Goal: Information Seeking & Learning: Learn about a topic

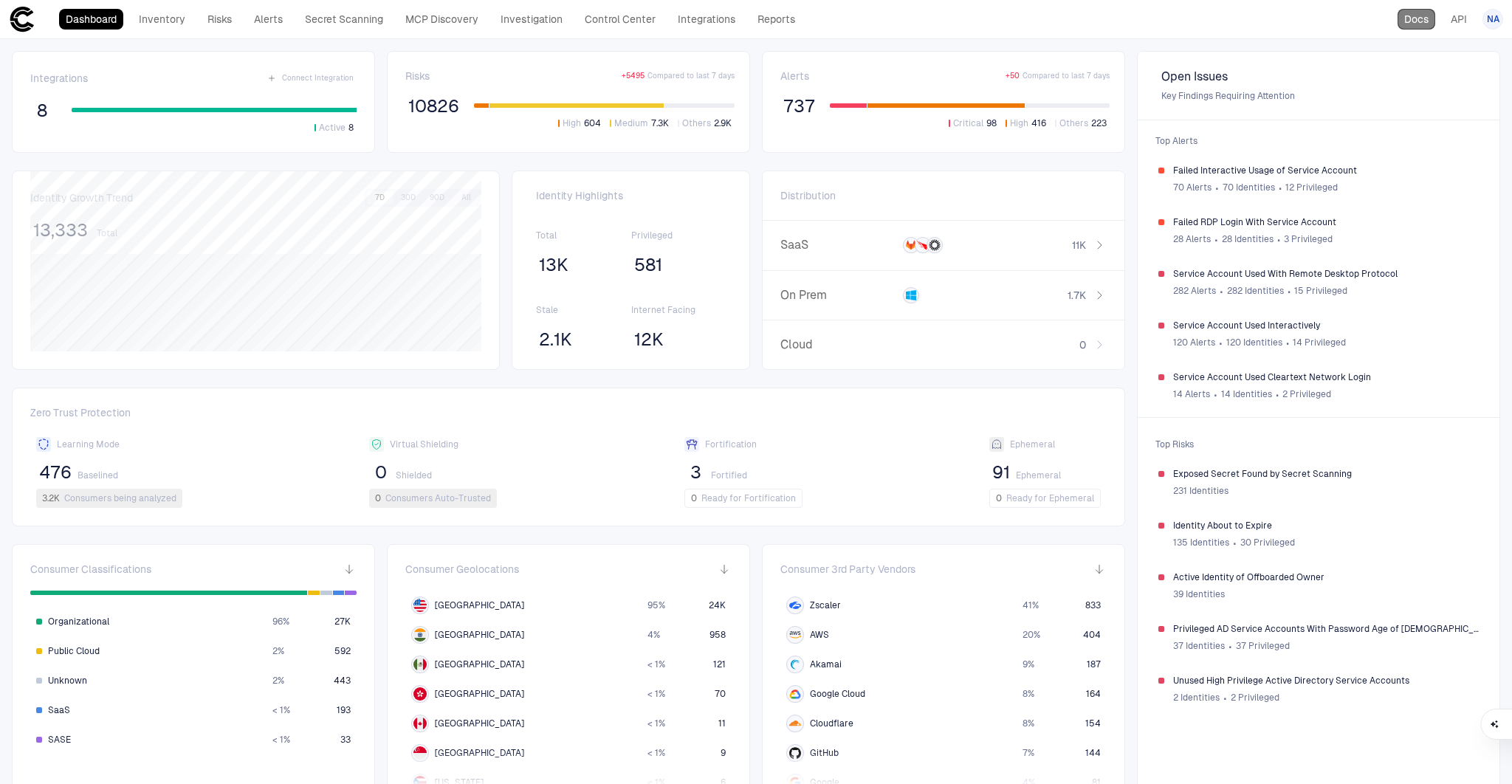
click at [1423, 24] on link "Docs" at bounding box center [1416, 19] width 37 height 21
click at [344, 21] on link "Secret Scanning" at bounding box center [344, 19] width 92 height 21
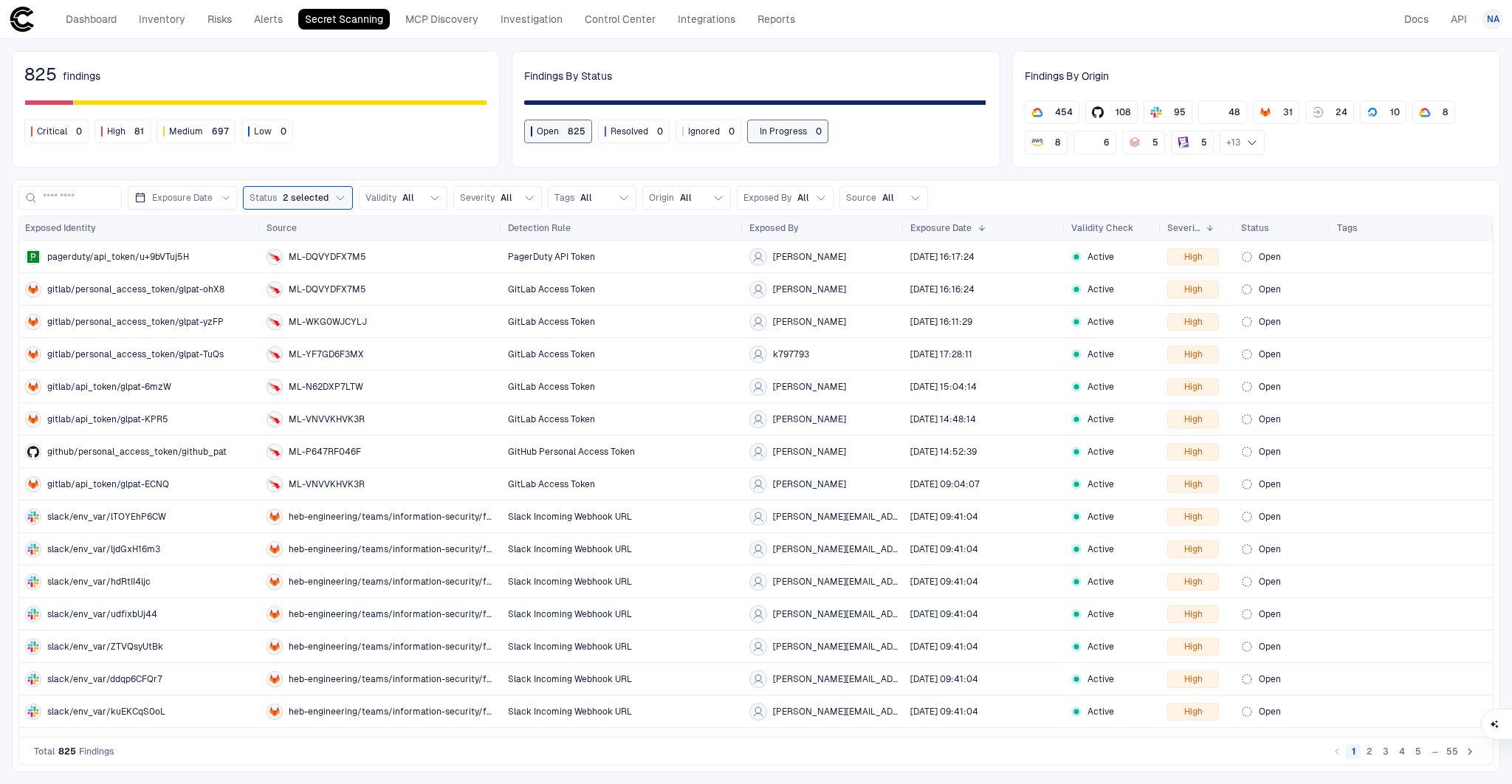
click at [627, 45] on div "825 findings Critical 0 High 81 Medium 697 Low 0 Findings By Status Open 825 Re…" at bounding box center [756, 411] width 1512 height 744
click at [1231, 141] on span "+ 13" at bounding box center [1233, 142] width 14 height 12
click at [715, 18] on link "Integrations" at bounding box center [706, 19] width 71 height 21
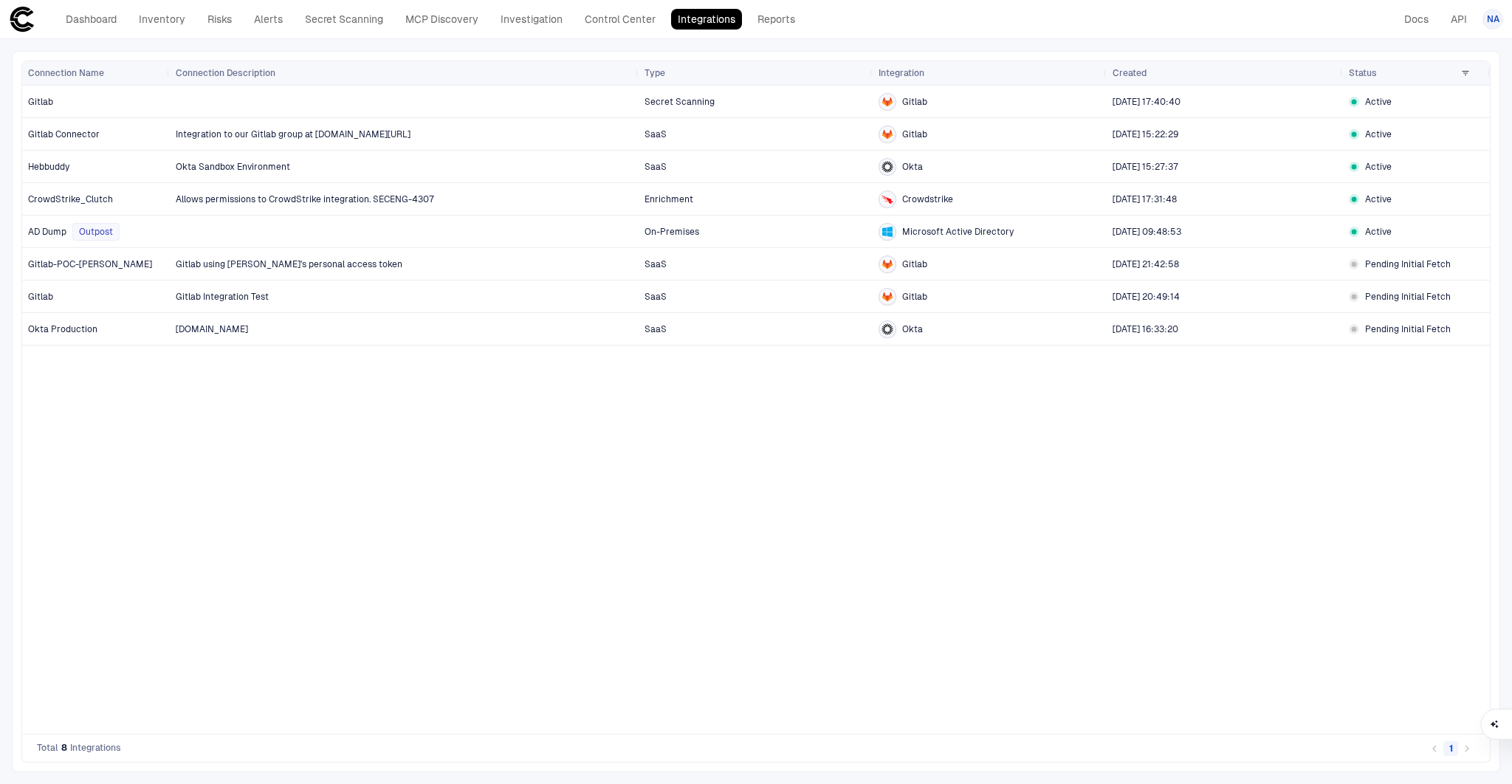
click at [524, 406] on div "Secret Scanning Gitlab [DATE] 17:40:40 Active Integration to our Gitlab group a…" at bounding box center [830, 409] width 1320 height 648
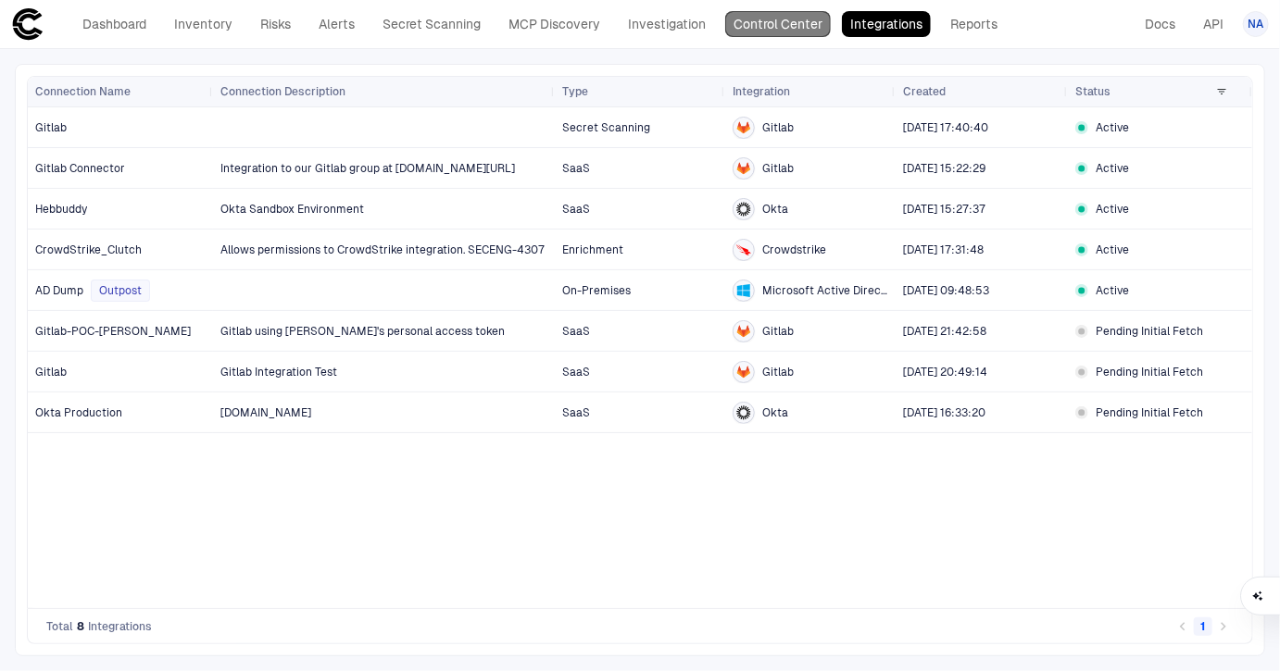
click at [799, 33] on link "Control Center" at bounding box center [778, 24] width 106 height 26
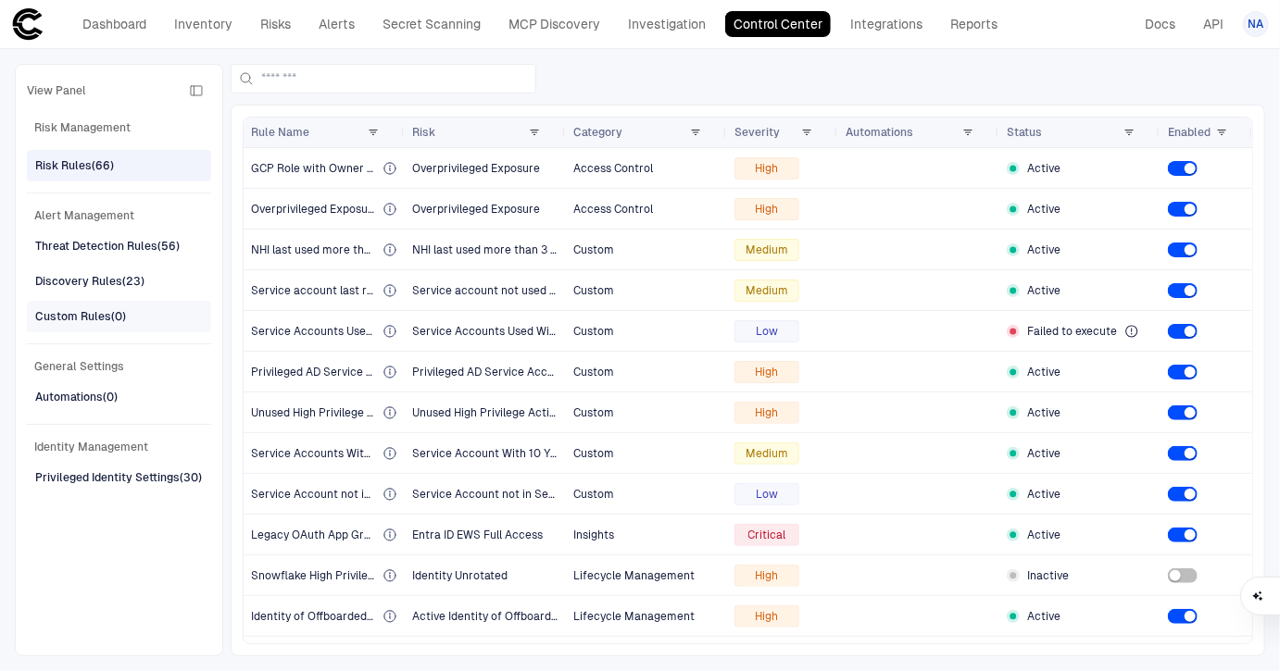
click at [107, 308] on div "Custom Rules (0)" at bounding box center [80, 316] width 91 height 17
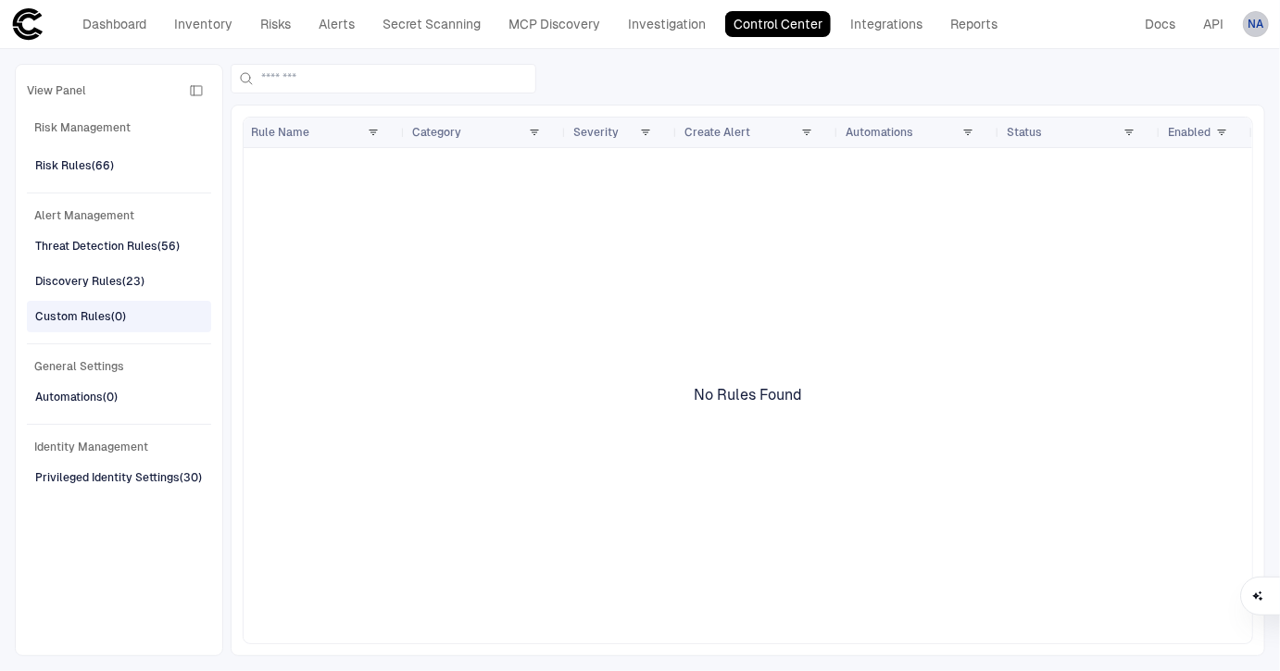
click at [1260, 20] on span "NA" at bounding box center [1256, 24] width 16 height 15
click at [1260, 20] on div at bounding box center [640, 335] width 1280 height 671
click at [105, 170] on div "Risk Rules (66)" at bounding box center [74, 165] width 79 height 17
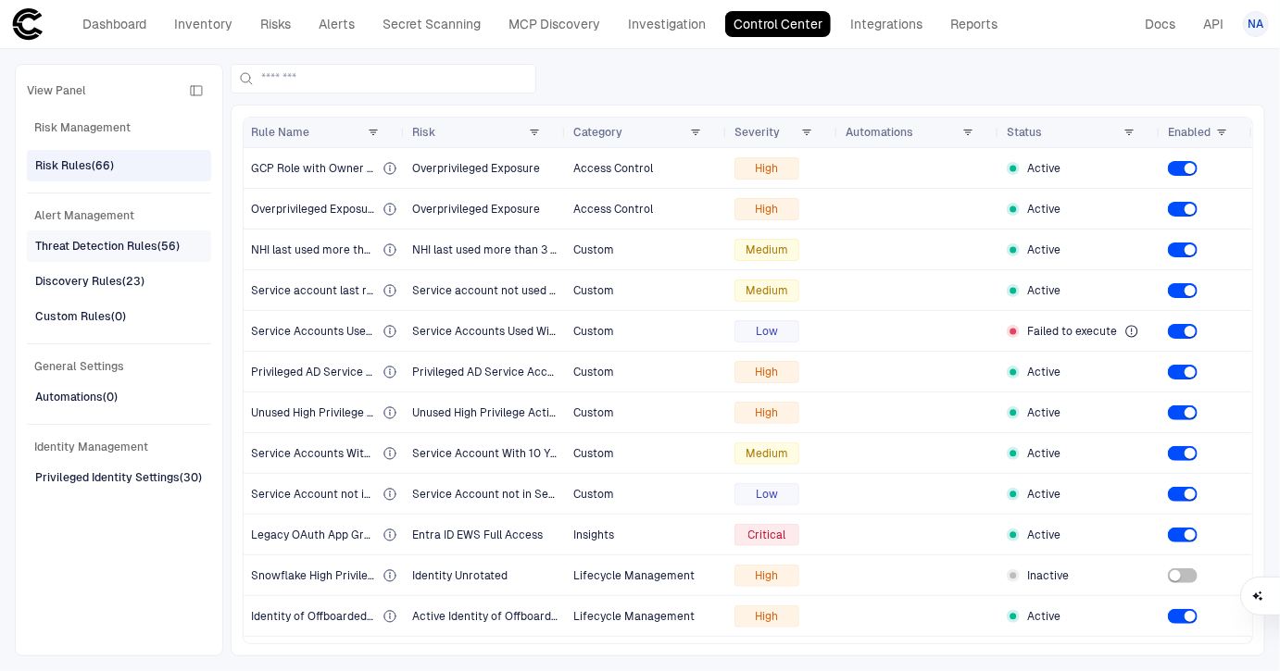
click at [100, 247] on div "Threat Detection Rules (56)" at bounding box center [107, 246] width 144 height 17
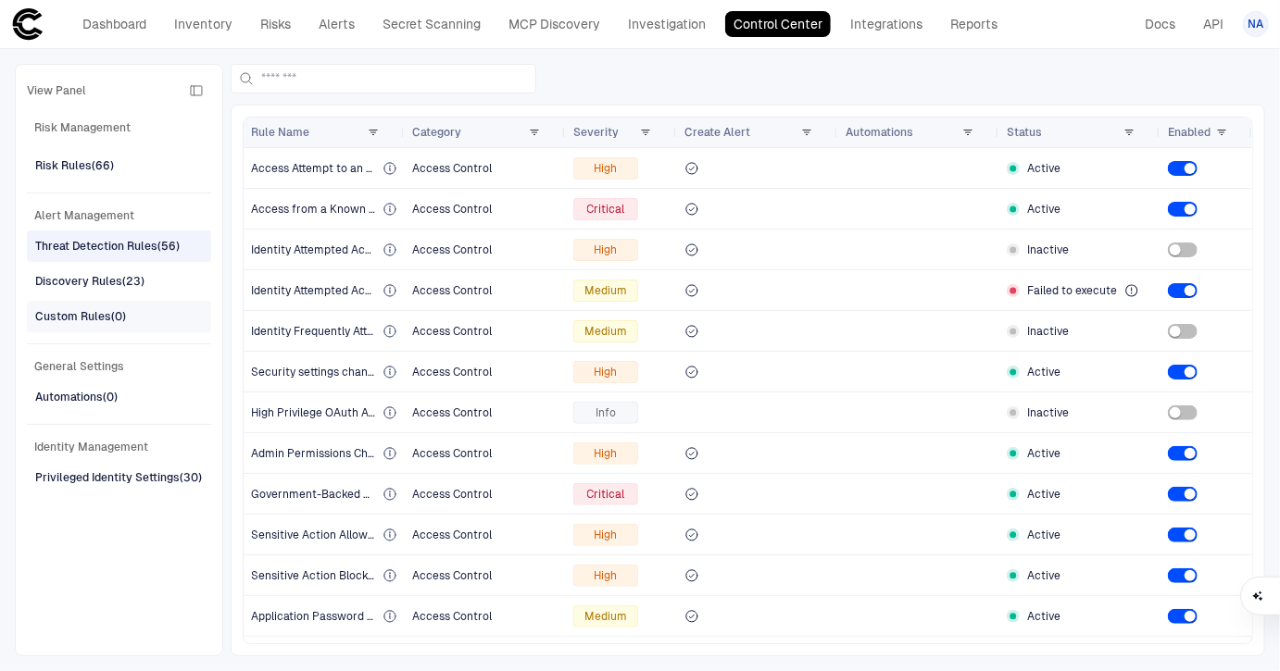
click at [65, 320] on div "Custom Rules (0)" at bounding box center [80, 316] width 91 height 17
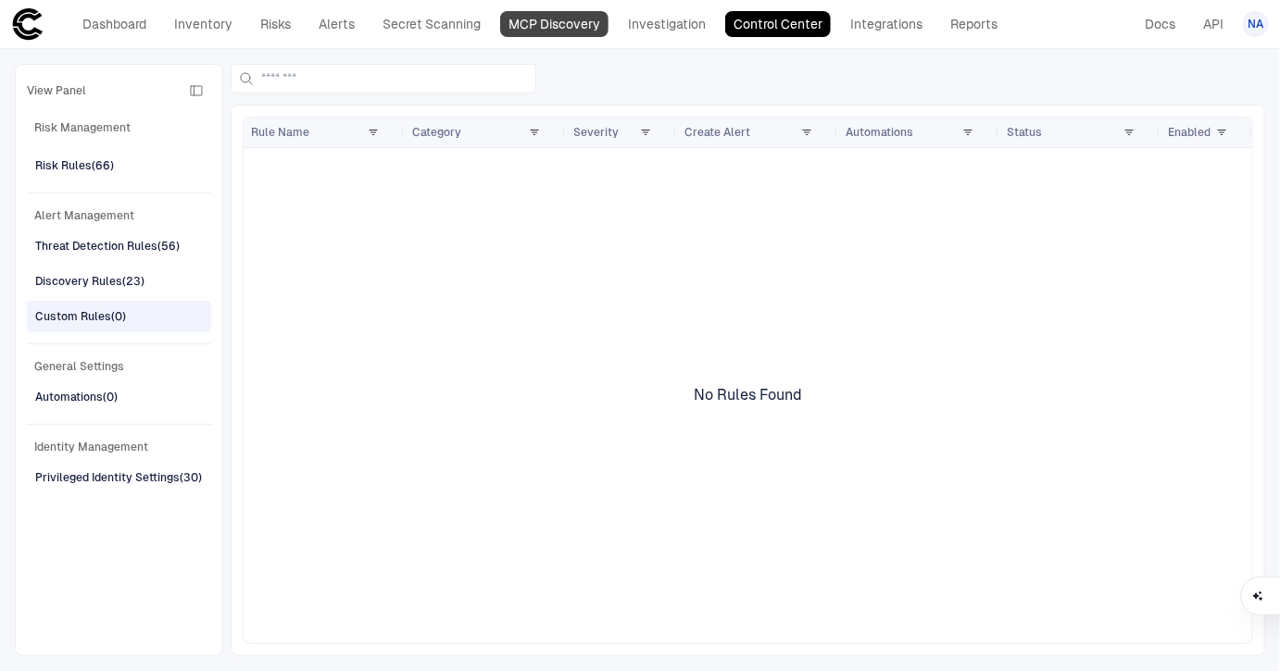
click at [550, 27] on link "MCP Discovery" at bounding box center [554, 24] width 108 height 26
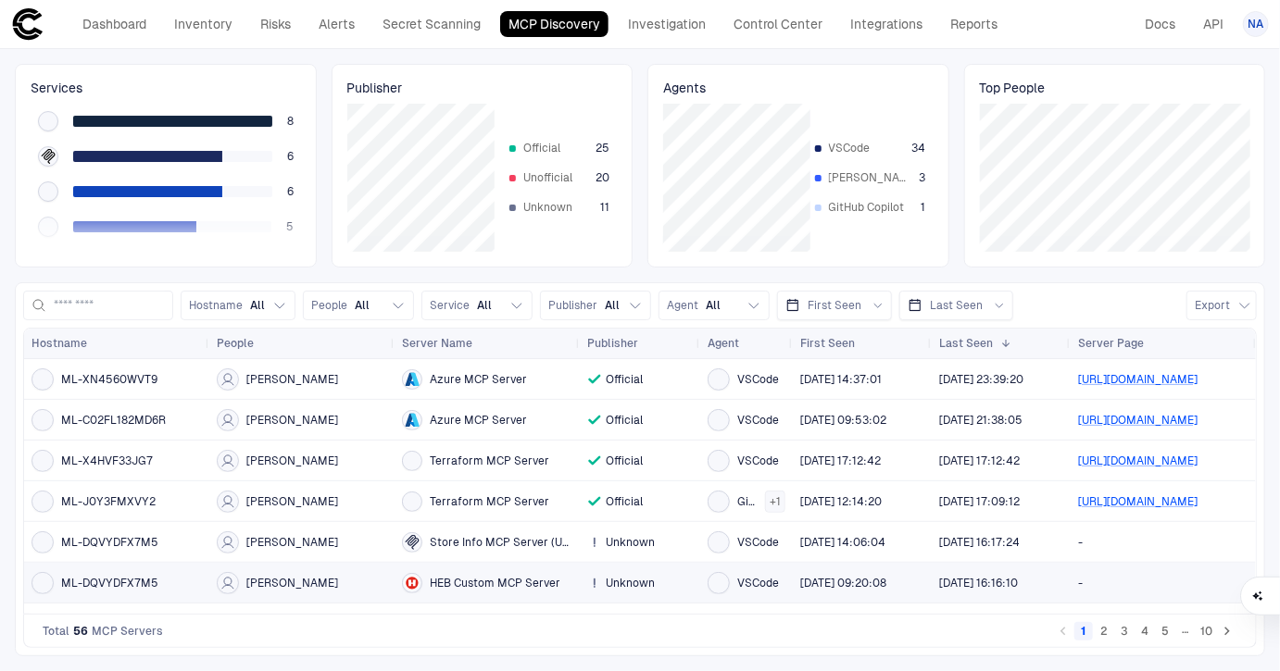
click at [479, 576] on span "HEB Custom MCP Server" at bounding box center [495, 583] width 131 height 15
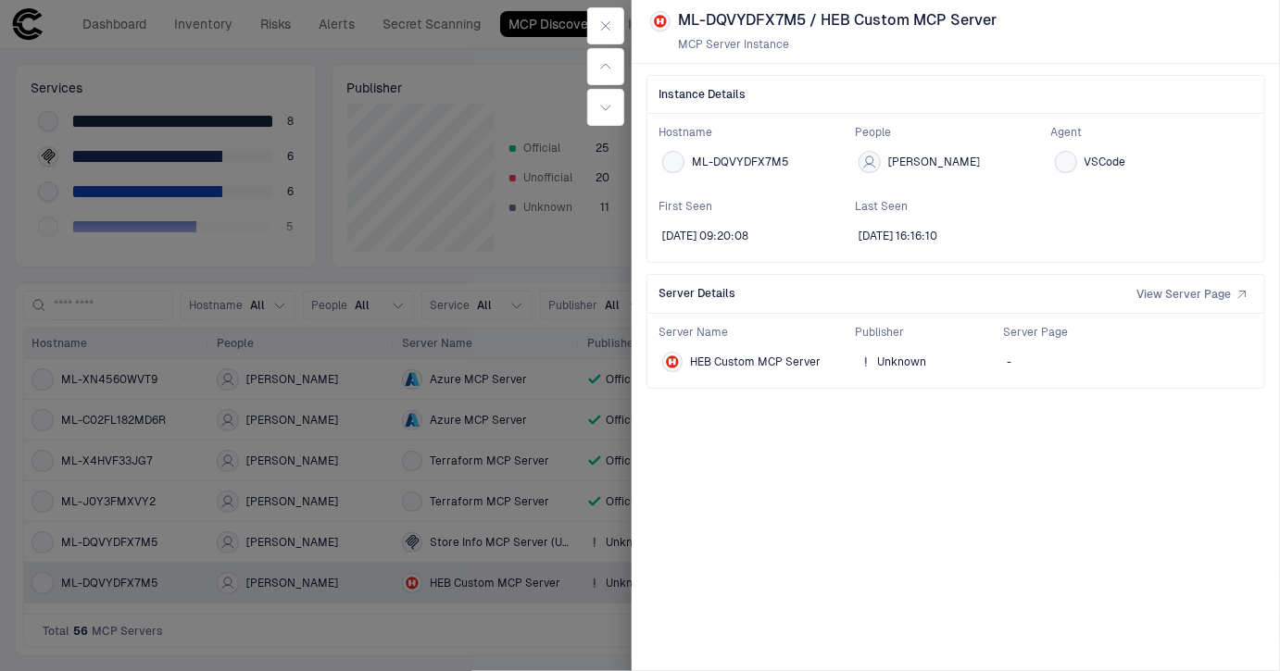
click at [496, 586] on div at bounding box center [640, 335] width 1280 height 671
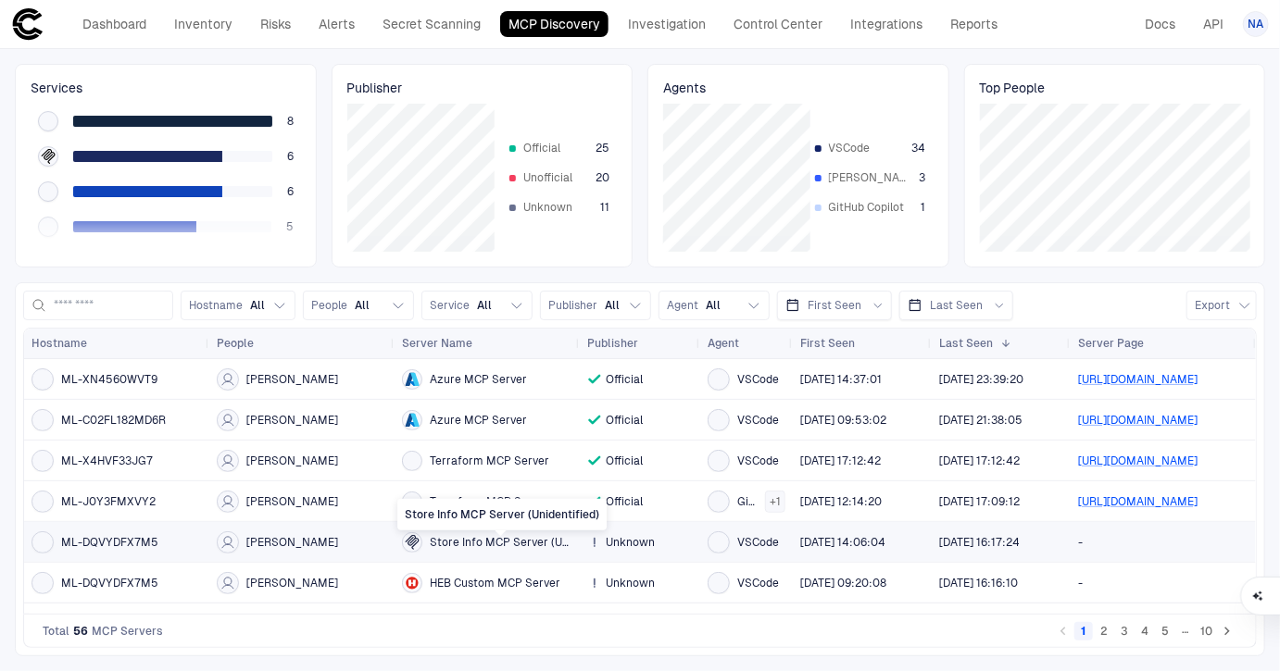
click at [483, 547] on span "Store Info MCP Server (Unidentified)" at bounding box center [501, 542] width 143 height 15
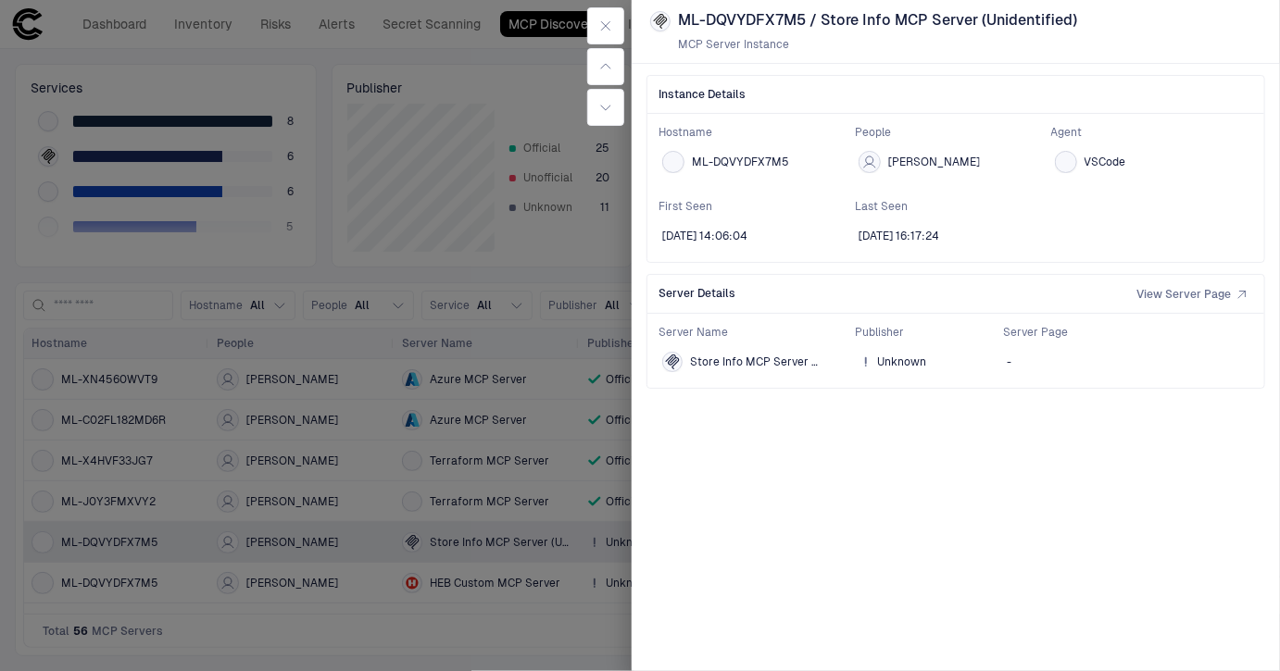
click at [484, 545] on div at bounding box center [640, 335] width 1280 height 671
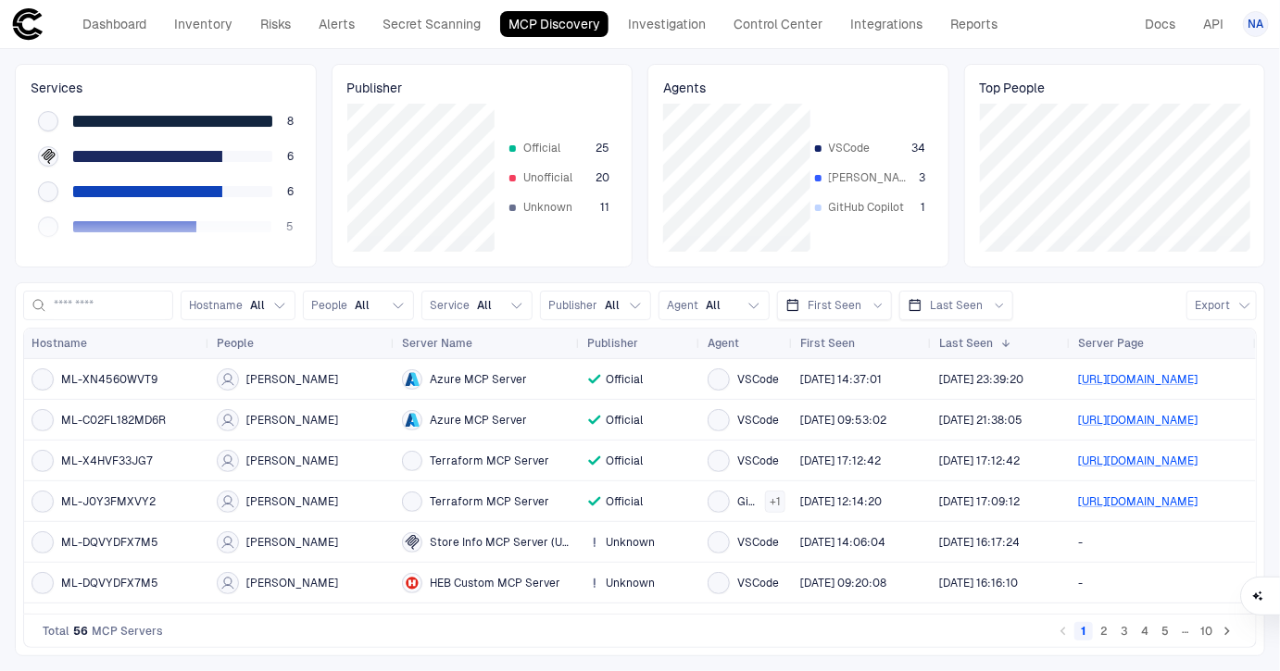
click at [1107, 633] on button "2" at bounding box center [1104, 631] width 19 height 19
click at [1122, 631] on button "3" at bounding box center [1124, 631] width 19 height 19
click at [1096, 633] on button "2" at bounding box center [1104, 631] width 19 height 19
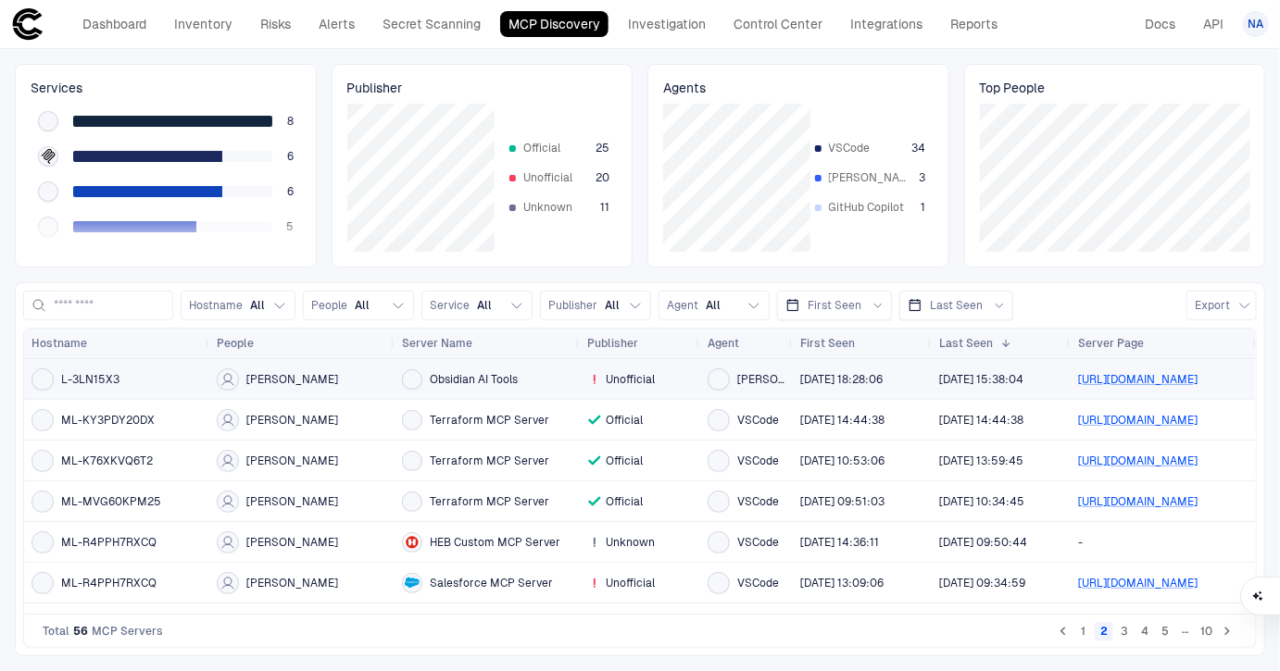
click at [621, 385] on span "Unofficial" at bounding box center [630, 379] width 49 height 15
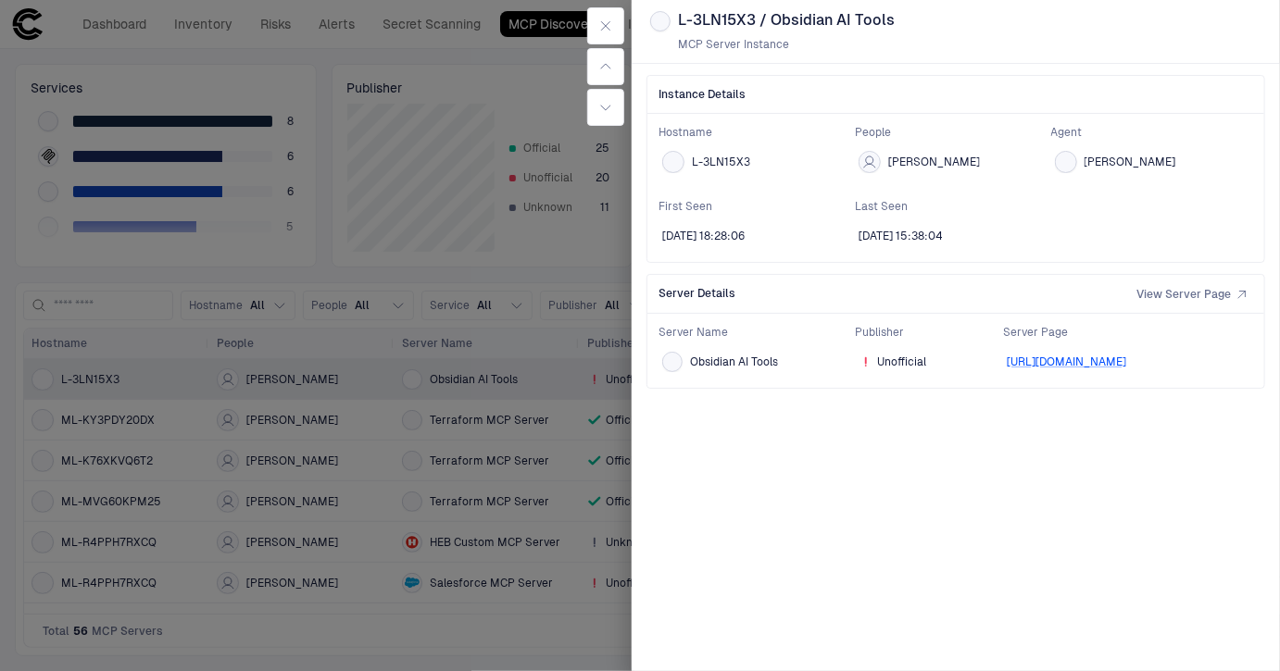
click at [587, 388] on div at bounding box center [640, 335] width 1280 height 671
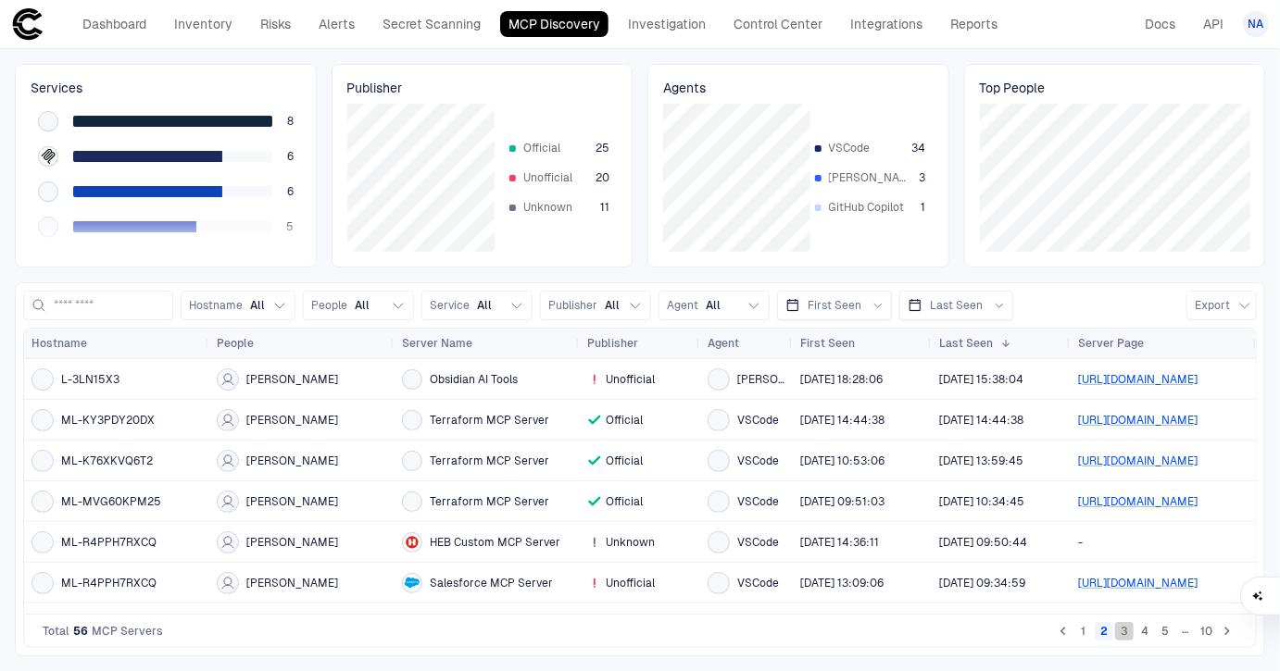
click at [1128, 634] on button "3" at bounding box center [1124, 631] width 19 height 19
click at [1146, 634] on button "4" at bounding box center [1144, 631] width 19 height 19
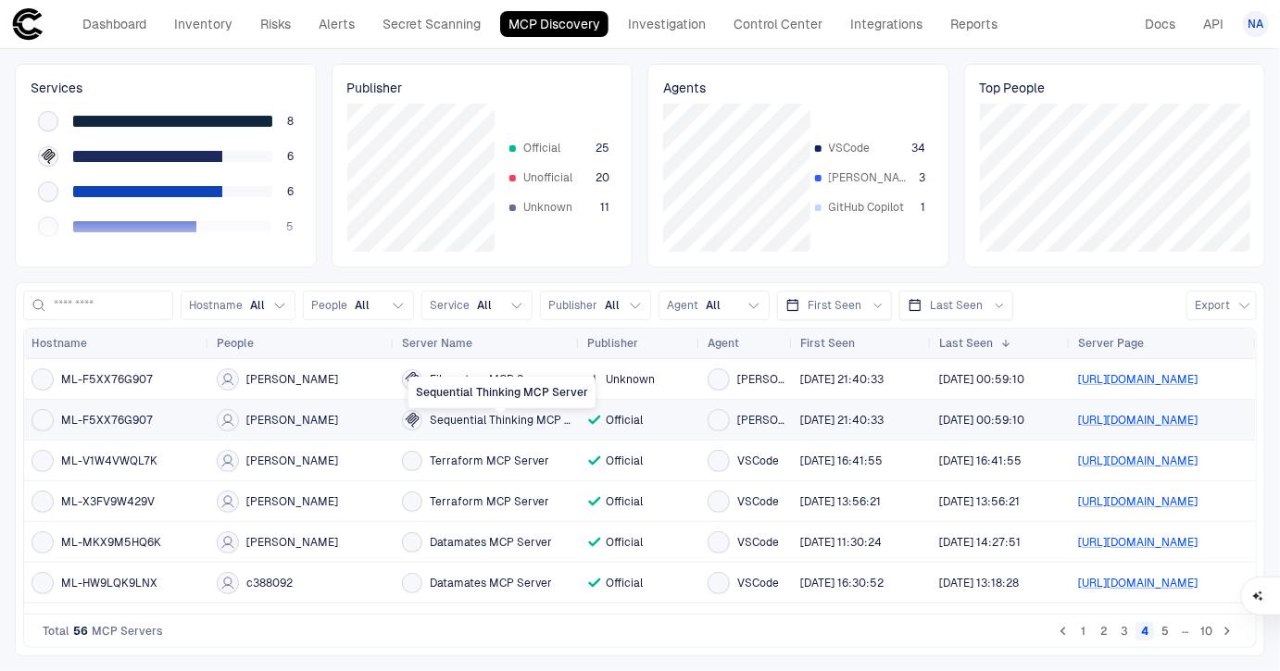
click at [457, 418] on span "Sequential Thinking MCP Server" at bounding box center [501, 420] width 143 height 15
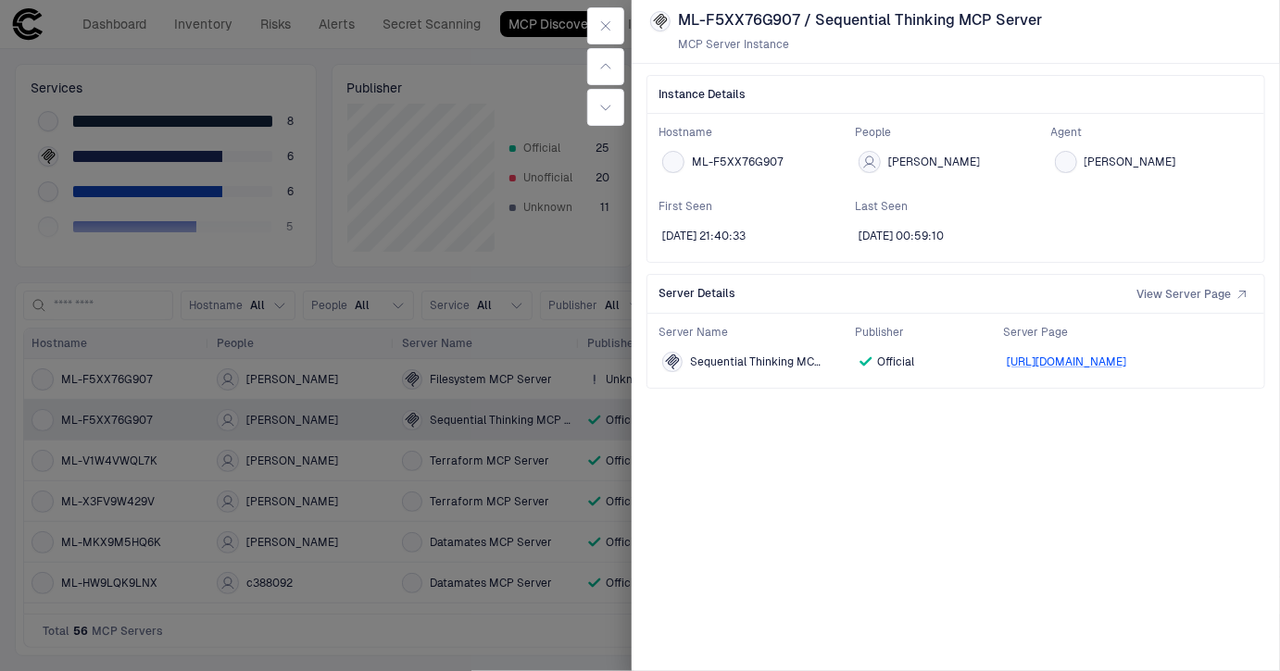
click at [485, 452] on div at bounding box center [640, 335] width 1280 height 671
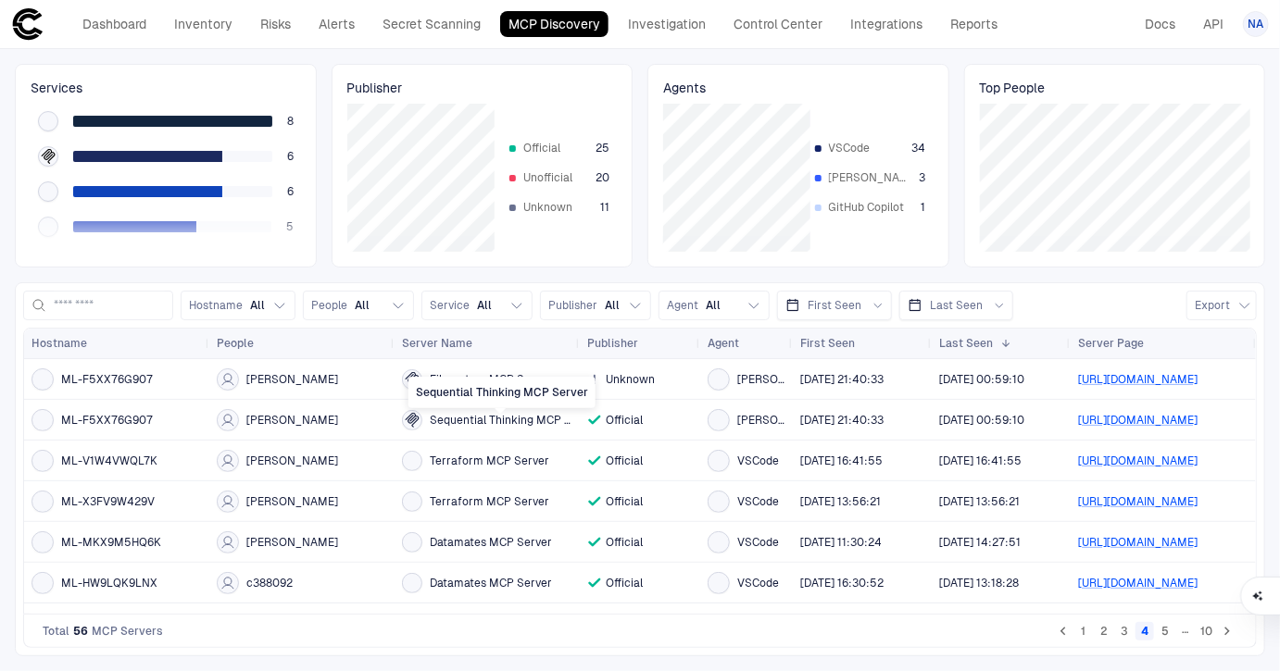
click at [484, 385] on div "Sequential Thinking MCP Server" at bounding box center [501, 392] width 187 height 31
click at [482, 372] on span "Filesystem MCP Server" at bounding box center [491, 379] width 122 height 15
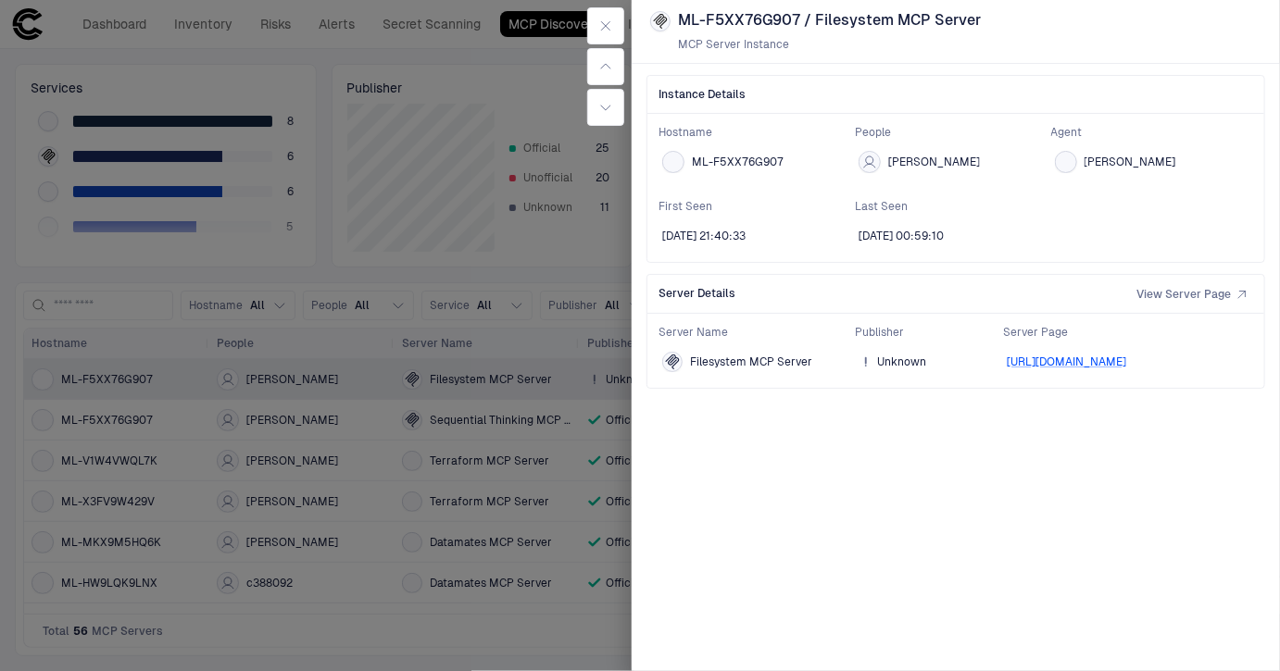
click at [480, 429] on div at bounding box center [640, 335] width 1280 height 671
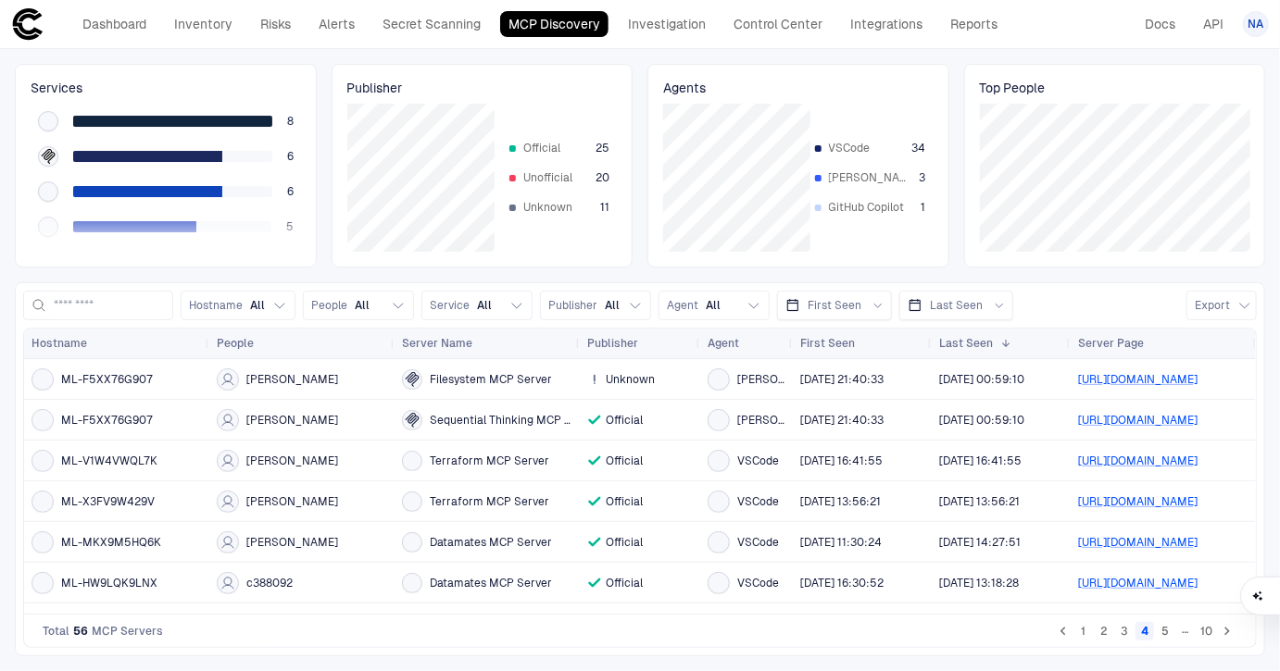
click at [1167, 633] on button "5" at bounding box center [1165, 631] width 19 height 19
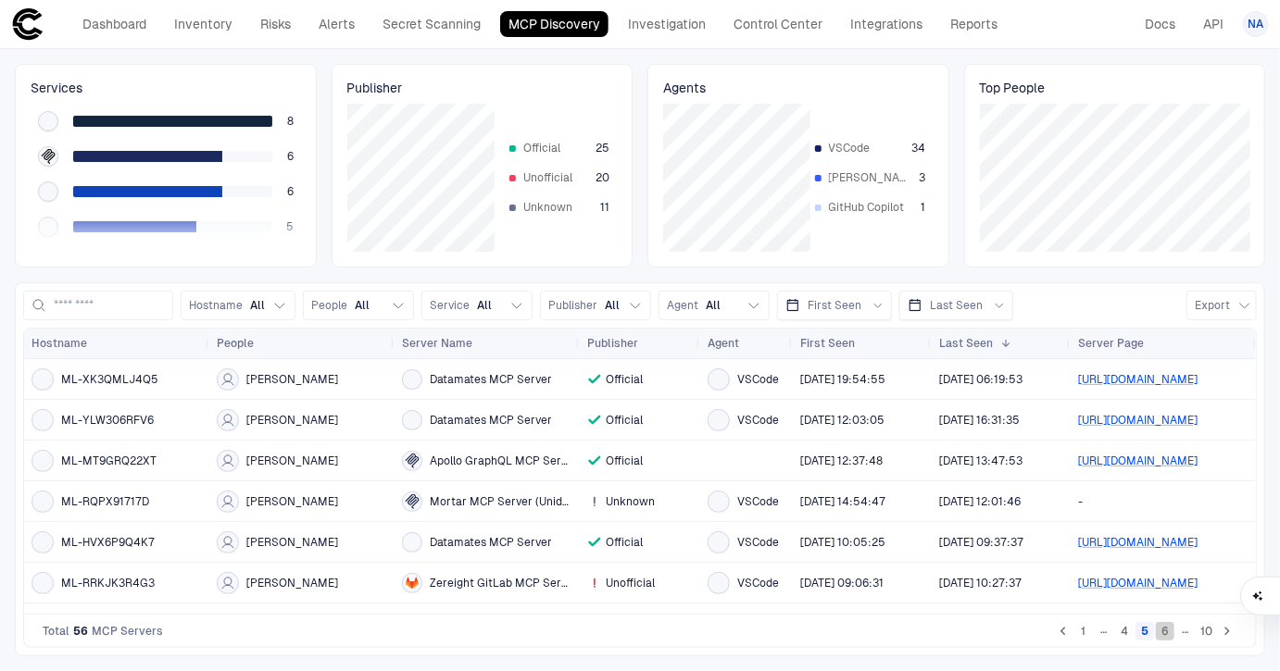
click at [1165, 634] on button "6" at bounding box center [1165, 631] width 19 height 19
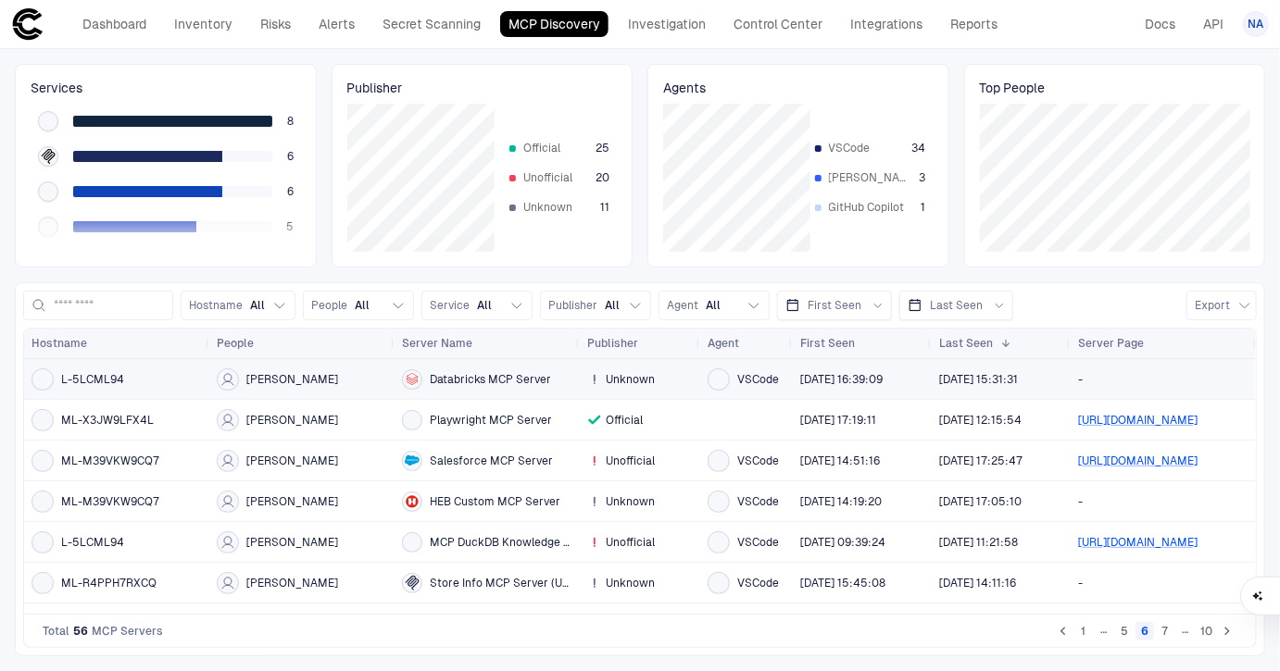
click at [491, 383] on span "Databricks MCP Server" at bounding box center [490, 379] width 121 height 15
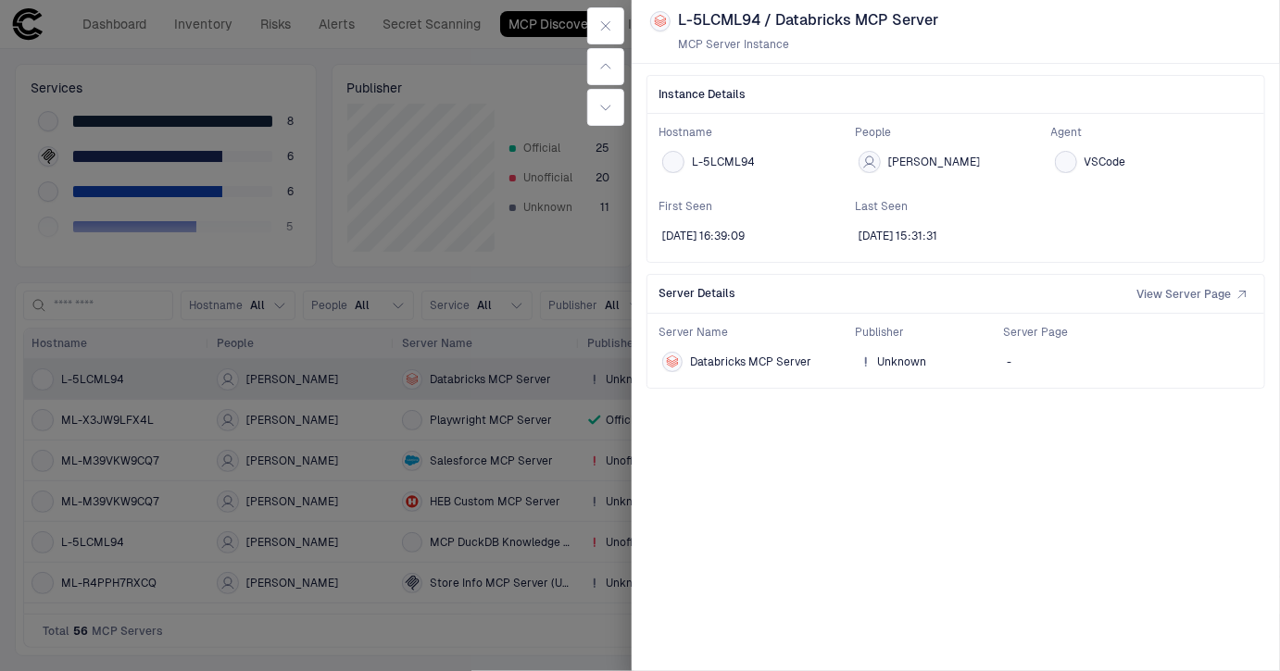
click at [475, 426] on div at bounding box center [640, 335] width 1280 height 671
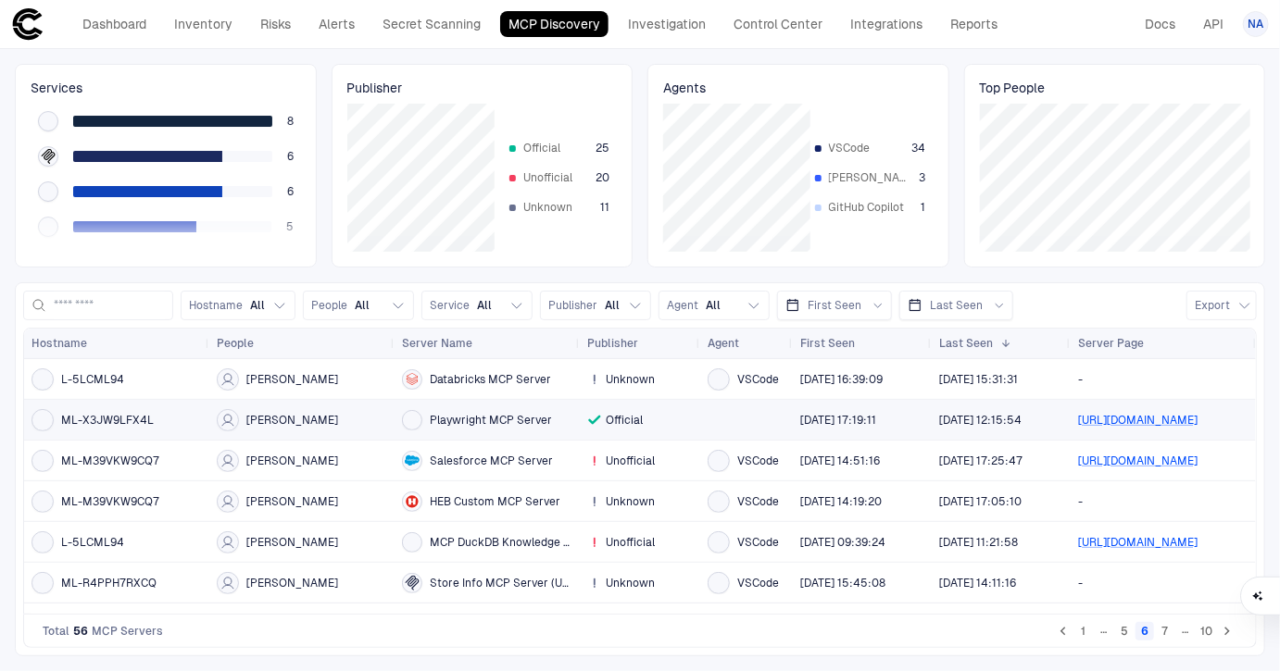
click at [475, 421] on span "Playwright MCP Server" at bounding box center [491, 420] width 122 height 15
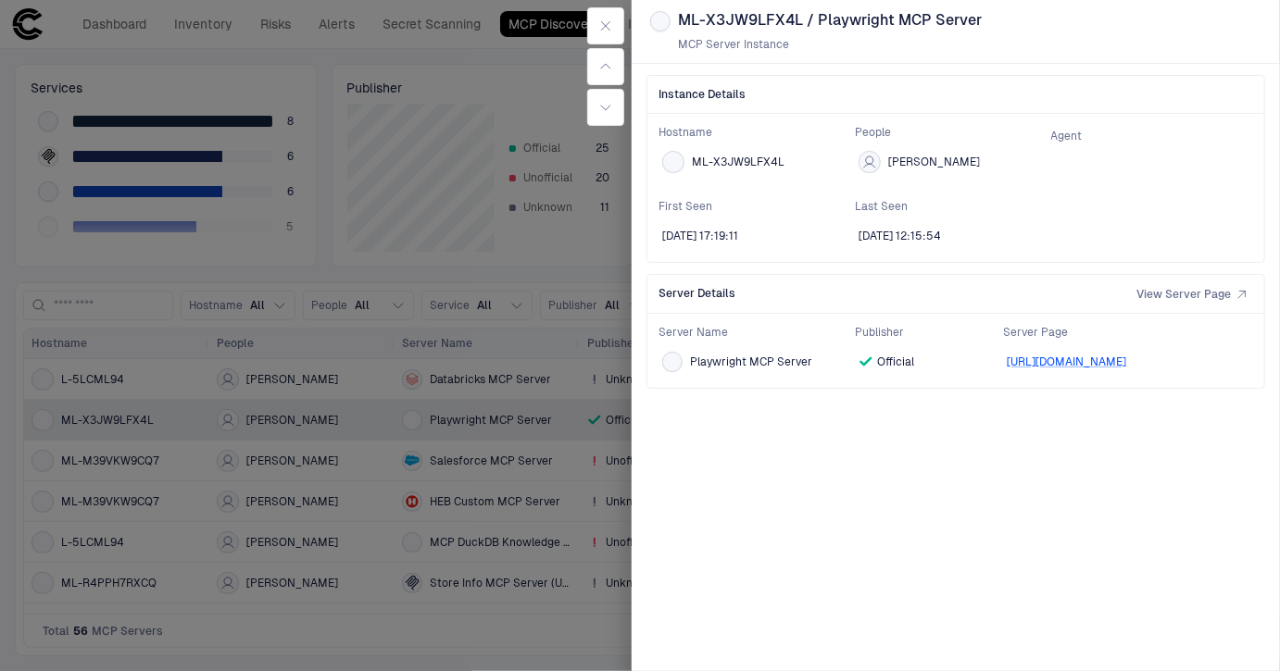
click at [508, 527] on div at bounding box center [640, 335] width 1280 height 671
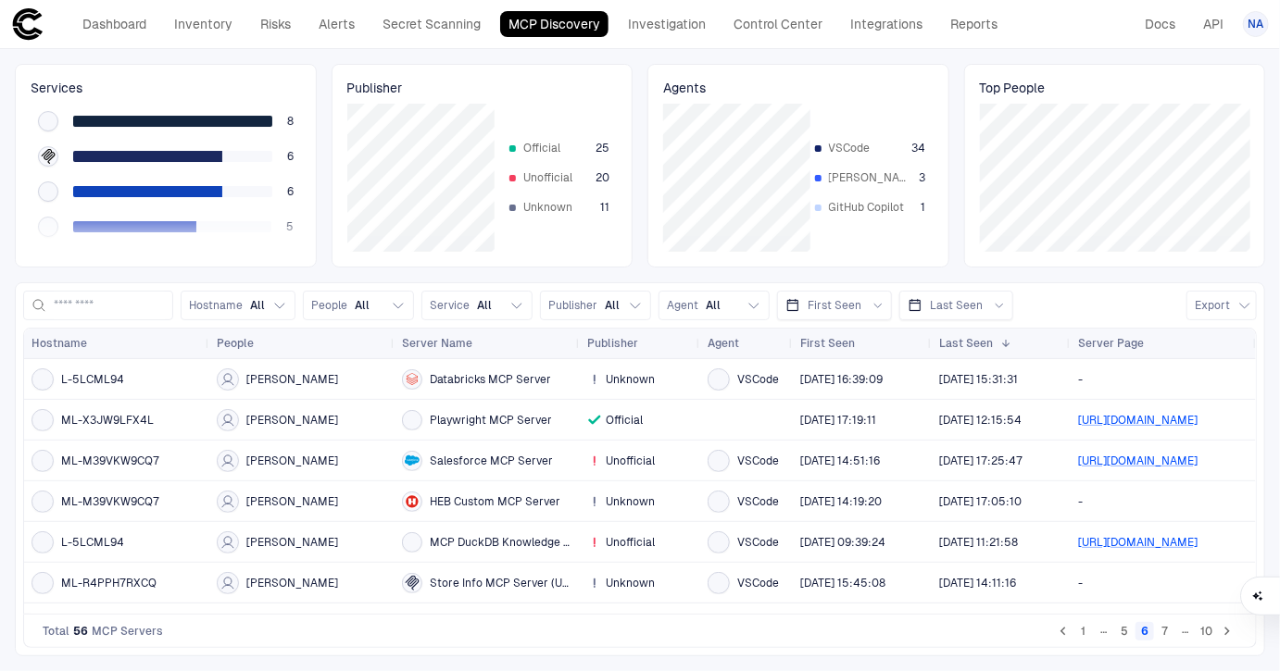
click at [1166, 634] on button "7" at bounding box center [1165, 631] width 19 height 19
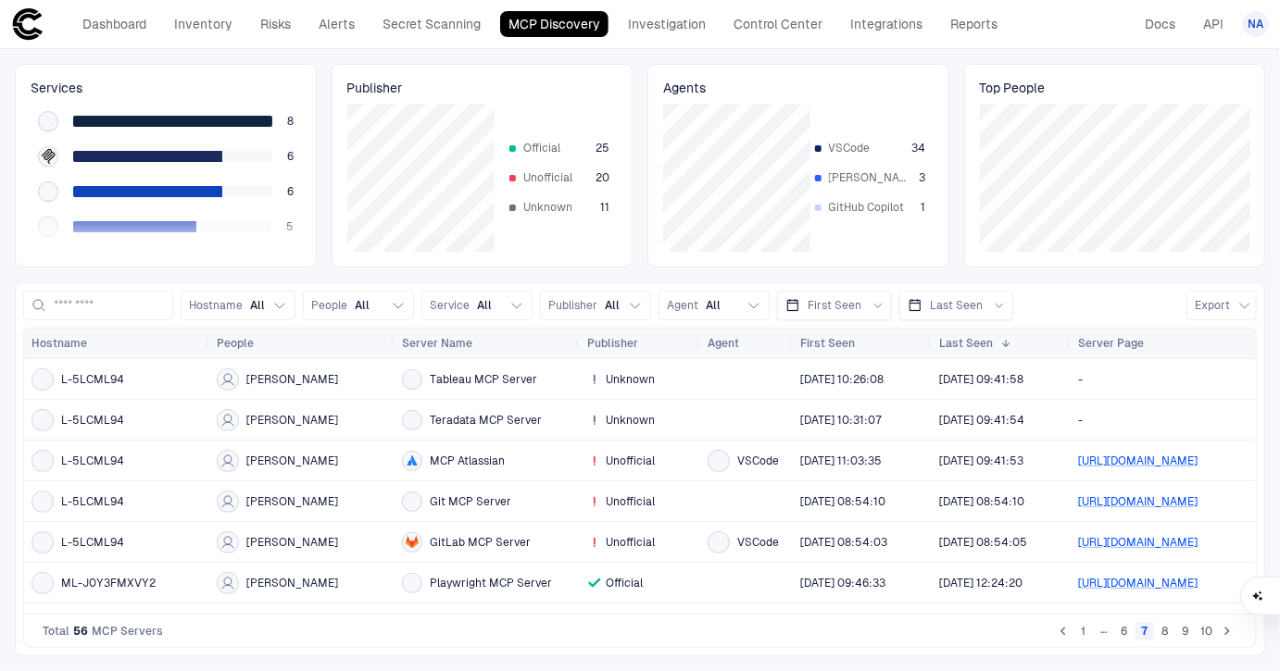
click at [1169, 629] on button "8" at bounding box center [1165, 631] width 19 height 19
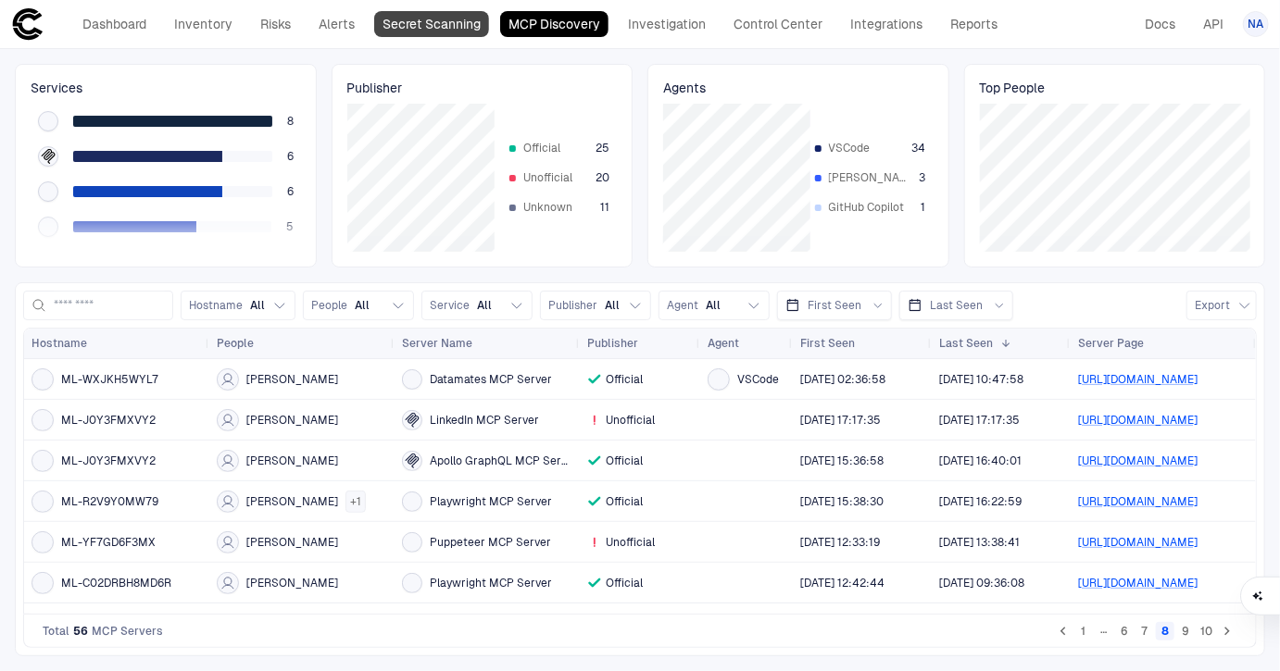
click at [405, 31] on link "Secret Scanning" at bounding box center [431, 24] width 115 height 26
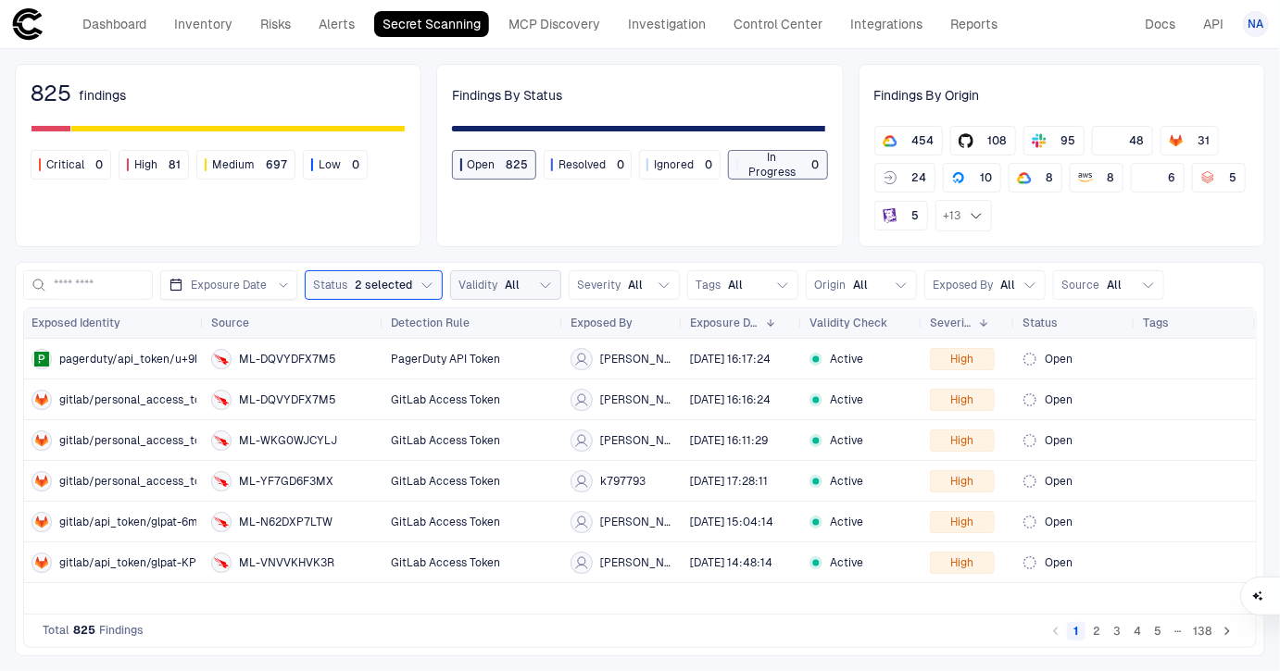
click at [508, 278] on span "All" at bounding box center [512, 285] width 15 height 15
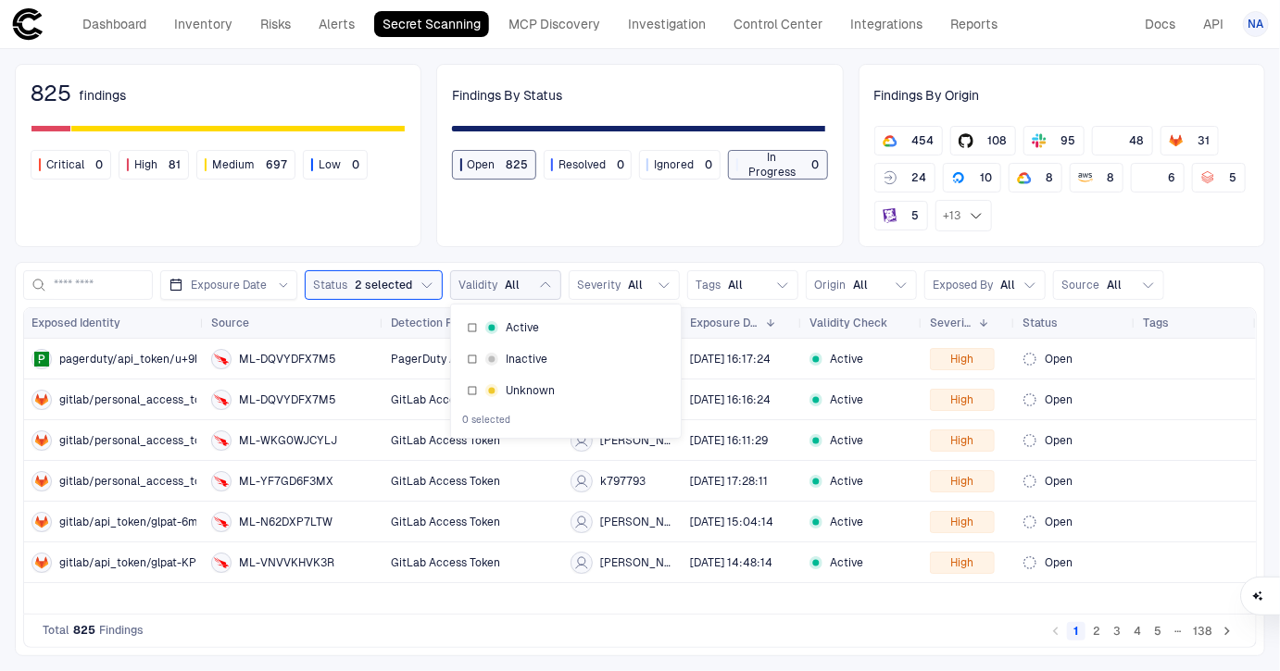
click at [508, 278] on span "All" at bounding box center [512, 285] width 15 height 15
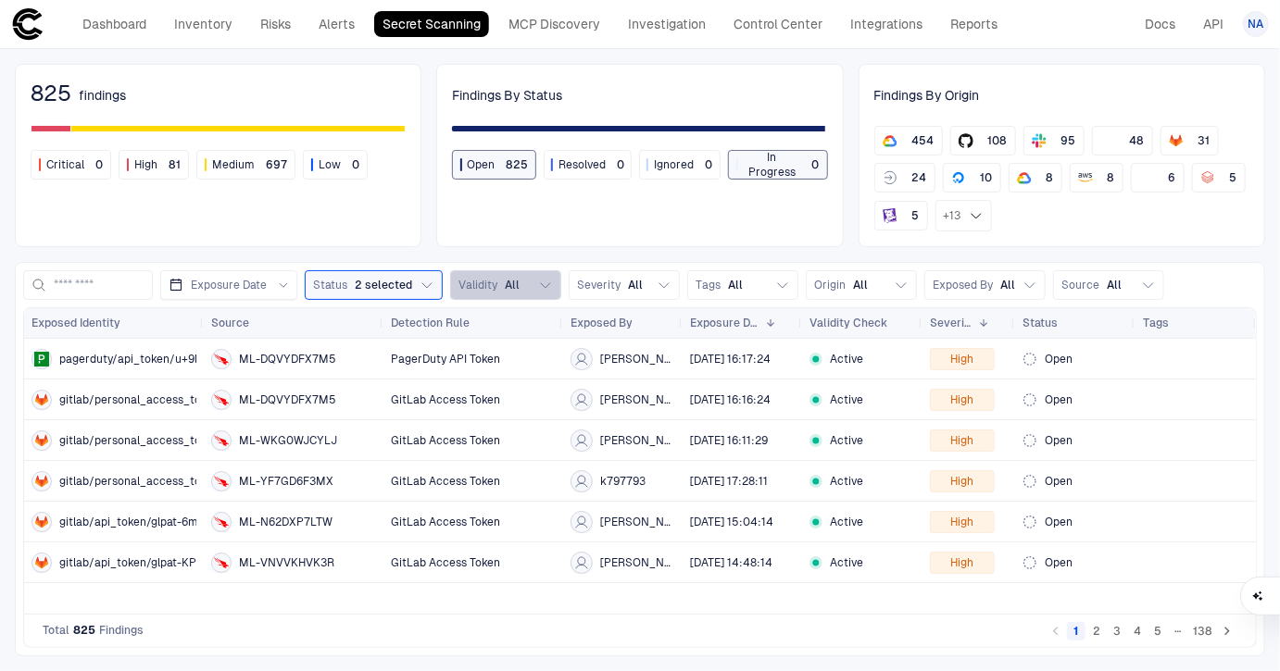
click at [470, 291] on span "Validity" at bounding box center [477, 285] width 39 height 15
click at [646, 295] on button "Severity All" at bounding box center [624, 285] width 111 height 30
click at [728, 287] on span "All" at bounding box center [735, 285] width 15 height 15
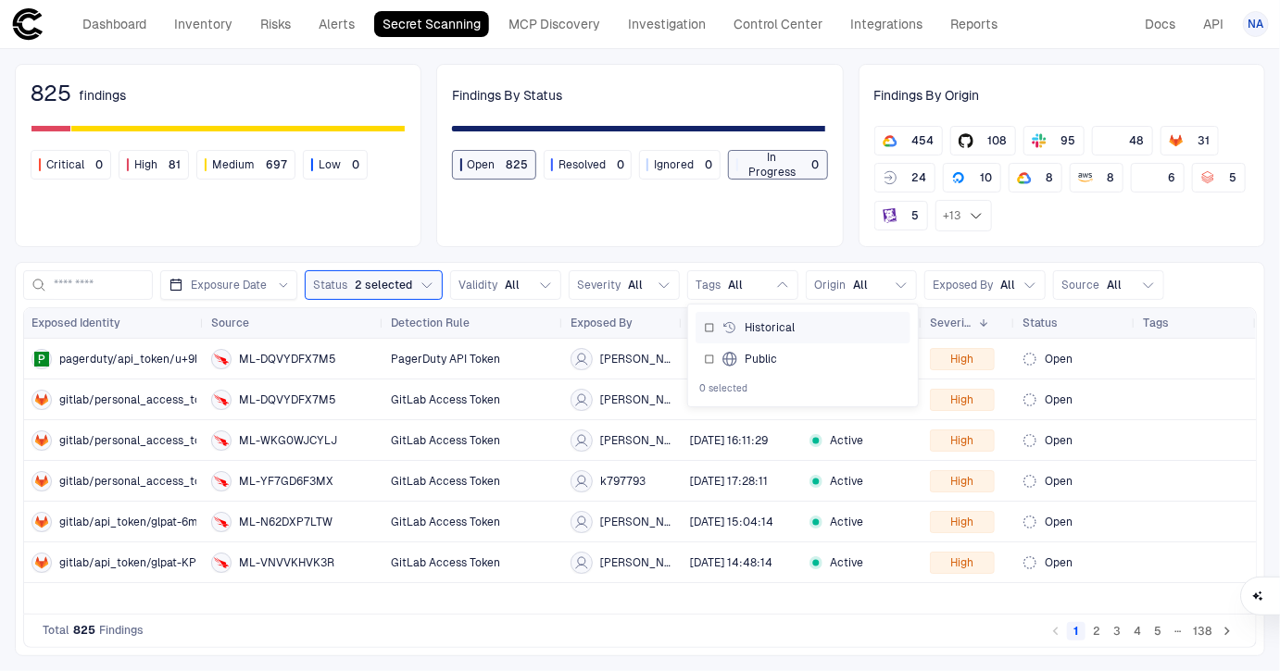
click at [734, 332] on div "Historical" at bounding box center [758, 327] width 72 height 15
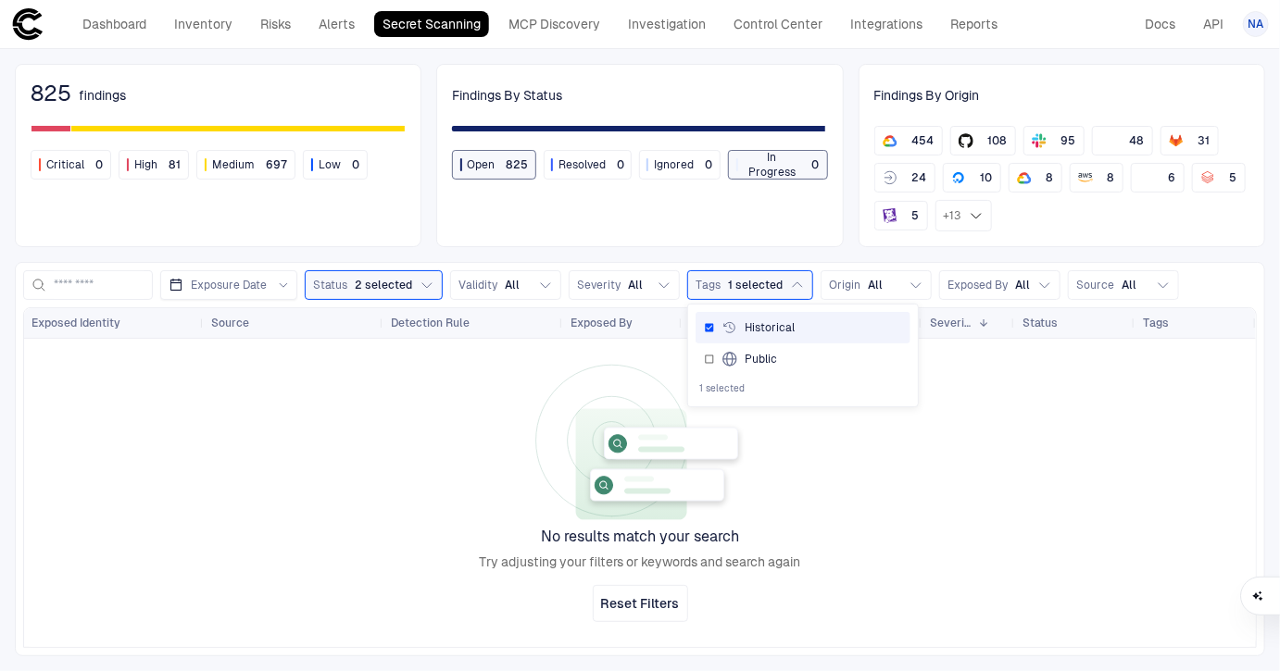
click at [704, 332] on div "Historical" at bounding box center [803, 327] width 198 height 15
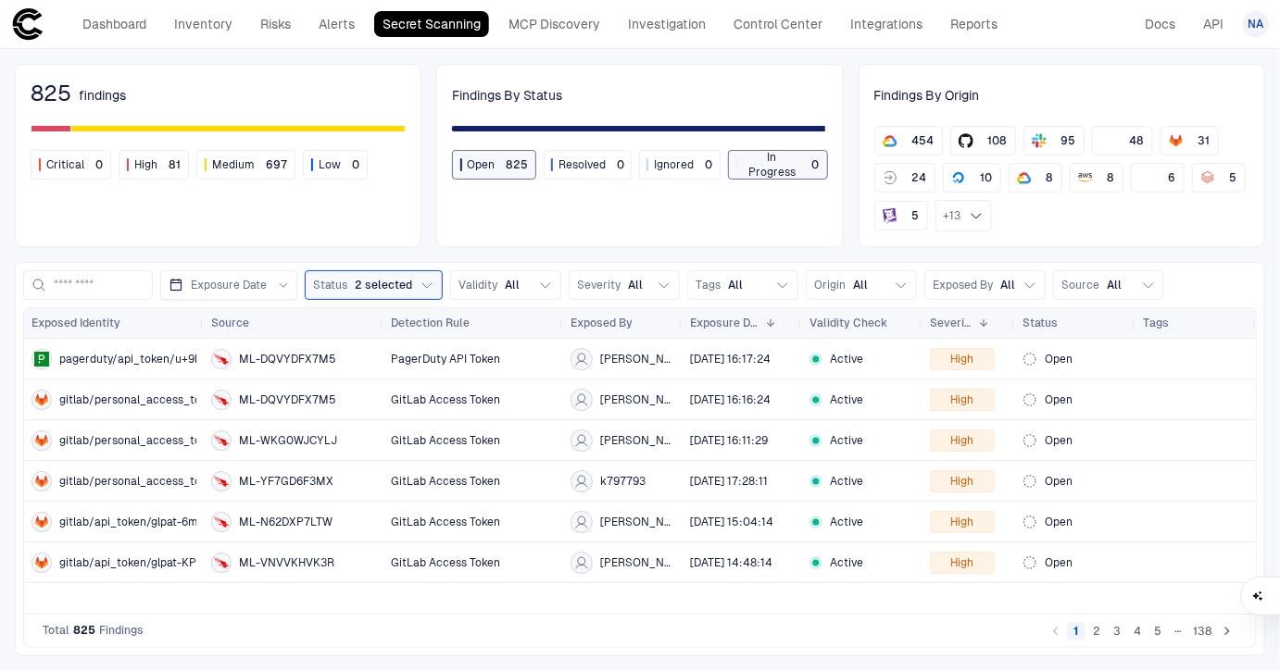
click at [623, 245] on div "Findings By Status Open 825 Resolved 0 Ignored 0 In Progress 0" at bounding box center [639, 155] width 407 height 183
click at [865, 282] on button "Origin All" at bounding box center [861, 285] width 111 height 30
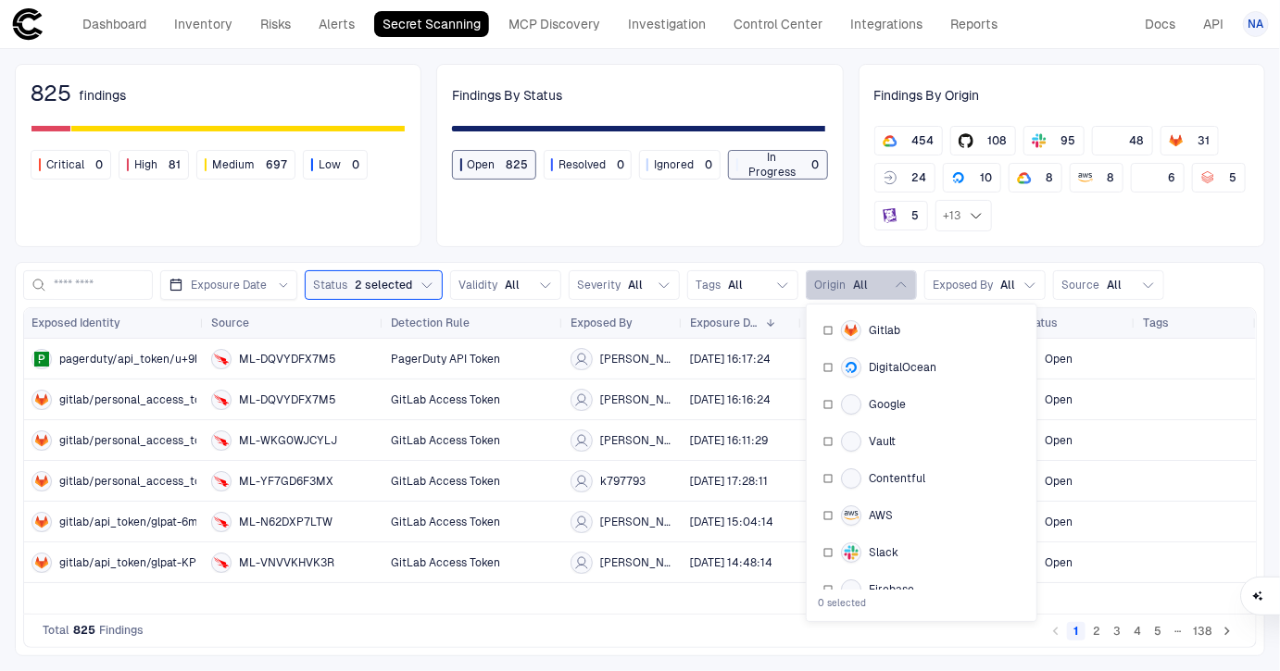
click at [865, 282] on button "Origin All" at bounding box center [861, 285] width 111 height 30
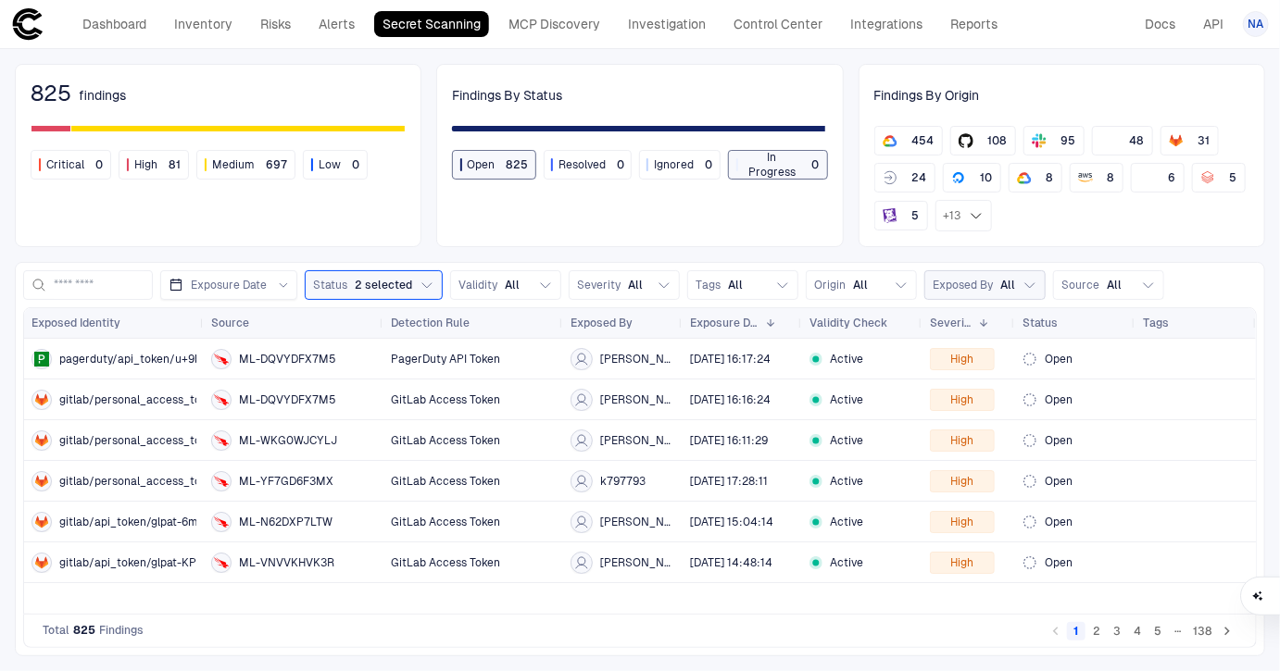
click at [972, 282] on span "Exposed By" at bounding box center [963, 285] width 60 height 15
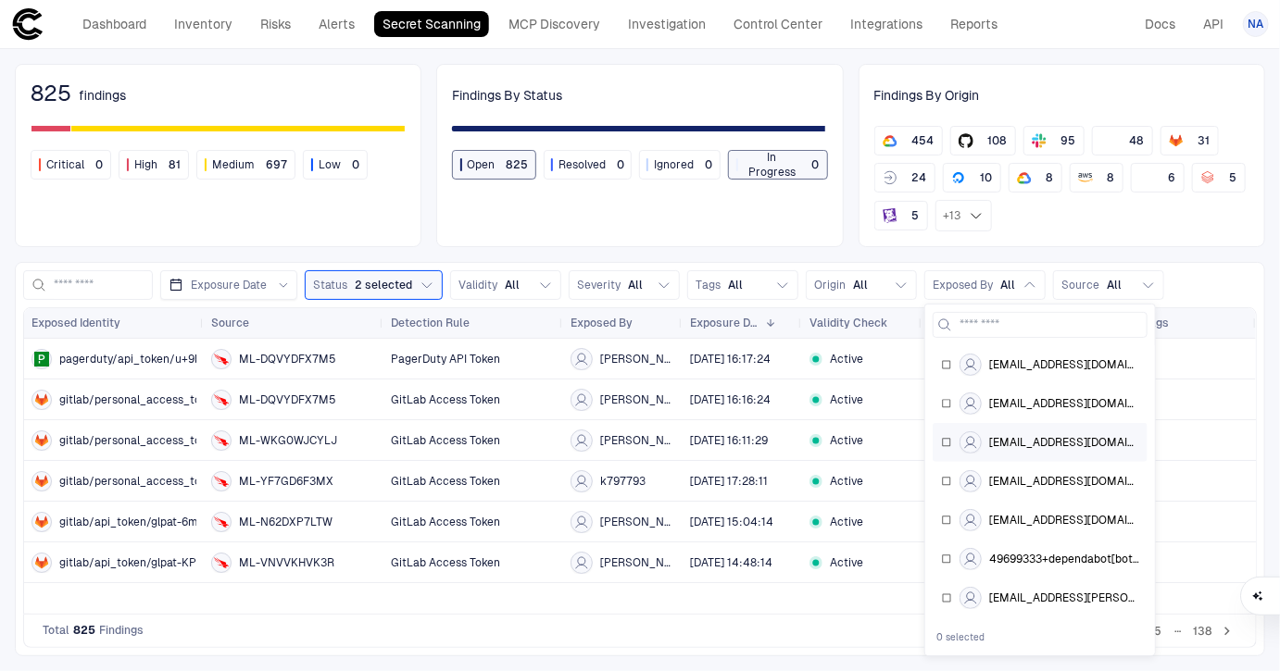
click at [954, 442] on div "[EMAIL_ADDRESS][DOMAIN_NAME]" at bounding box center [1040, 443] width 198 height 22
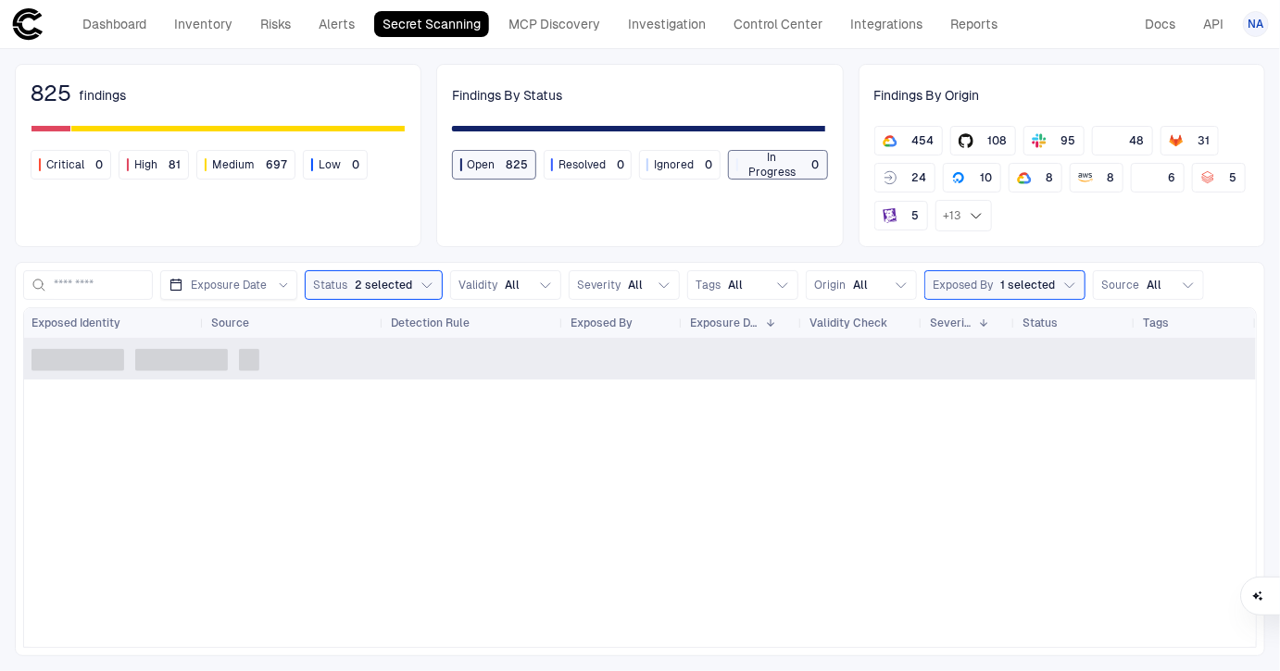
click at [904, 257] on div "825 findings Critical 0 High 81 Medium 697 Low 0 Findings By Status Open 825 Re…" at bounding box center [640, 360] width 1280 height 622
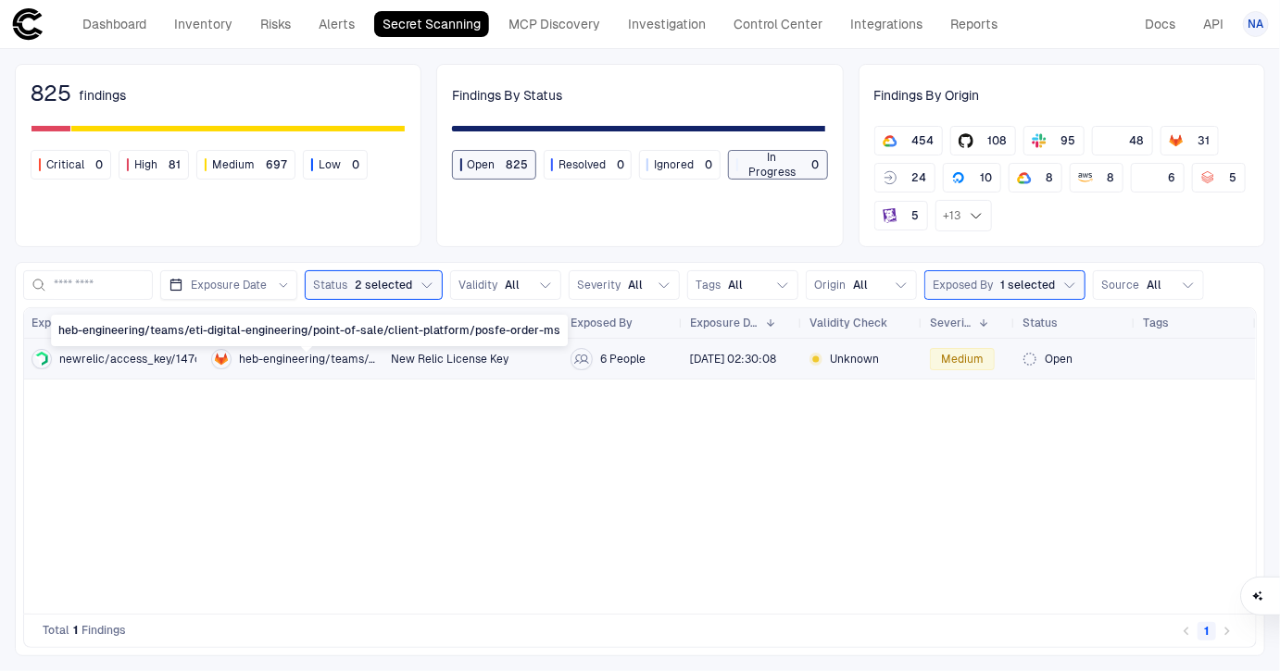
click at [253, 357] on span "heb-engineering/teams/eti-digital-engineering/point-of-sale/client-platform/pos…" at bounding box center [307, 359] width 137 height 15
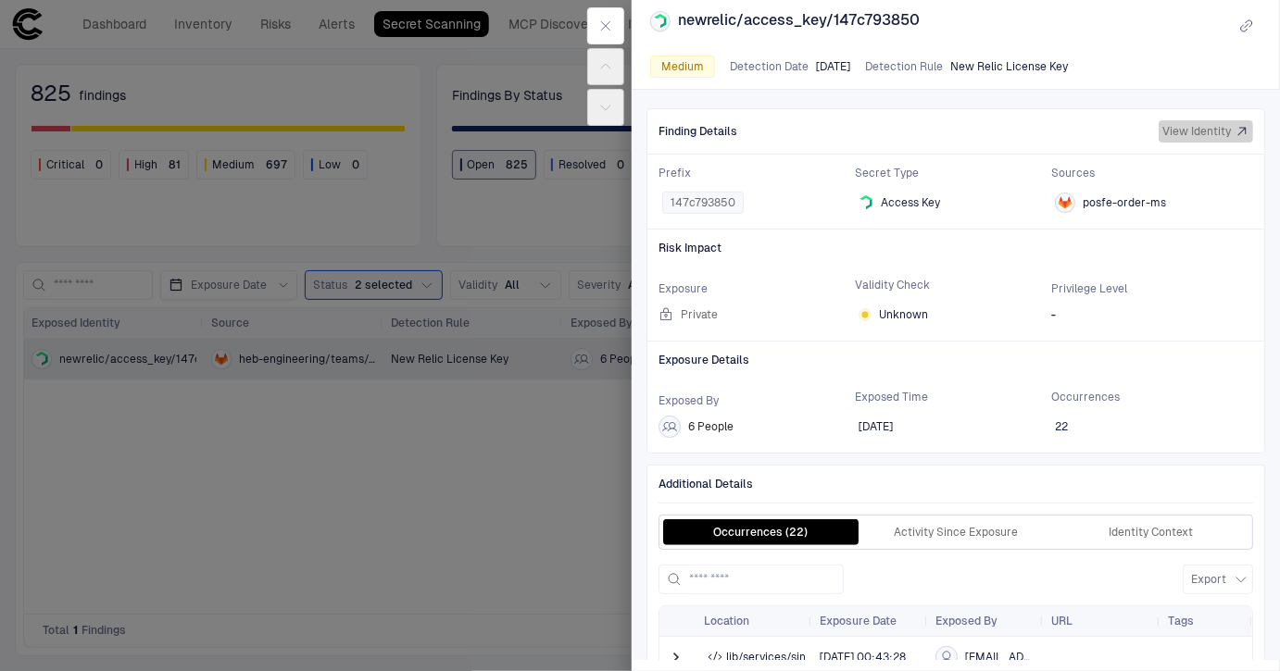
click at [1180, 131] on span "View Identity" at bounding box center [1196, 131] width 69 height 15
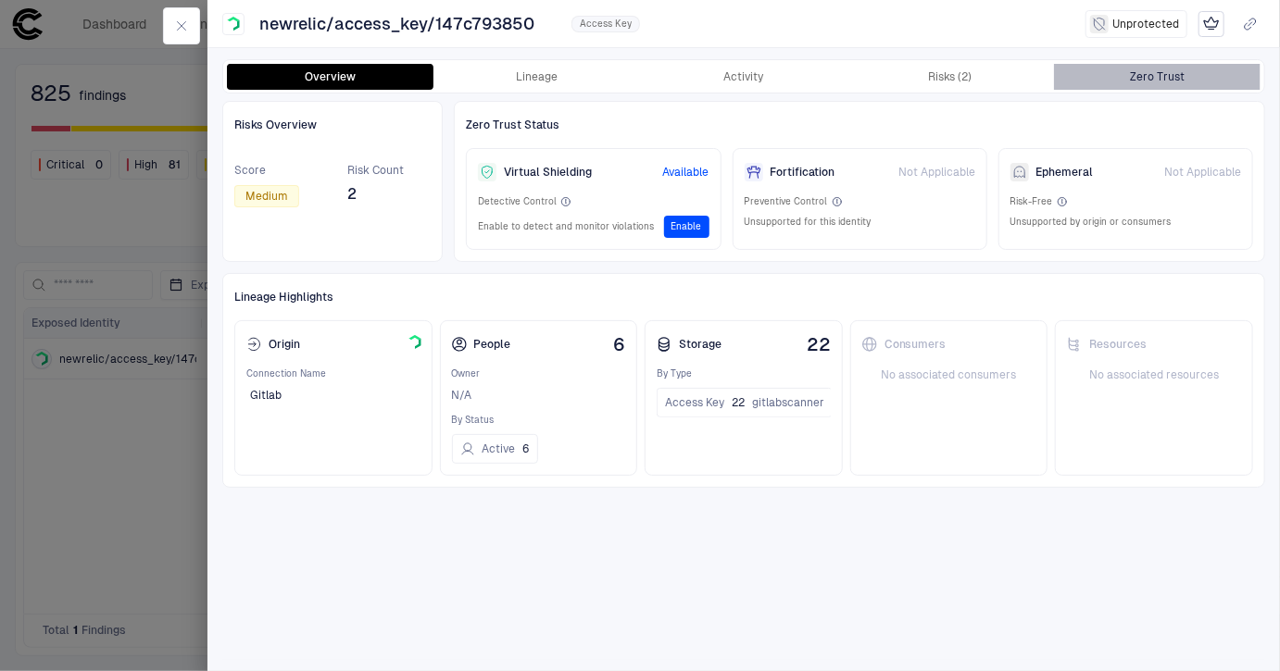
click at [1165, 79] on div "Zero Trust" at bounding box center [1157, 76] width 55 height 15
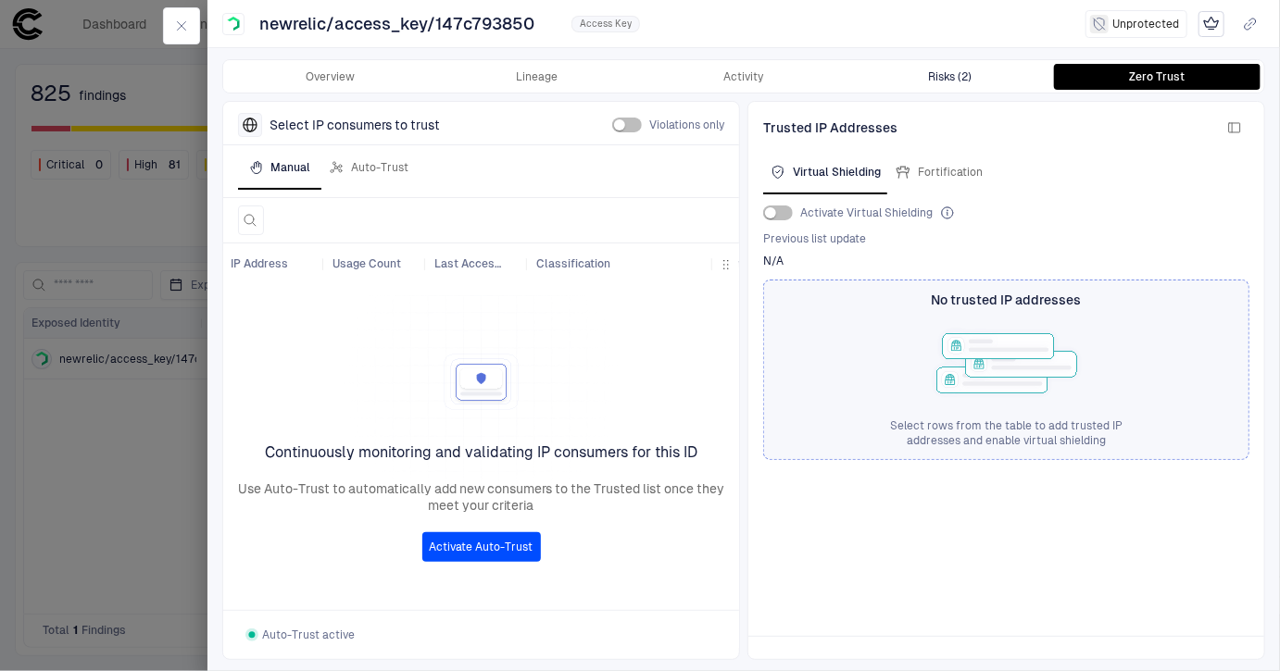
click at [984, 68] on button "Risks (2)" at bounding box center [950, 77] width 207 height 26
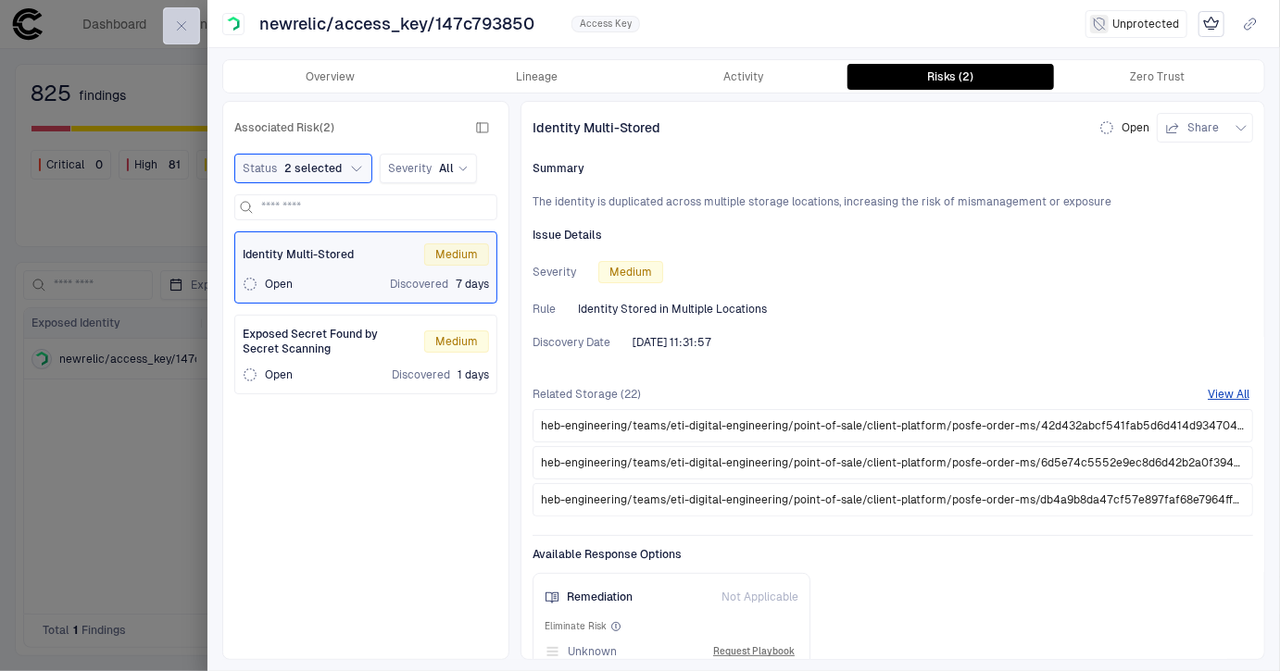
click at [188, 17] on button "button" at bounding box center [181, 25] width 37 height 37
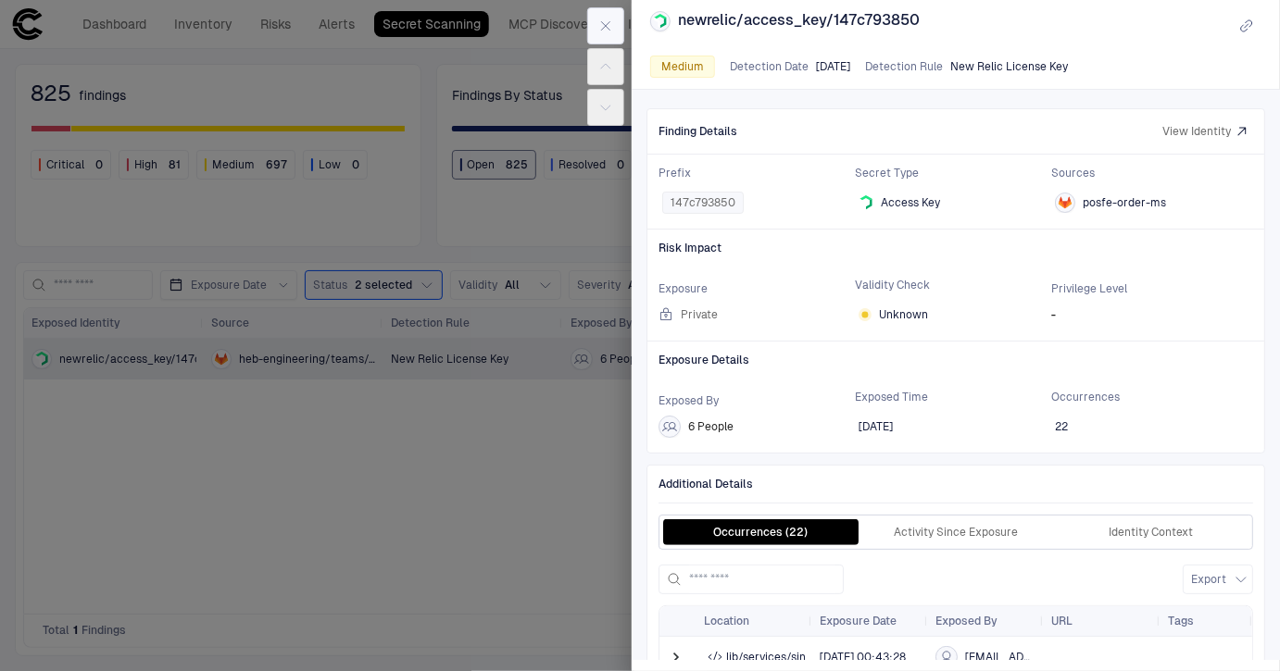
click at [599, 21] on icon "button" at bounding box center [605, 26] width 15 height 15
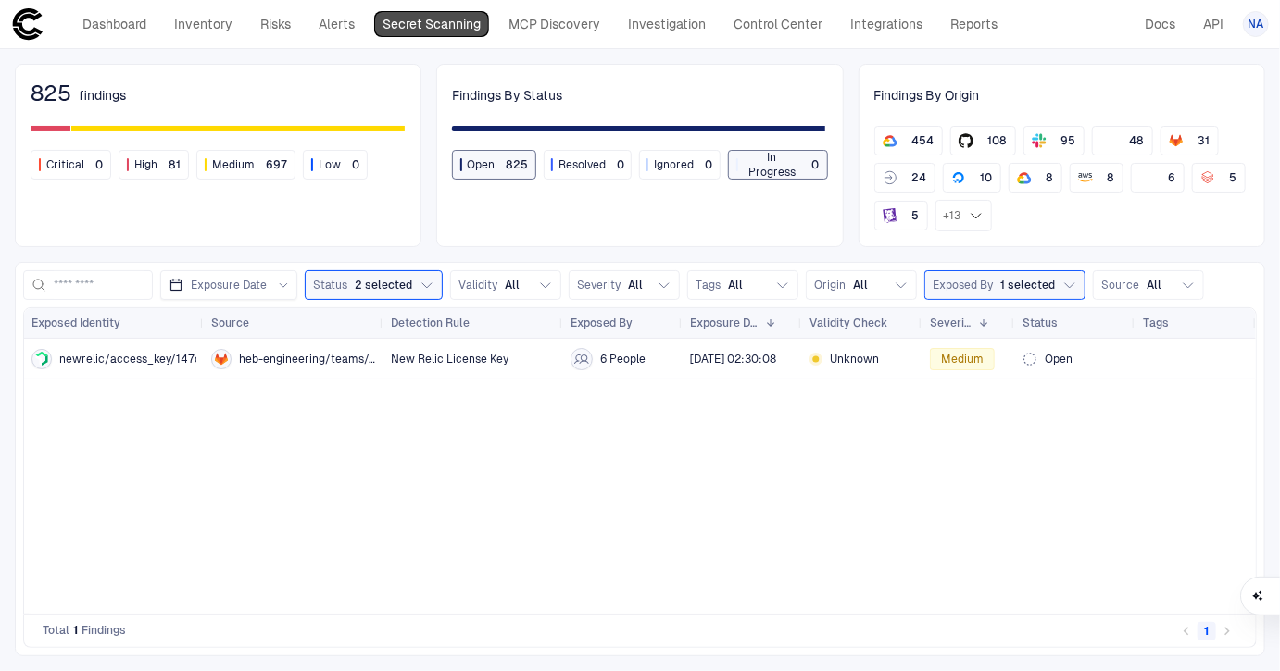
click at [429, 20] on link "Secret Scanning" at bounding box center [431, 24] width 115 height 26
click at [970, 289] on span "Exposed By" at bounding box center [963, 285] width 60 height 15
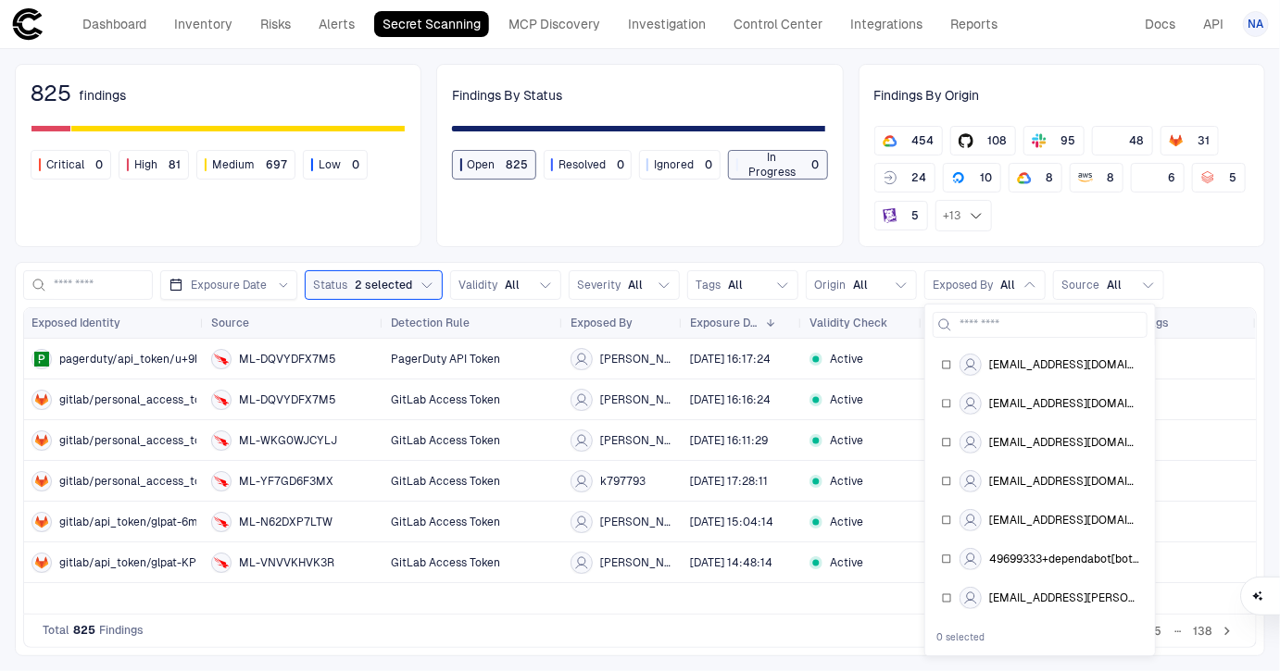
click at [842, 257] on div "825 findings Critical 0 High 81 Medium 697 Low 0 Findings By Status Open 825 Re…" at bounding box center [640, 360] width 1280 height 622
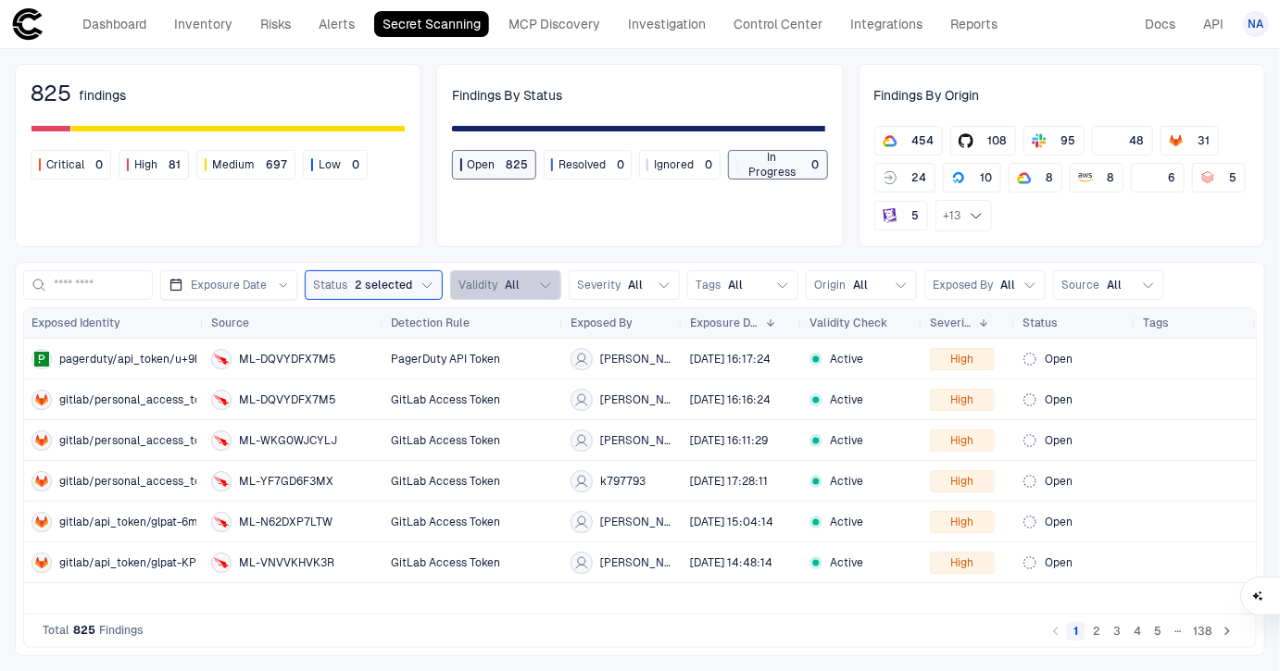
click at [494, 282] on div "Validity All" at bounding box center [488, 285] width 61 height 15
click at [495, 254] on div "825 findings Critical 0 High 81 Medium 697 Low 0 Findings By Status Open 825 Re…" at bounding box center [640, 360] width 1280 height 622
click at [492, 272] on button "Validity All" at bounding box center [505, 285] width 111 height 30
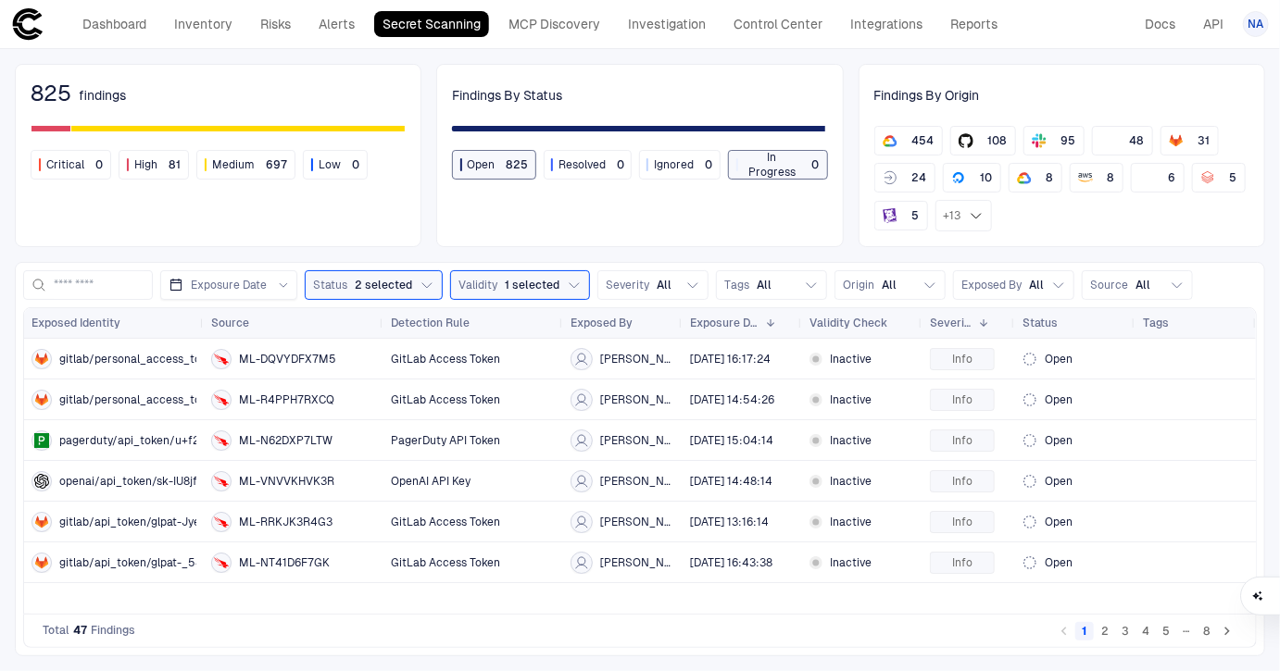
click at [513, 243] on div "Findings By Status Open 825 Resolved 0 Ignored 0 In Progress 0" at bounding box center [639, 155] width 407 height 183
click at [521, 279] on span "1 selected" at bounding box center [532, 285] width 55 height 15
click at [1099, 636] on button "2" at bounding box center [1105, 631] width 19 height 19
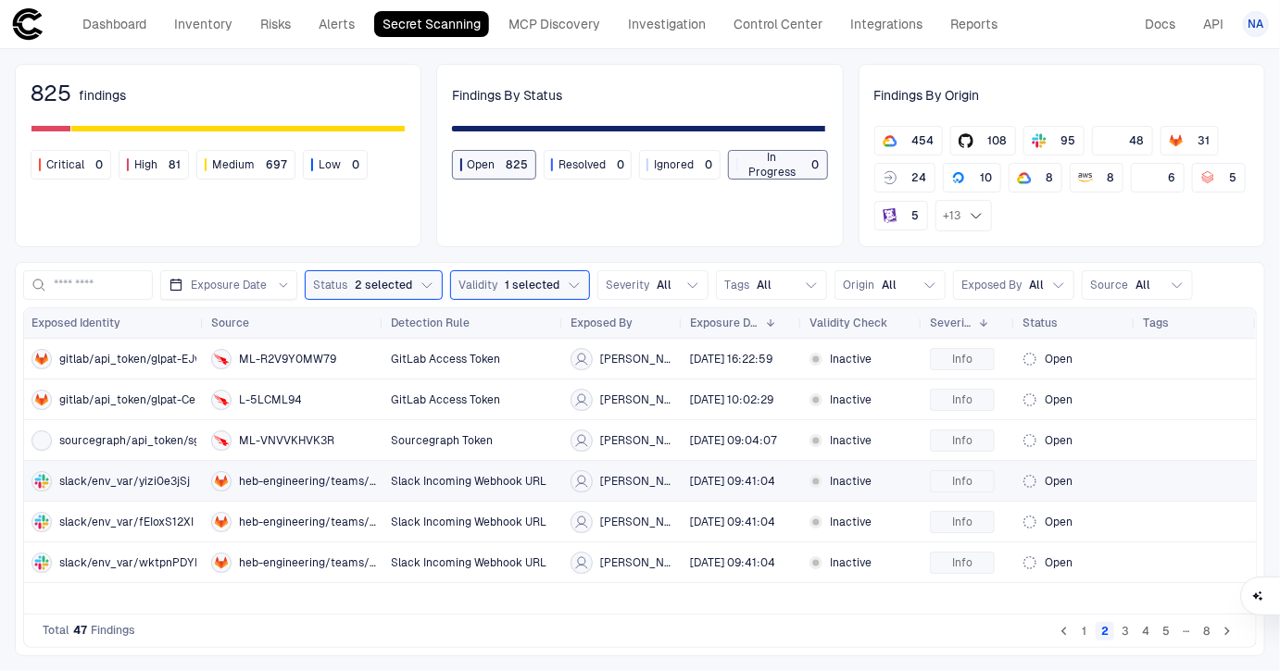
click at [407, 482] on span "Slack Incoming Webhook URL" at bounding box center [469, 481] width 156 height 15
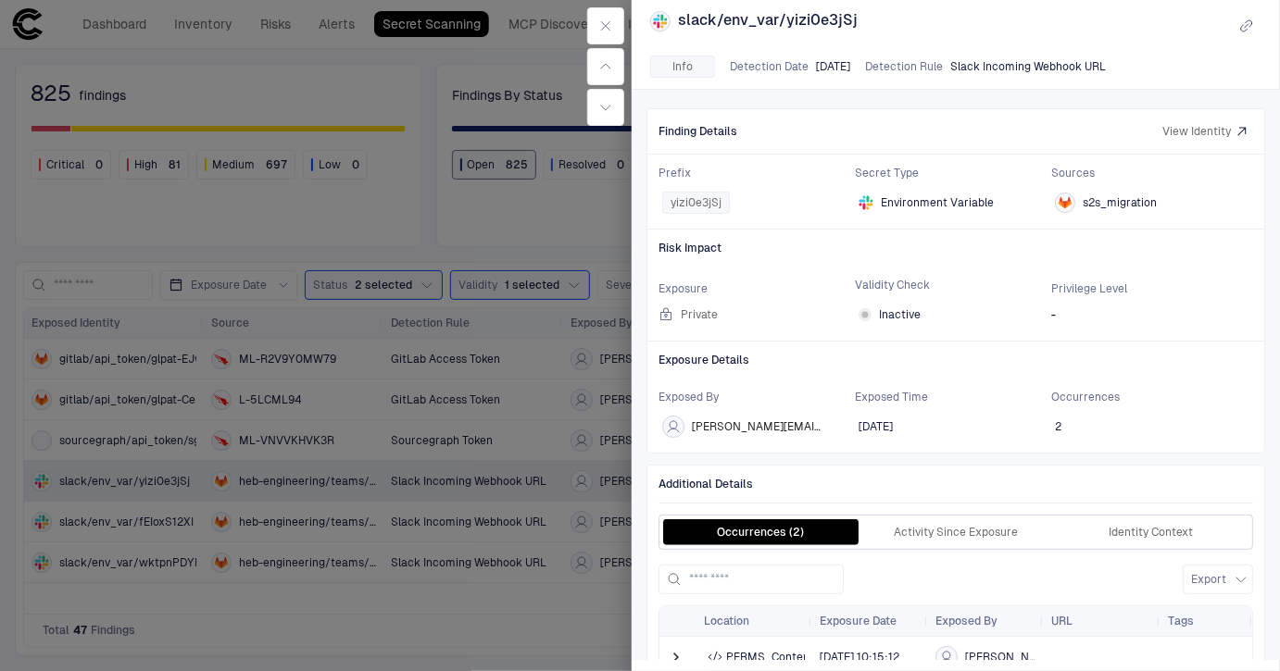
click at [450, 342] on div at bounding box center [640, 335] width 1280 height 671
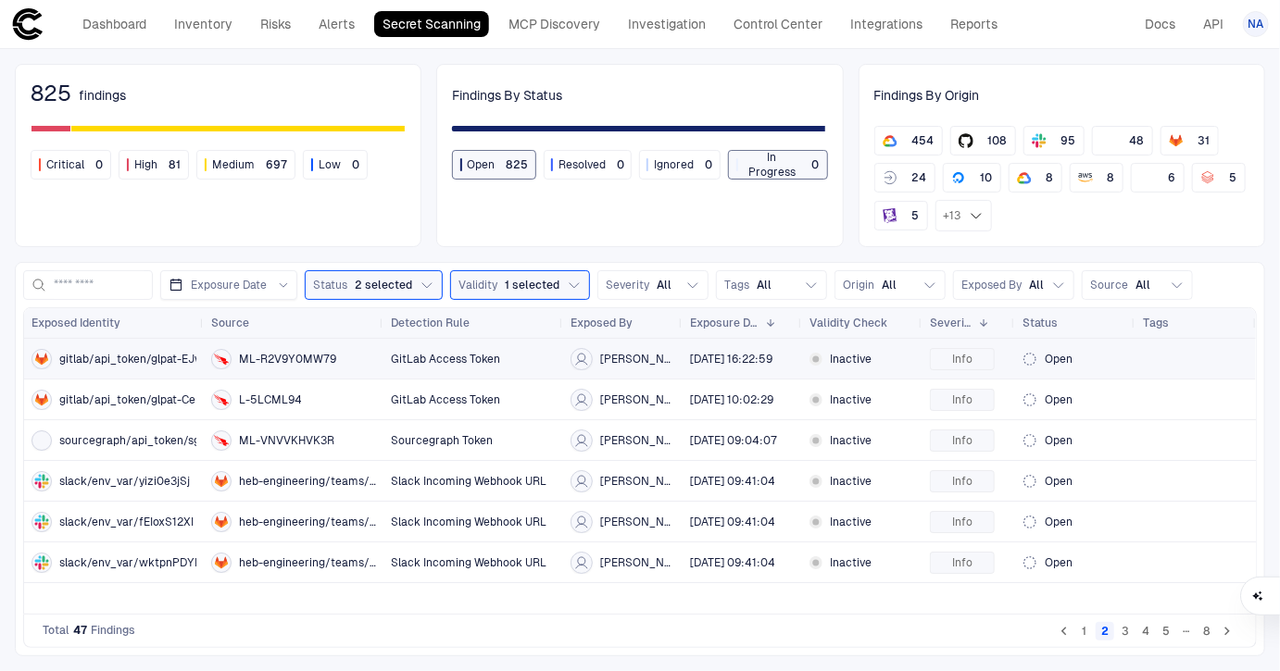
click at [447, 358] on span "GitLab Access Token" at bounding box center [445, 359] width 109 height 15
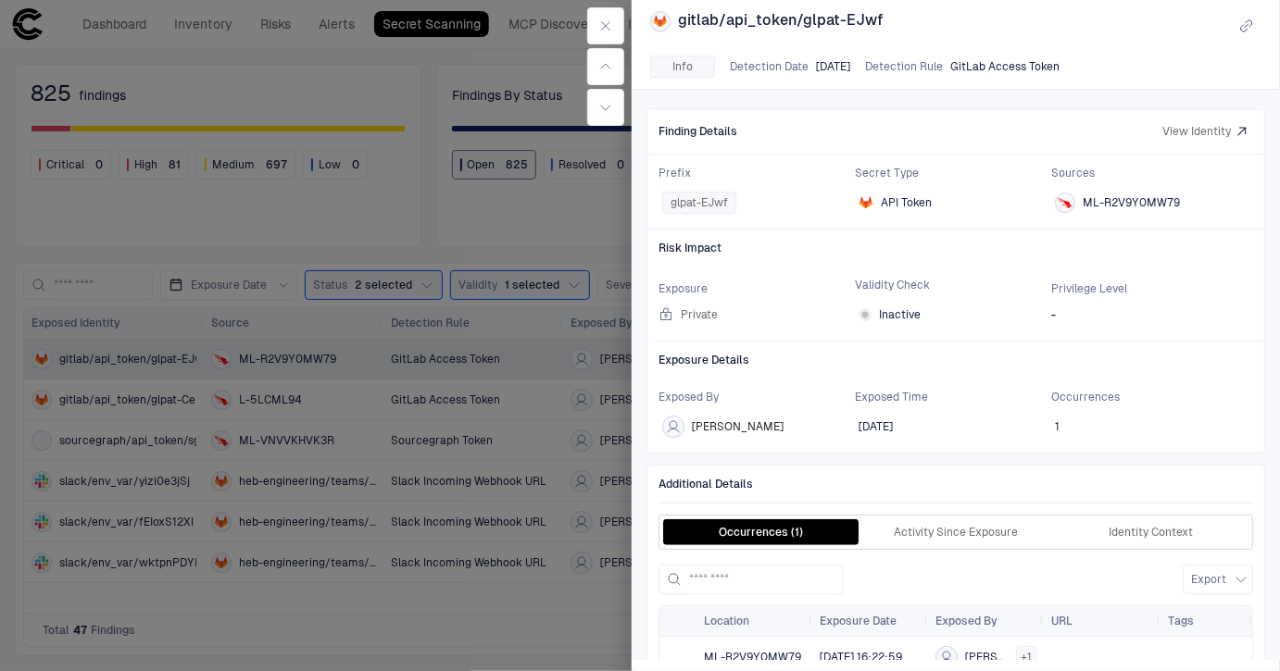
click at [512, 313] on div at bounding box center [640, 335] width 1280 height 671
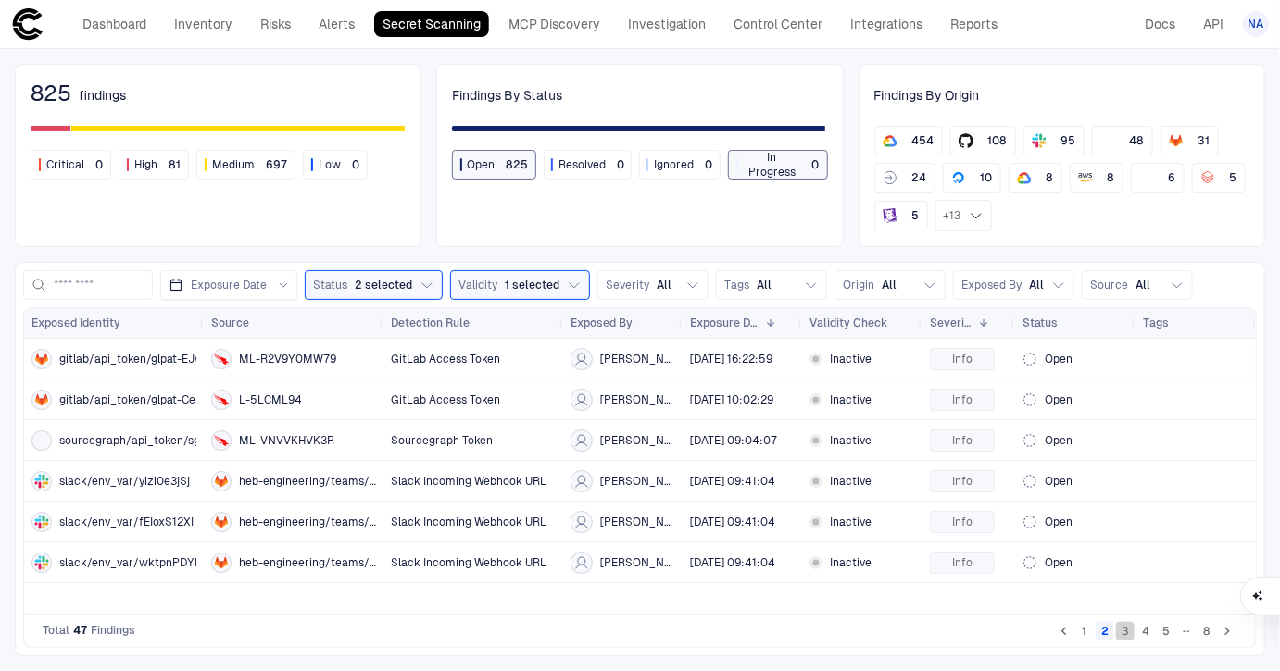
click at [1129, 635] on button "3" at bounding box center [1125, 631] width 19 height 19
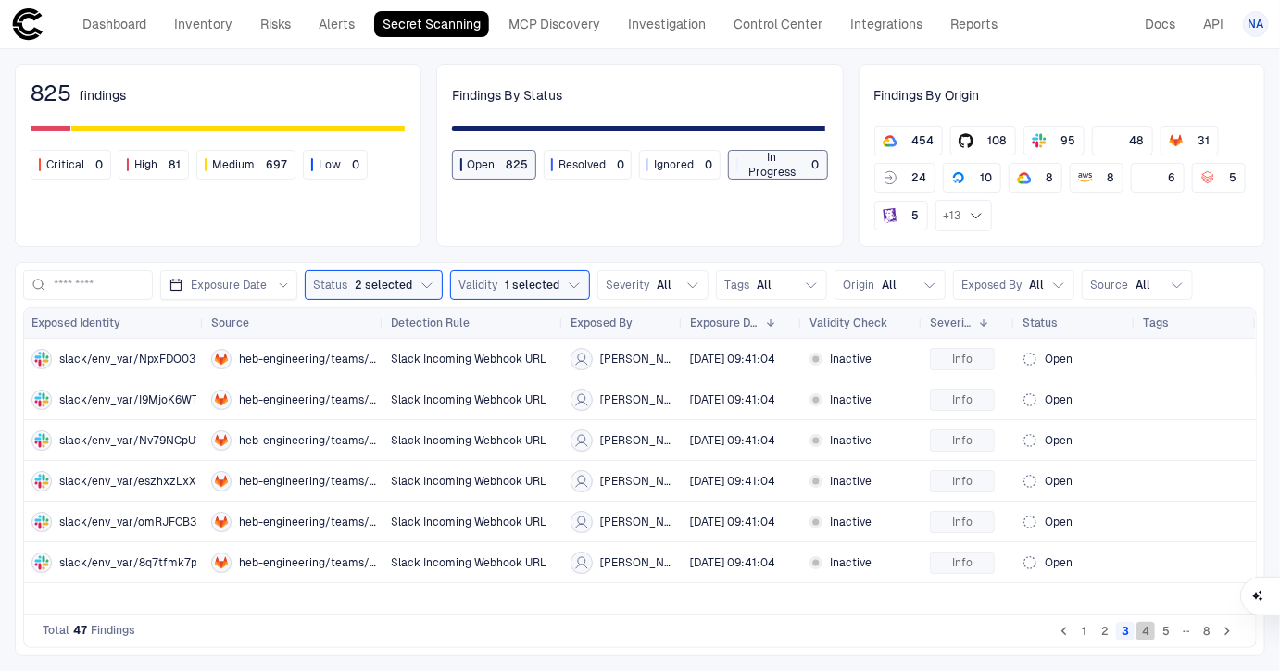
click at [1147, 630] on button "4" at bounding box center [1145, 631] width 19 height 19
click at [1166, 630] on button "5" at bounding box center [1166, 631] width 19 height 19
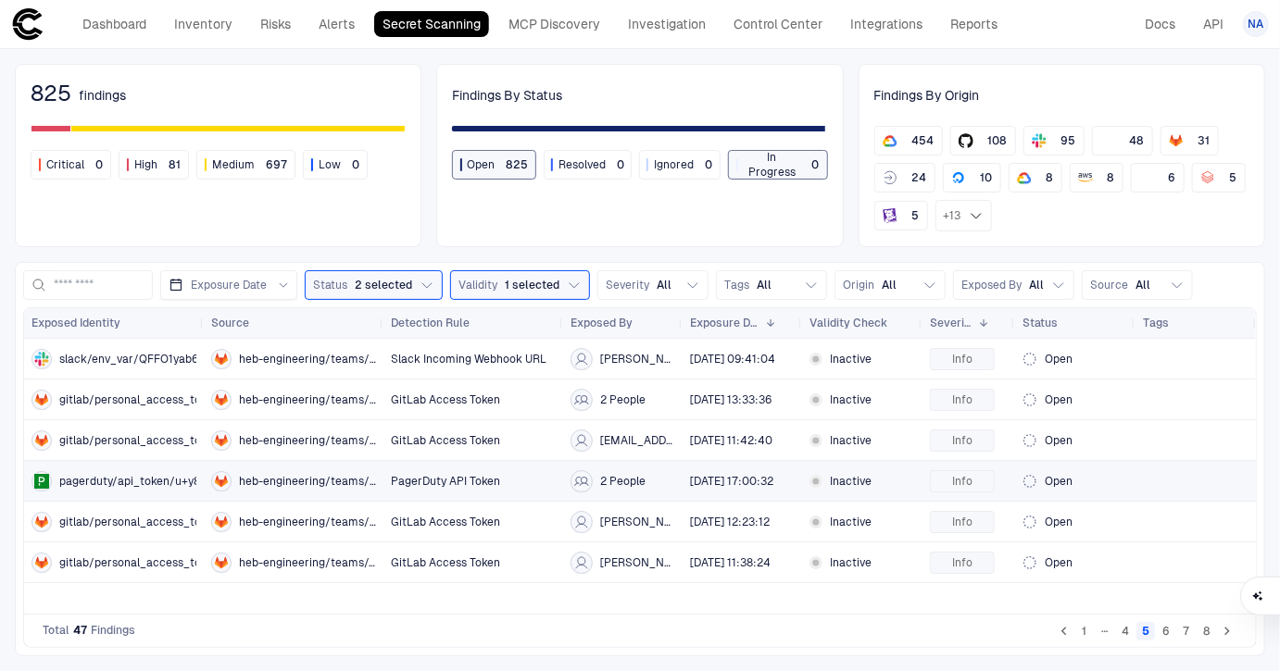
click at [385, 482] on div "PagerDuty API Token" at bounding box center [473, 481] width 180 height 40
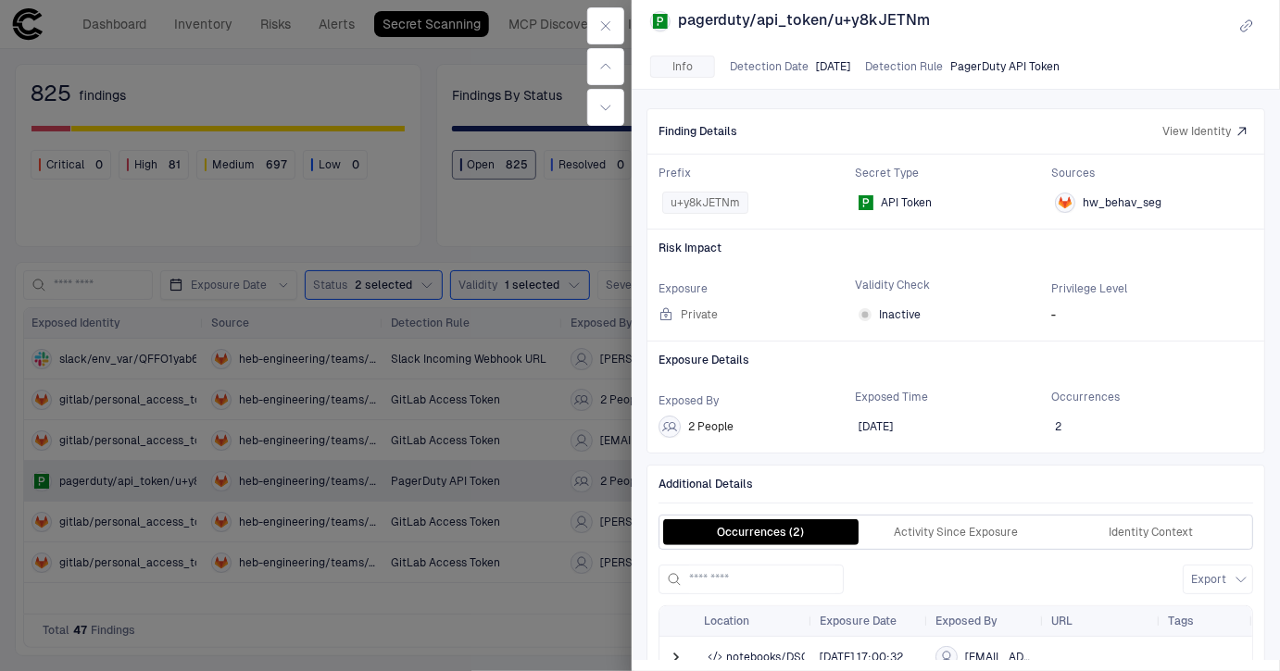
click at [532, 630] on div at bounding box center [640, 335] width 1280 height 671
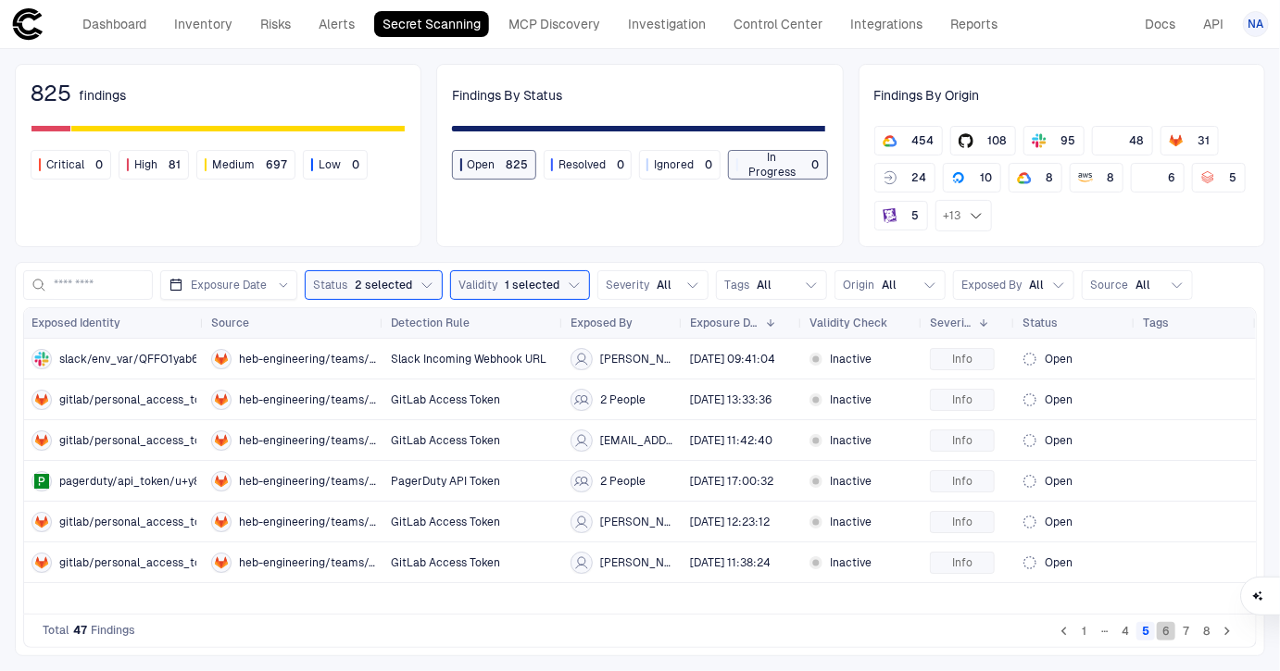
click at [1172, 630] on button "6" at bounding box center [1166, 631] width 19 height 19
click at [1180, 630] on button "7" at bounding box center [1186, 631] width 19 height 19
click at [676, 292] on button "Severity All" at bounding box center [652, 285] width 111 height 30
click at [744, 284] on div "Tags All" at bounding box center [747, 285] width 47 height 15
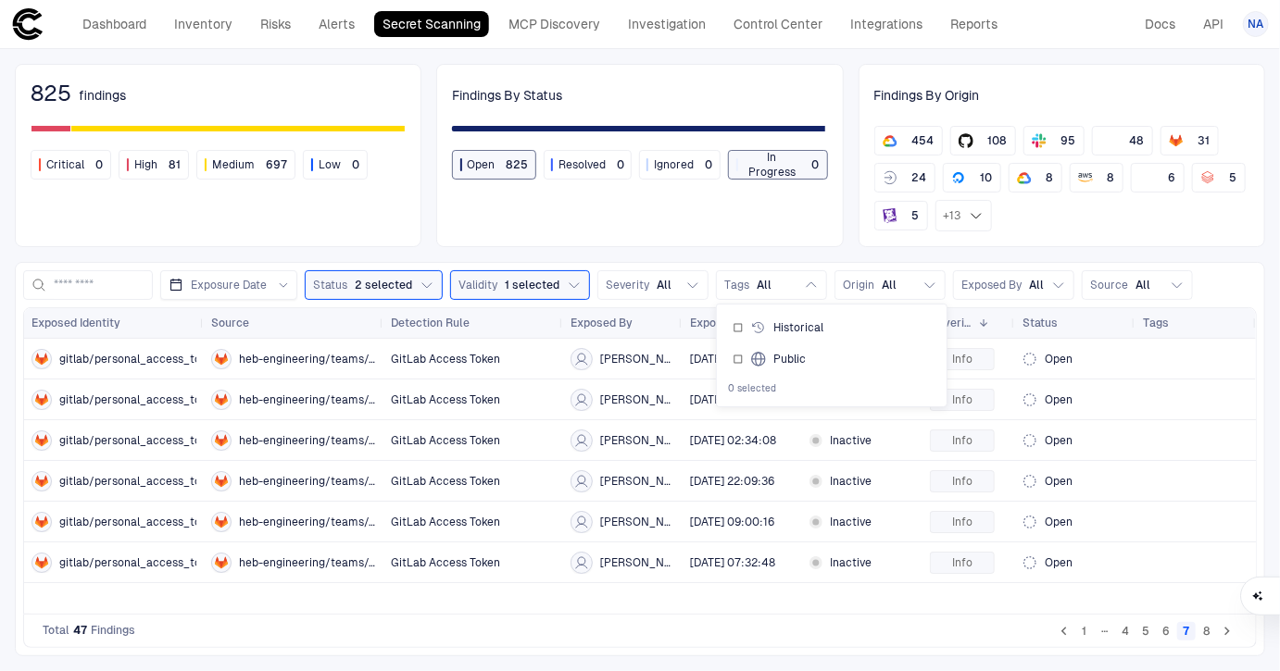
click at [553, 247] on div "825 findings Critical 0 High 81 Medium 697 Low 0 Findings By Status Open 825 Re…" at bounding box center [640, 360] width 1280 height 622
click at [517, 282] on span "1 selected" at bounding box center [532, 285] width 55 height 15
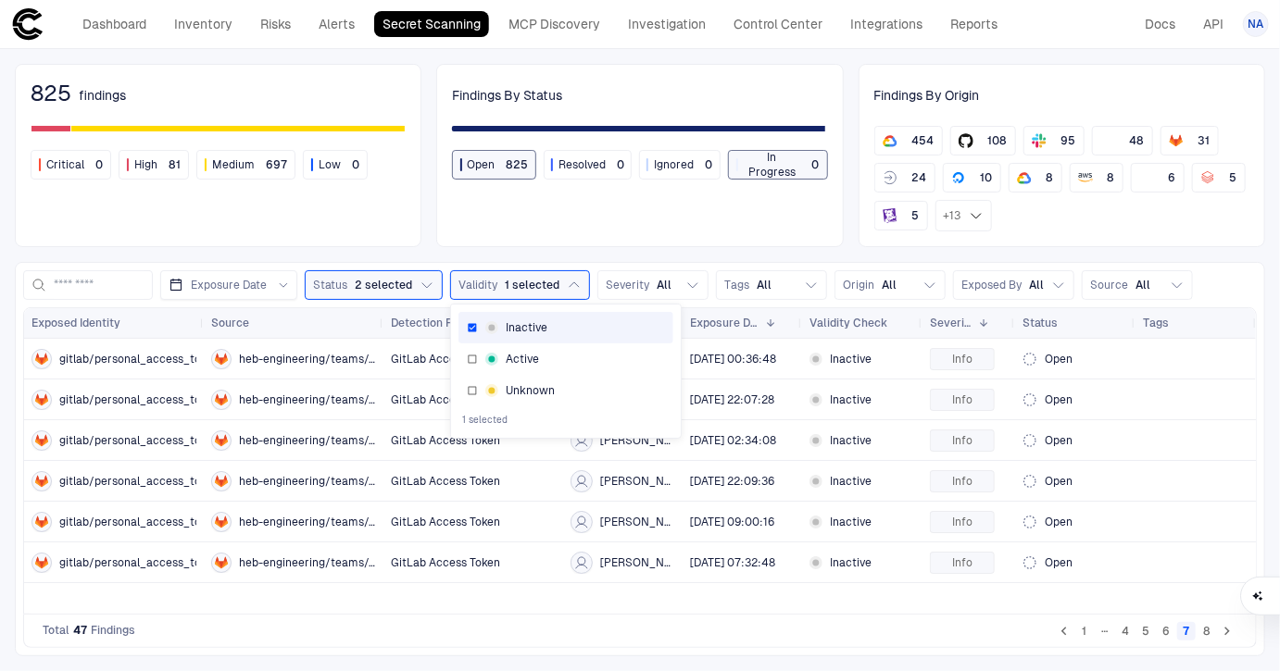
click at [517, 256] on div "825 findings Critical 0 High 81 Medium 697 Low 0 Findings By Status Open 825 Re…" at bounding box center [640, 360] width 1280 height 622
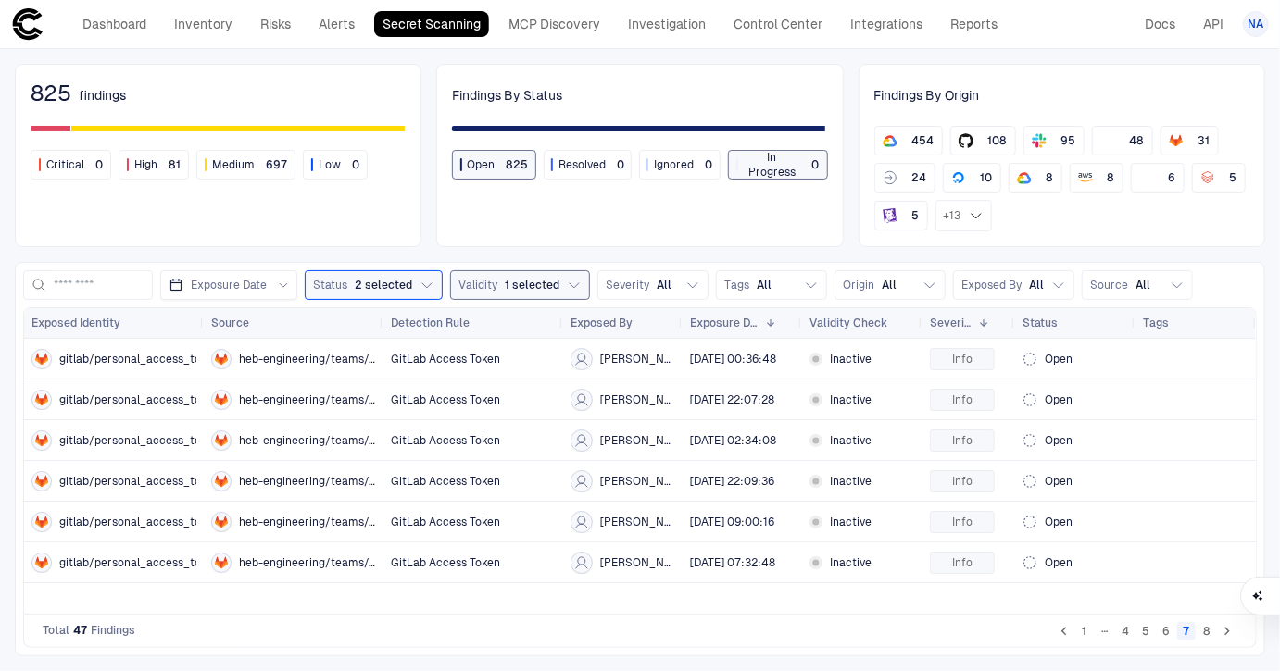
click at [508, 287] on span "1 selected" at bounding box center [532, 285] width 55 height 15
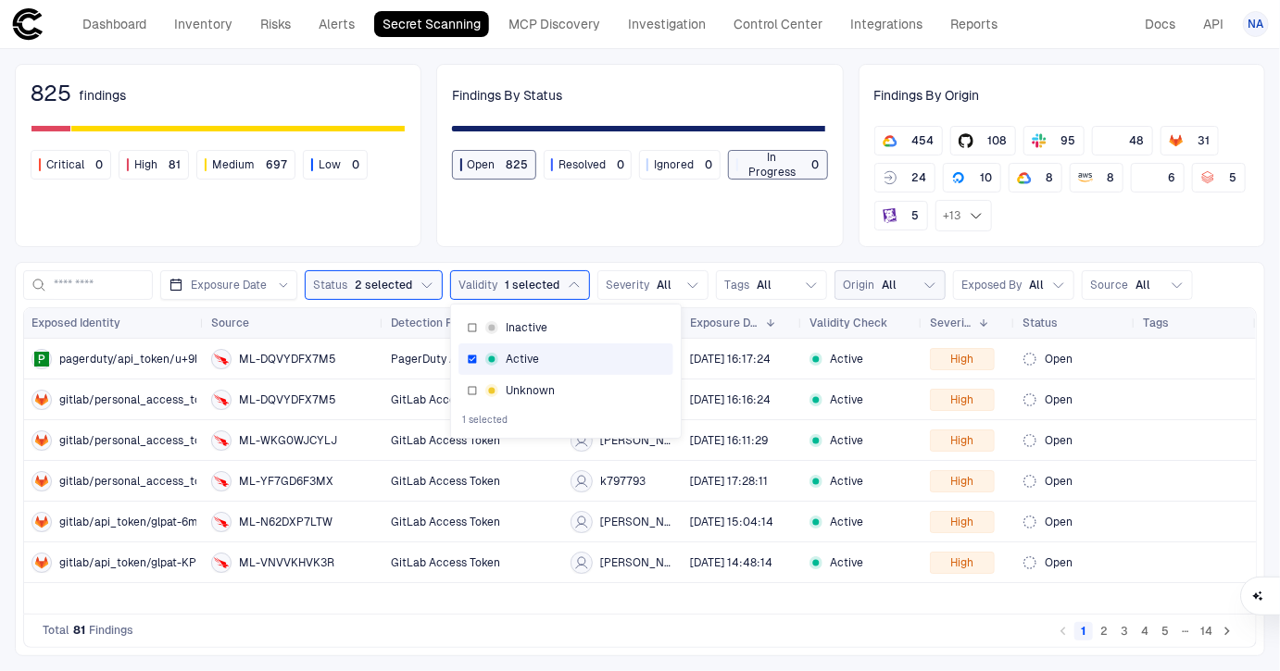
click at [893, 286] on button "Origin All" at bounding box center [889, 285] width 111 height 30
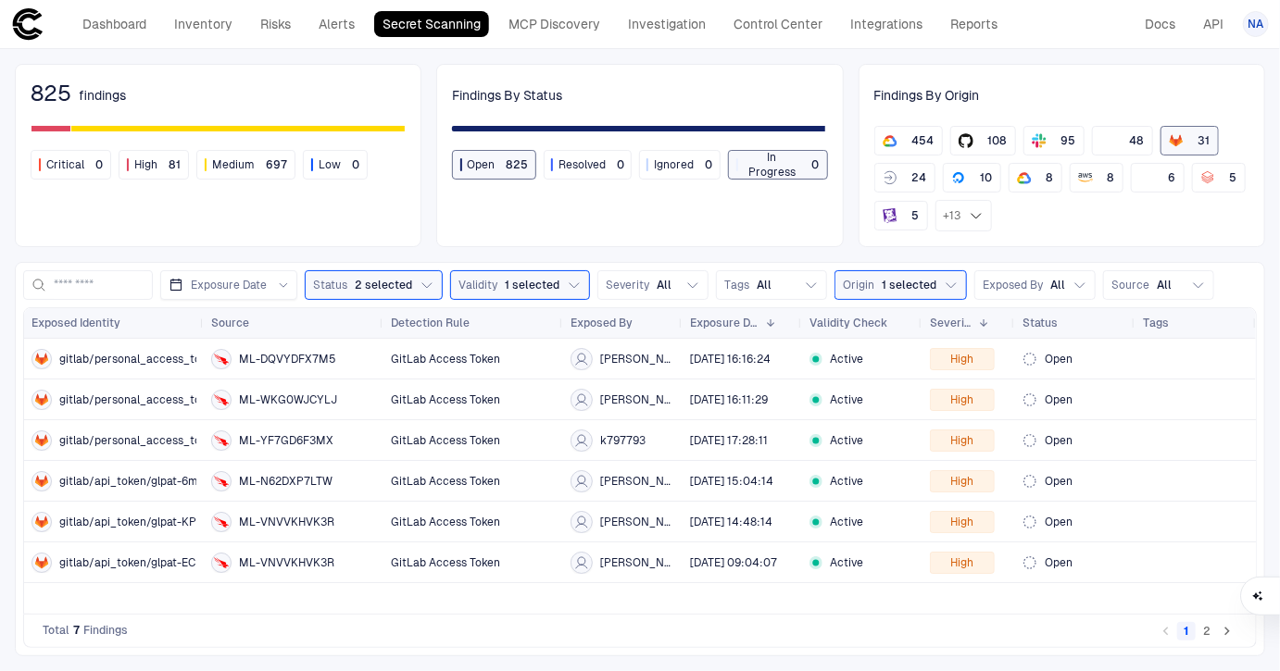
click at [1209, 253] on div "825 findings Critical 0 High 81 Medium 697 Low 0 Findings By Status Open 825 Re…" at bounding box center [640, 360] width 1280 height 622
click at [370, 285] on span "2 selected" at bounding box center [383, 285] width 57 height 15
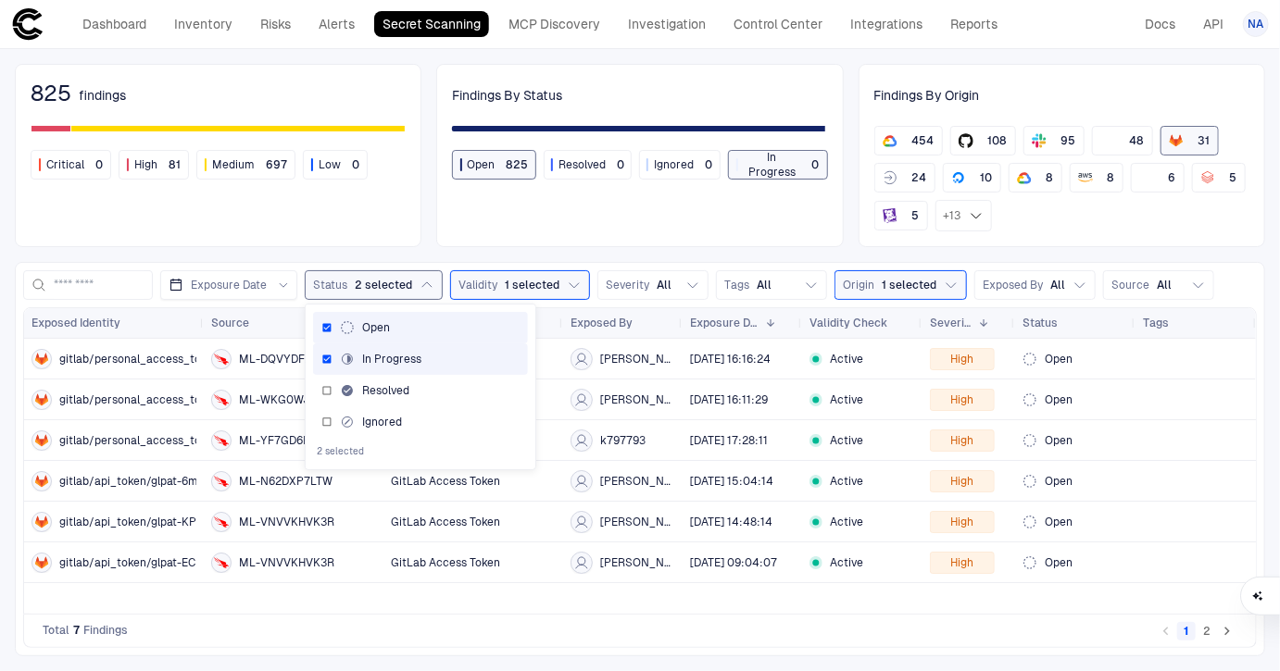
click at [370, 285] on span "2 selected" at bounding box center [383, 285] width 57 height 15
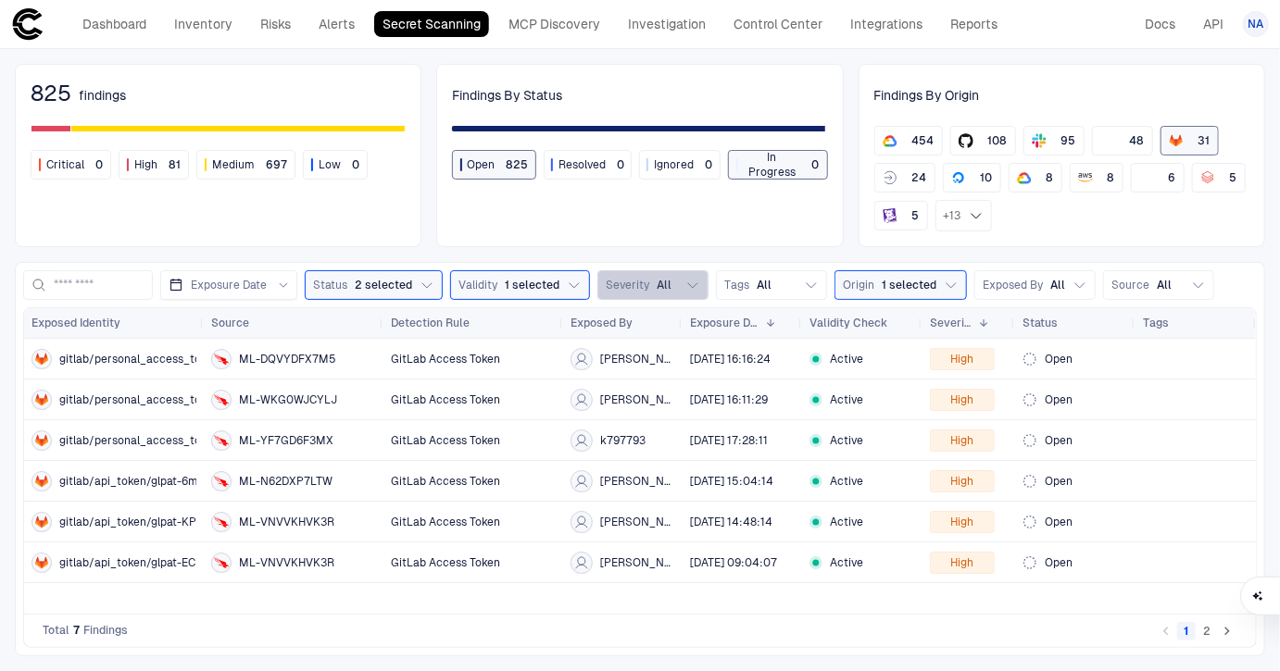
click at [624, 278] on span "Severity" at bounding box center [628, 285] width 44 height 15
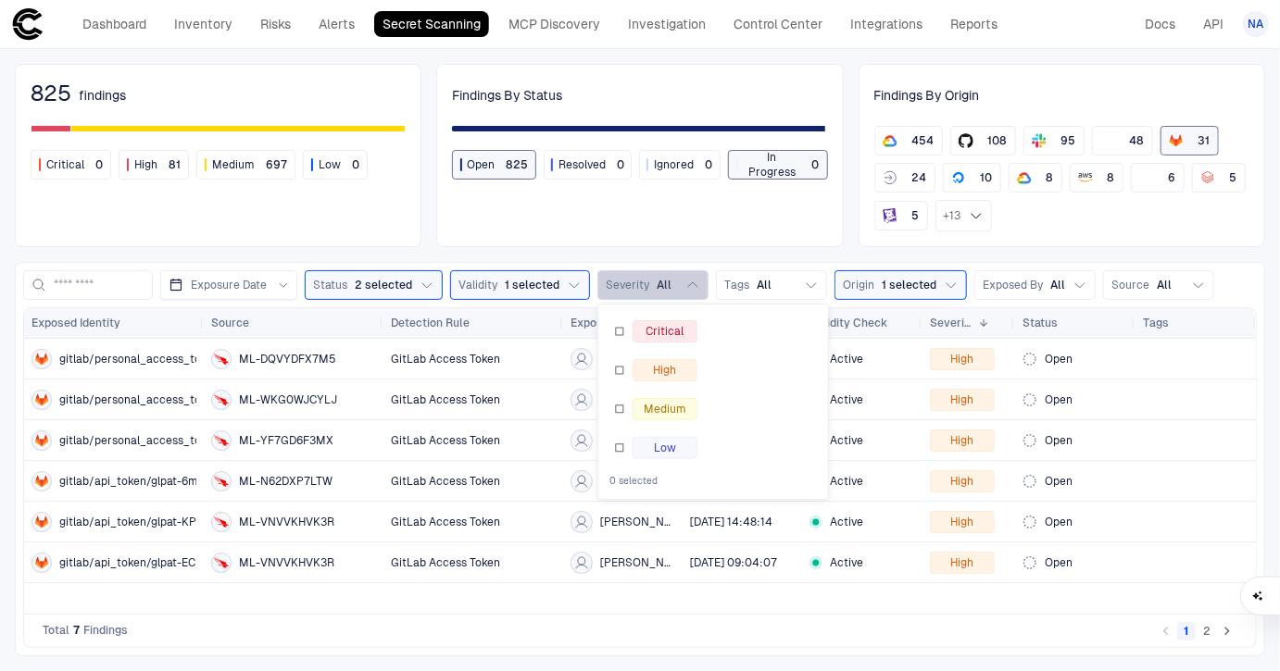
click at [624, 278] on span "Severity" at bounding box center [628, 285] width 44 height 15
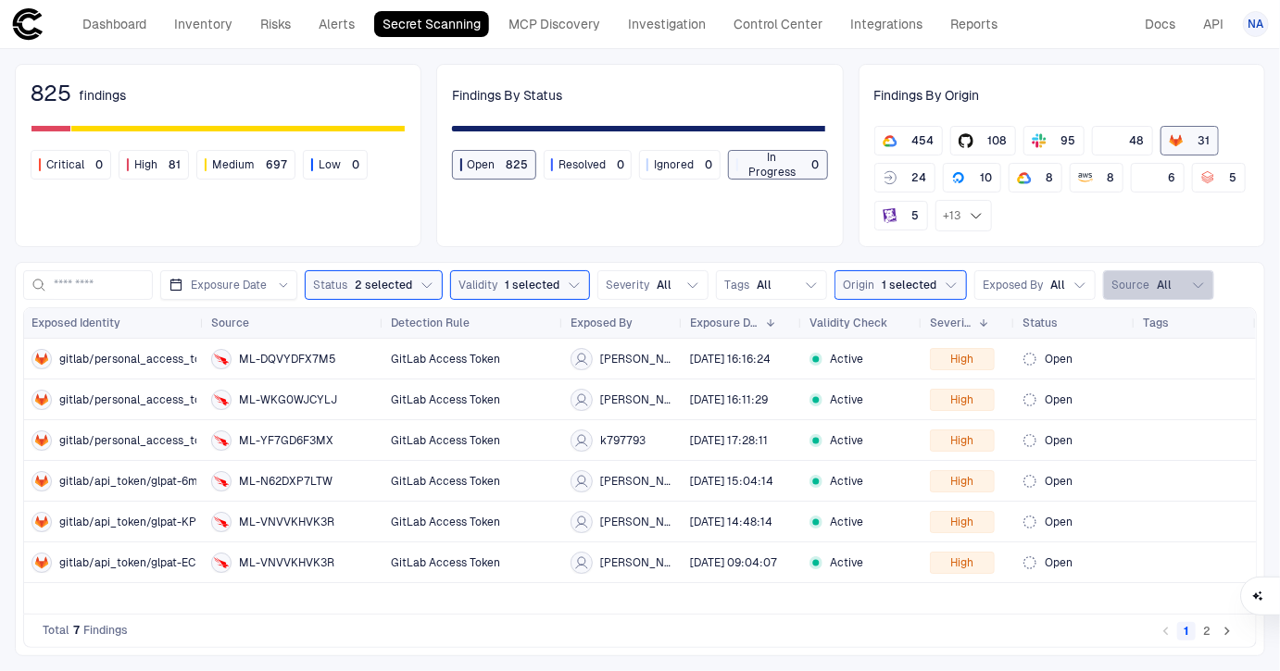
click at [1157, 280] on span "All" at bounding box center [1164, 285] width 15 height 15
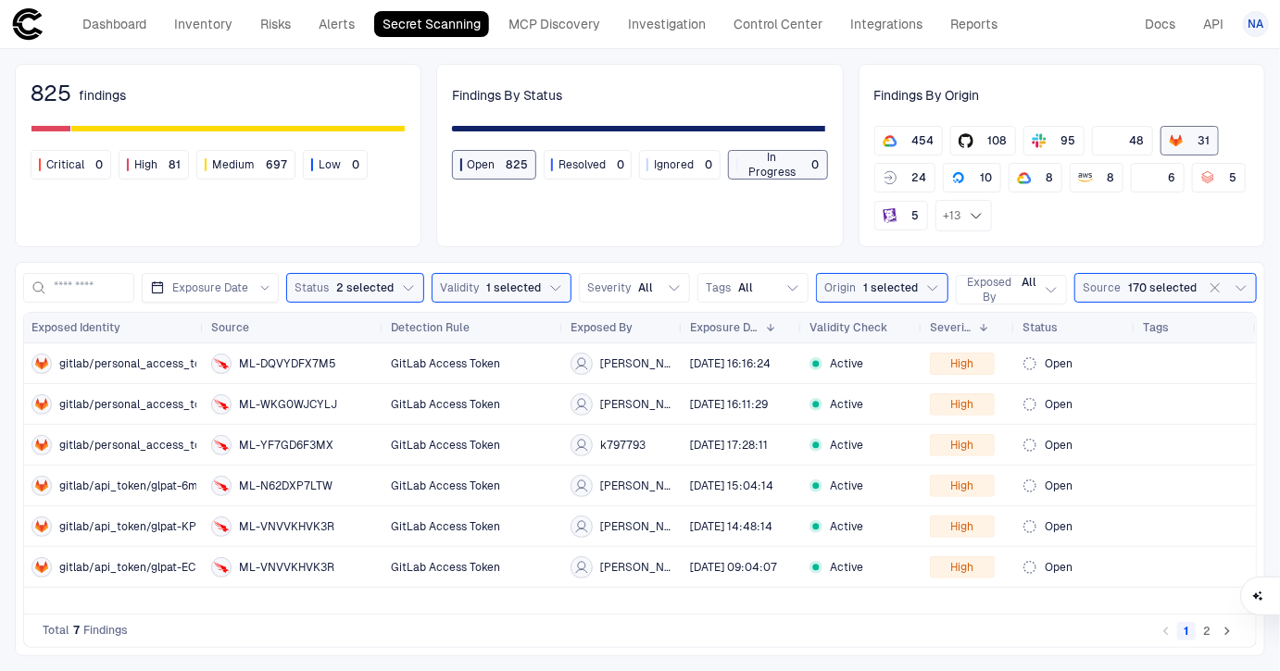
click at [962, 634] on div "Total 7 Findings 1 2" at bounding box center [640, 631] width 1234 height 33
click at [1111, 281] on span "Source" at bounding box center [1102, 288] width 38 height 15
click at [908, 601] on div "gitlab/personal_access_token/glpat-ohX8 ML-DQVYDFX7M5 GitLab Access Token [PERS…" at bounding box center [640, 479] width 1232 height 270
click at [1101, 284] on span "Source" at bounding box center [1102, 288] width 38 height 15
click at [1029, 388] on icon "button" at bounding box center [1031, 392] width 11 height 11
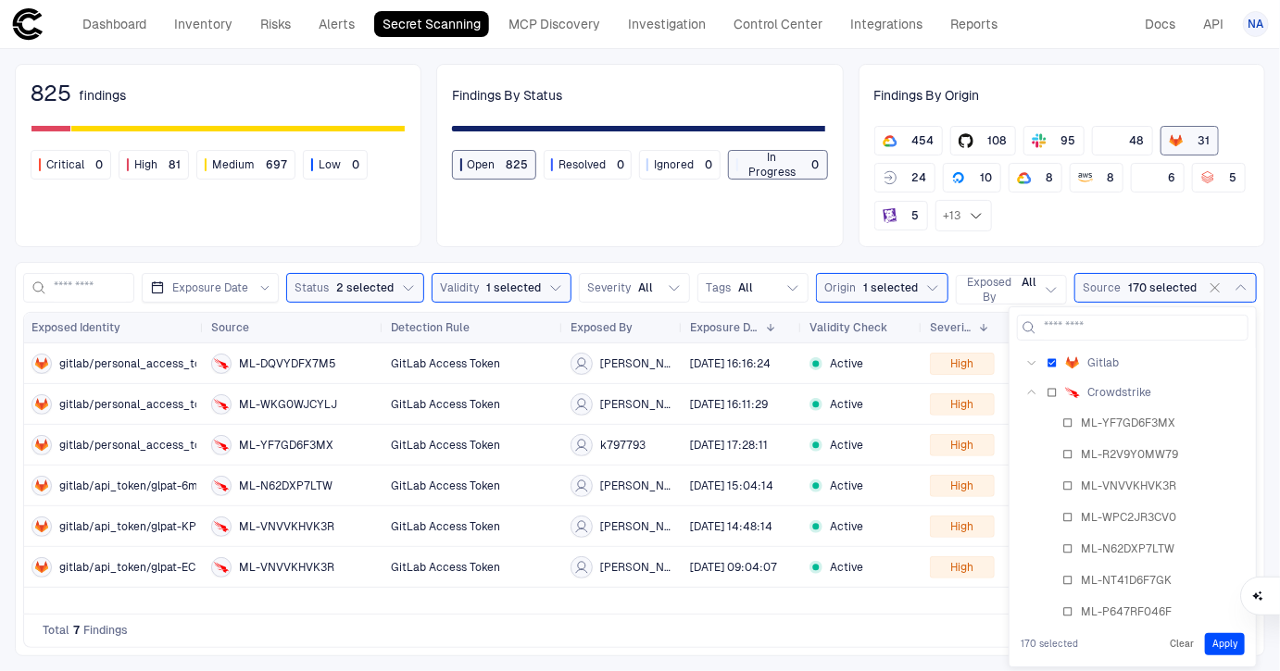
click at [1029, 388] on icon "button" at bounding box center [1031, 392] width 11 height 11
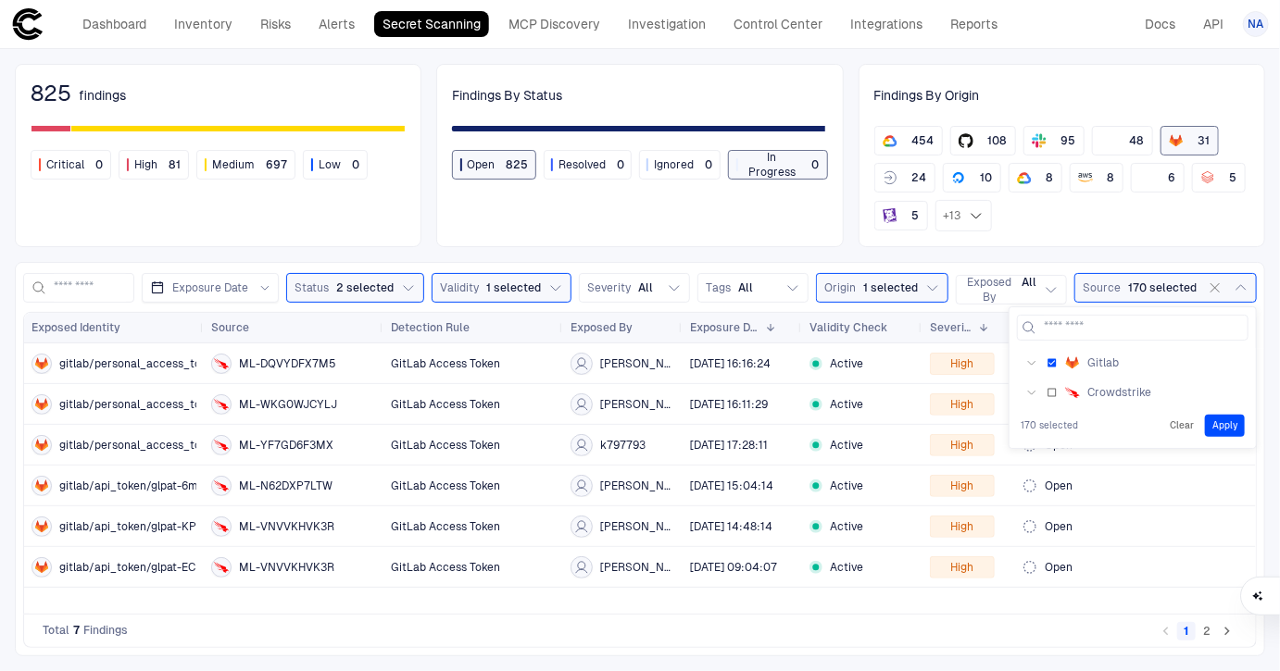
click at [1225, 426] on button "Apply" at bounding box center [1225, 426] width 40 height 22
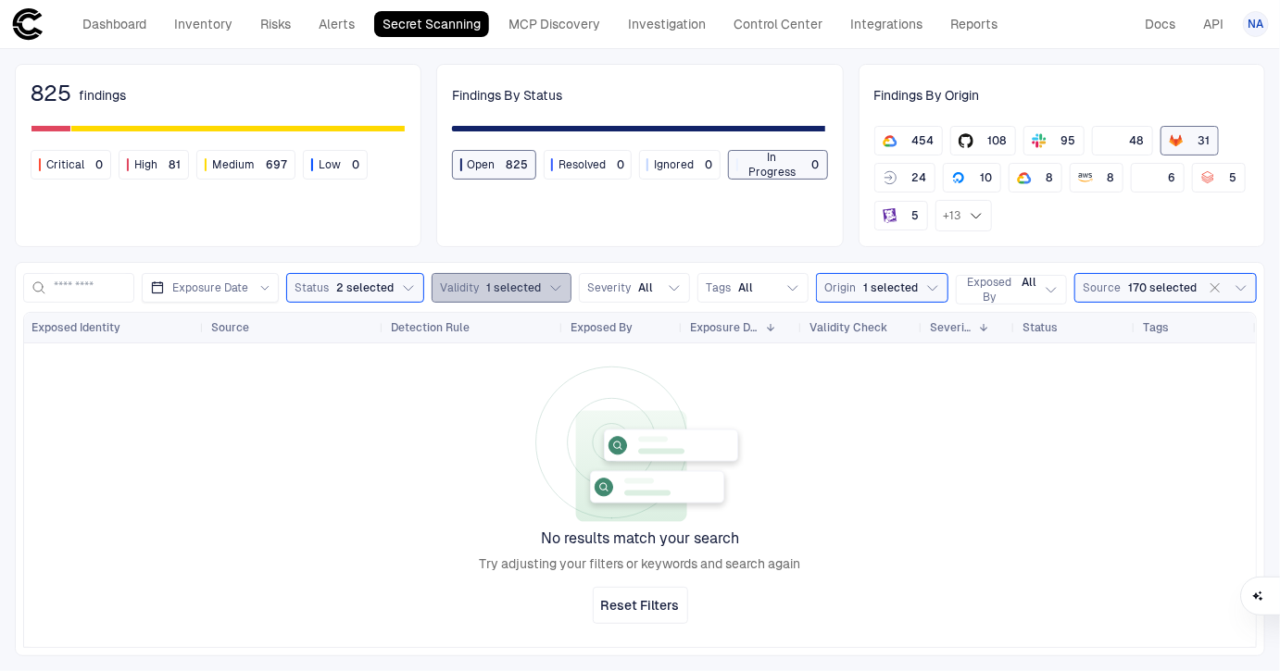
click at [479, 284] on span "Validity" at bounding box center [459, 288] width 39 height 15
click at [809, 407] on div at bounding box center [640, 496] width 1232 height 304
click at [751, 256] on div "825 findings Critical 0 High 81 Medium 697 Low 0 Findings By Status Open 825 Re…" at bounding box center [640, 360] width 1280 height 622
click at [617, 292] on span "Severity" at bounding box center [609, 288] width 44 height 15
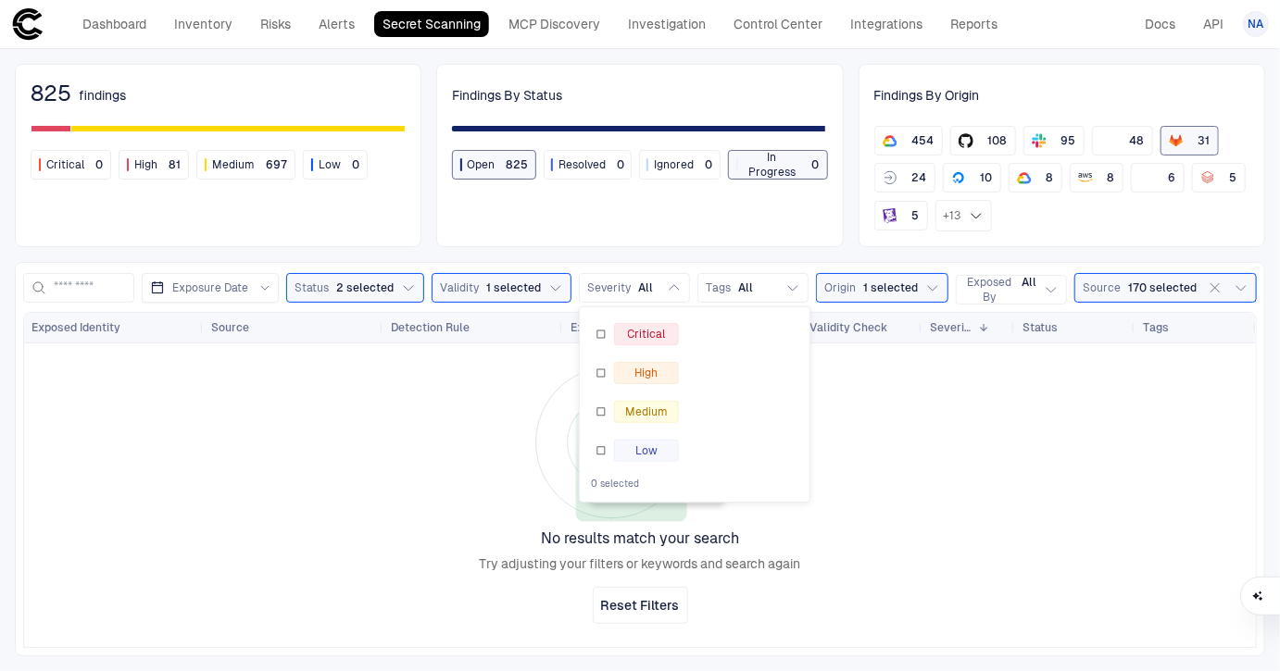
click at [626, 255] on div "825 findings Critical 0 High 81 Medium 697 Low 0 Findings By Status Open 825 Re…" at bounding box center [640, 360] width 1280 height 622
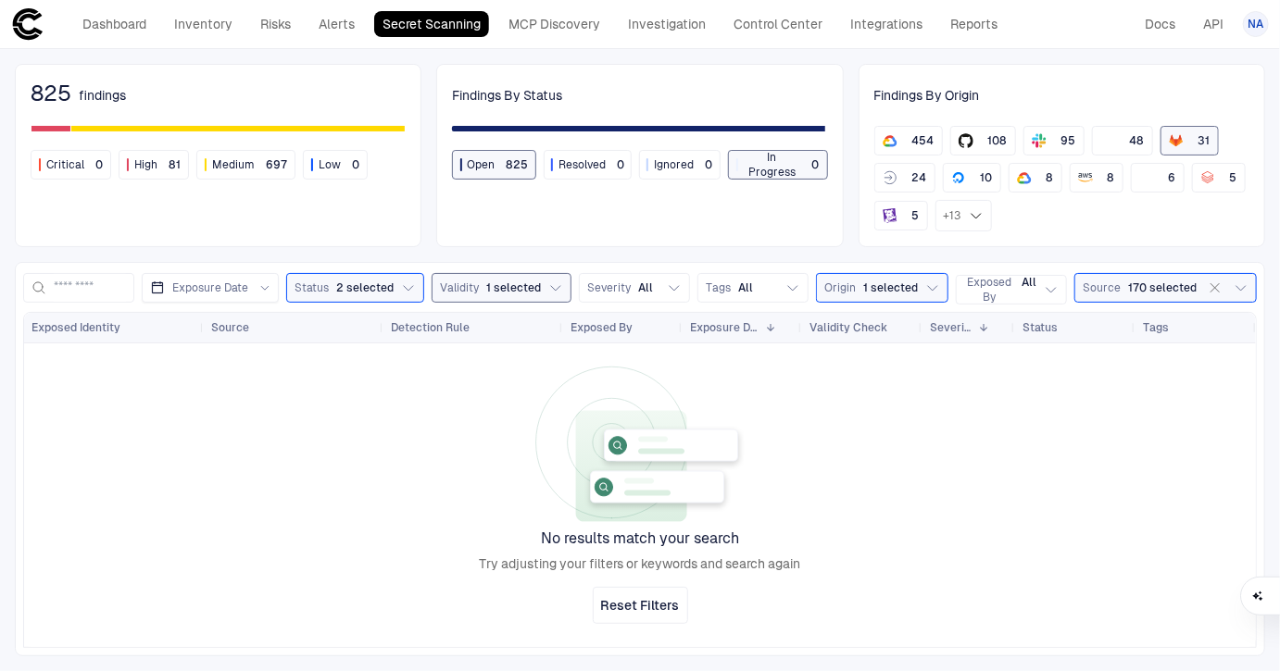
click at [507, 284] on span "1 selected" at bounding box center [513, 288] width 55 height 15
click at [352, 285] on span "2 selected" at bounding box center [364, 288] width 57 height 15
click at [473, 262] on div "Exposure Date Status 2 selected Validity 1 selected Severity All Tags All Origi…" at bounding box center [640, 459] width 1250 height 395
click at [1127, 284] on div "Source 170 selected" at bounding box center [1140, 288] width 114 height 15
click at [1030, 363] on icon "button" at bounding box center [1031, 362] width 11 height 11
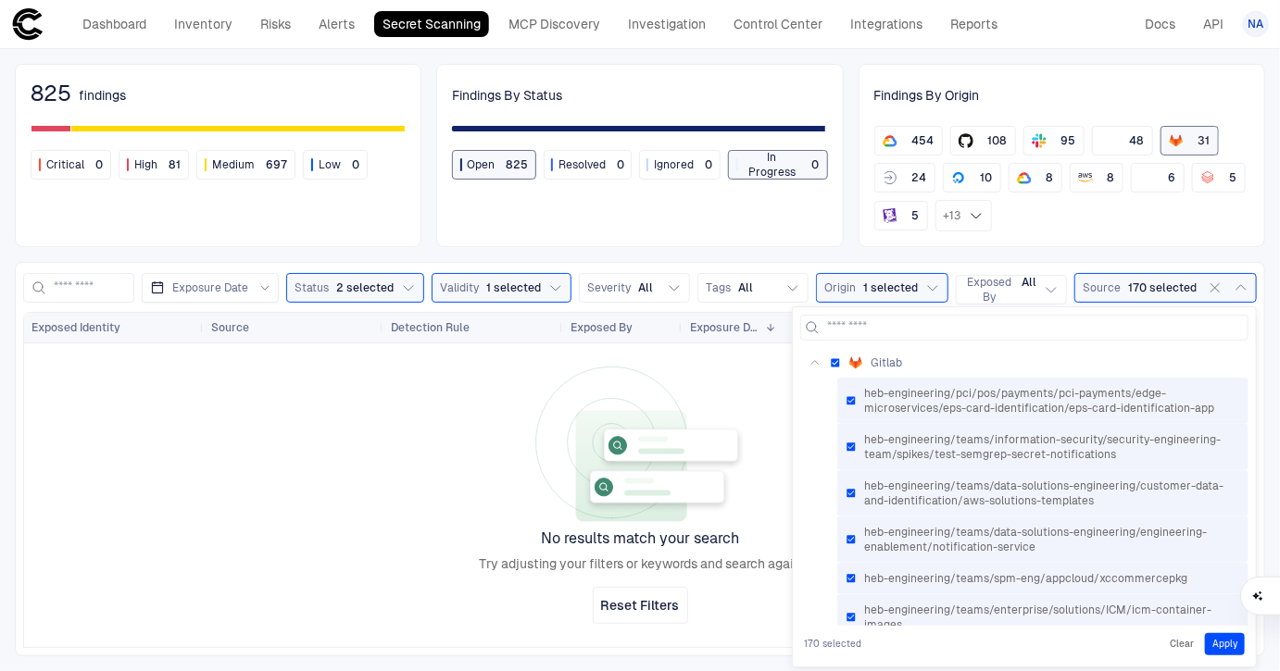
click at [1132, 257] on div "825 findings Critical 0 High 81 Medium 697 Low 0 Findings By Status Open 825 Re…" at bounding box center [640, 360] width 1280 height 622
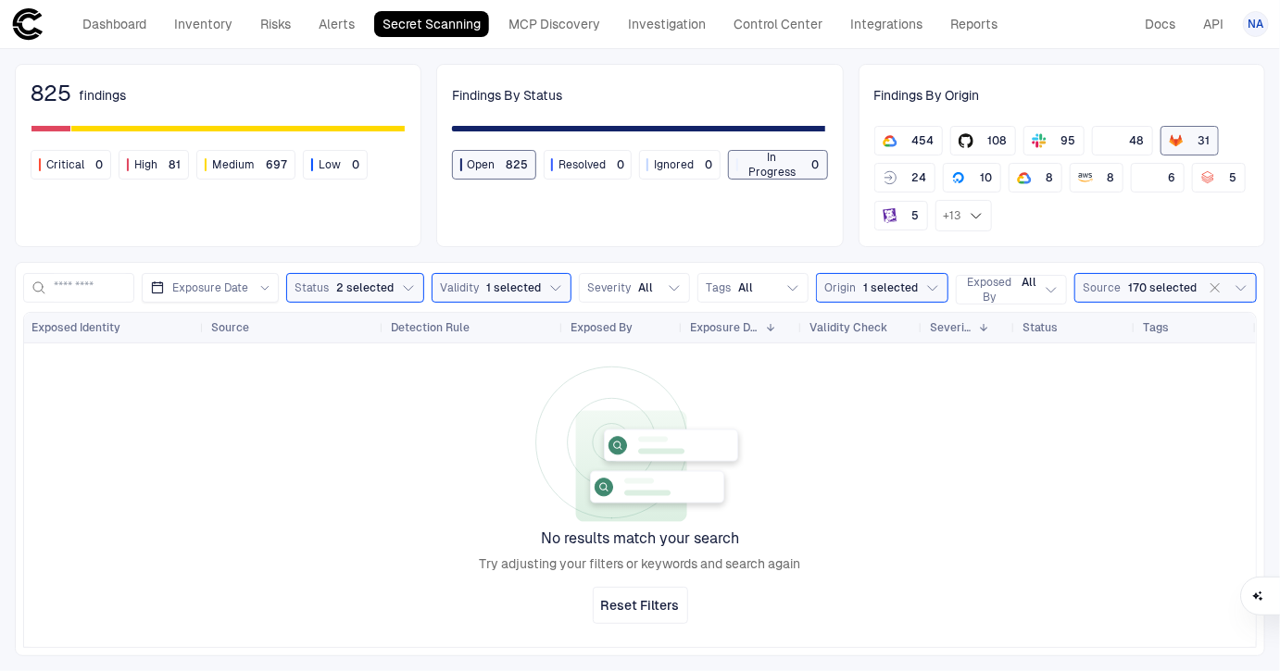
click at [1132, 255] on div "825 findings Critical 0 High 81 Medium 697 Low 0 Findings By Status Open 825 Re…" at bounding box center [640, 360] width 1280 height 622
click at [346, 288] on span "2 selected" at bounding box center [364, 288] width 57 height 15
click at [871, 288] on span "1 selected" at bounding box center [890, 288] width 55 height 15
click at [1081, 379] on div at bounding box center [640, 496] width 1232 height 304
click at [487, 294] on div "Validity 1 selected" at bounding box center [490, 288] width 101 height 15
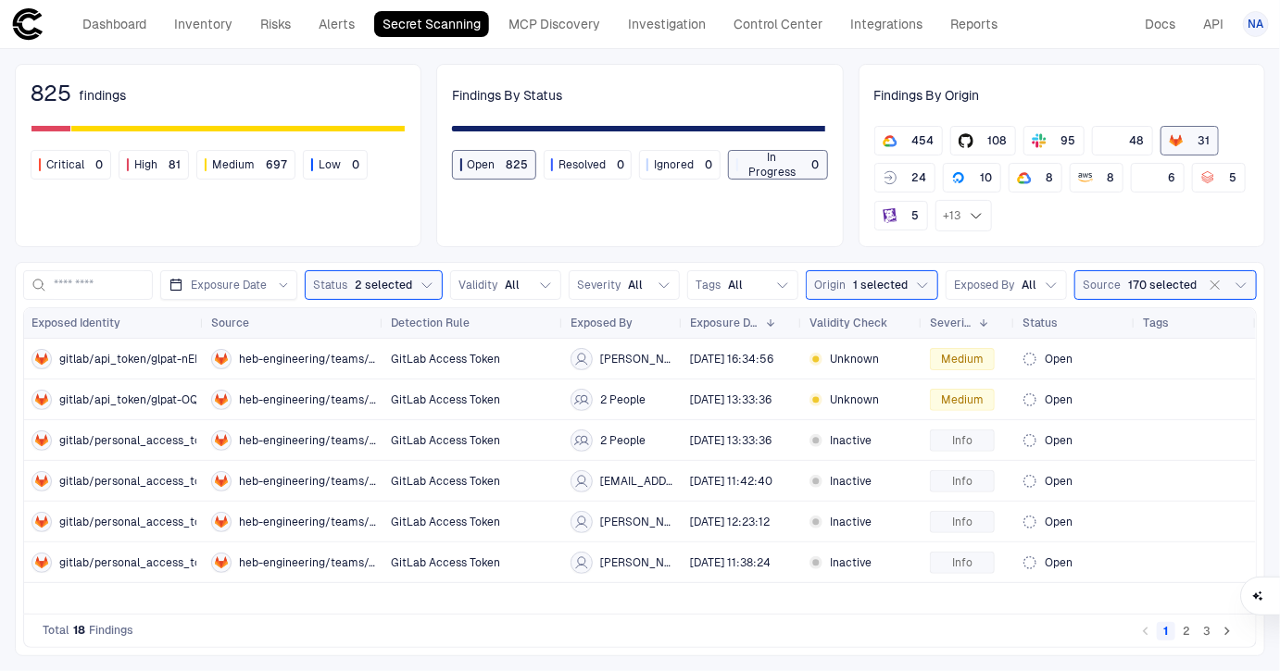
click at [473, 262] on div "Exposure Date Status 2 selected Validity All Severity All Tags All Origin 1 sel…" at bounding box center [640, 459] width 1250 height 395
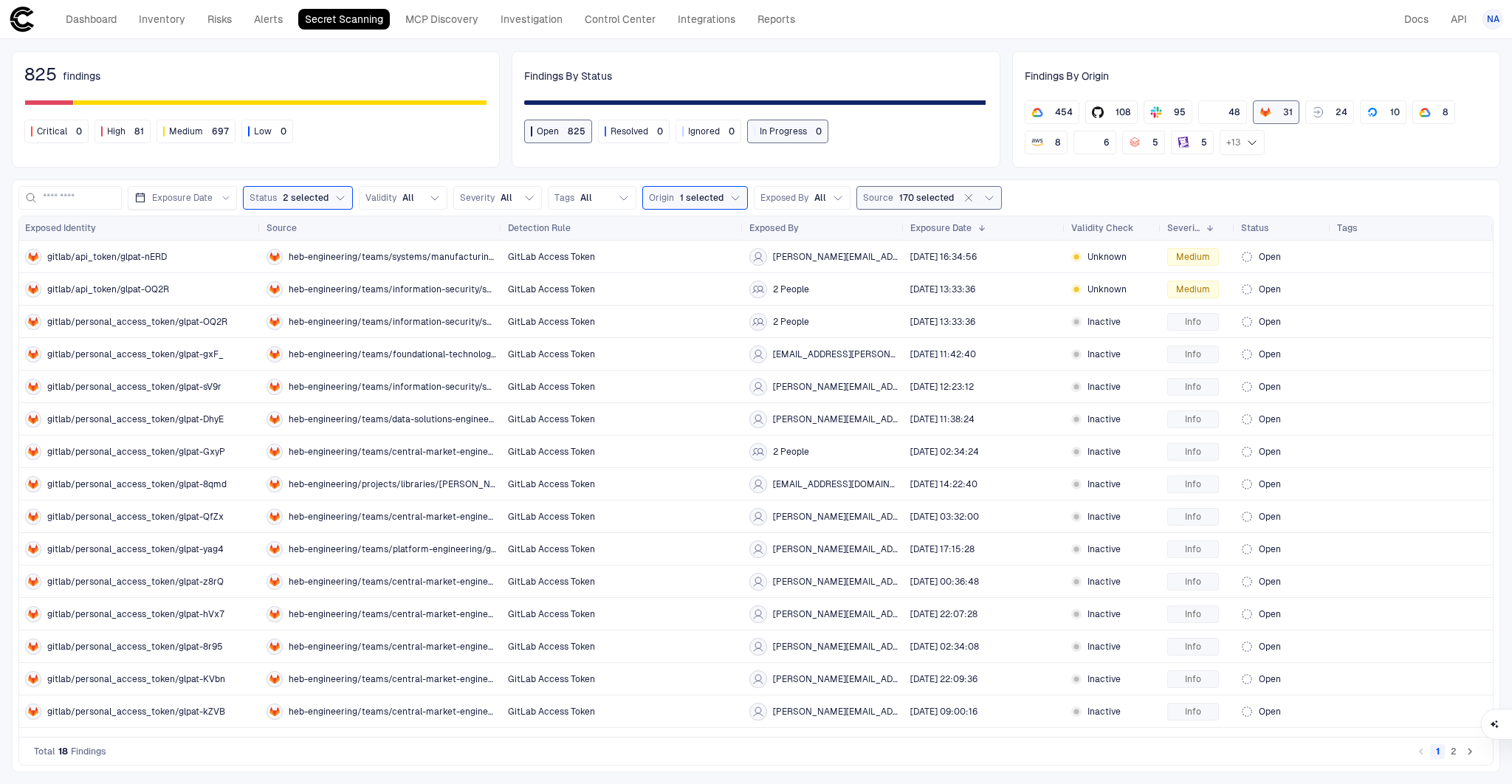
click at [912, 202] on span "170 selected" at bounding box center [926, 198] width 55 height 12
click at [454, 39] on div "825 findings Critical 0 High 81 Medium 697 Low 0 Findings By Status Open 825 Re…" at bounding box center [756, 411] width 1512 height 744
click at [450, 24] on link "MCP Discovery" at bounding box center [442, 19] width 86 height 21
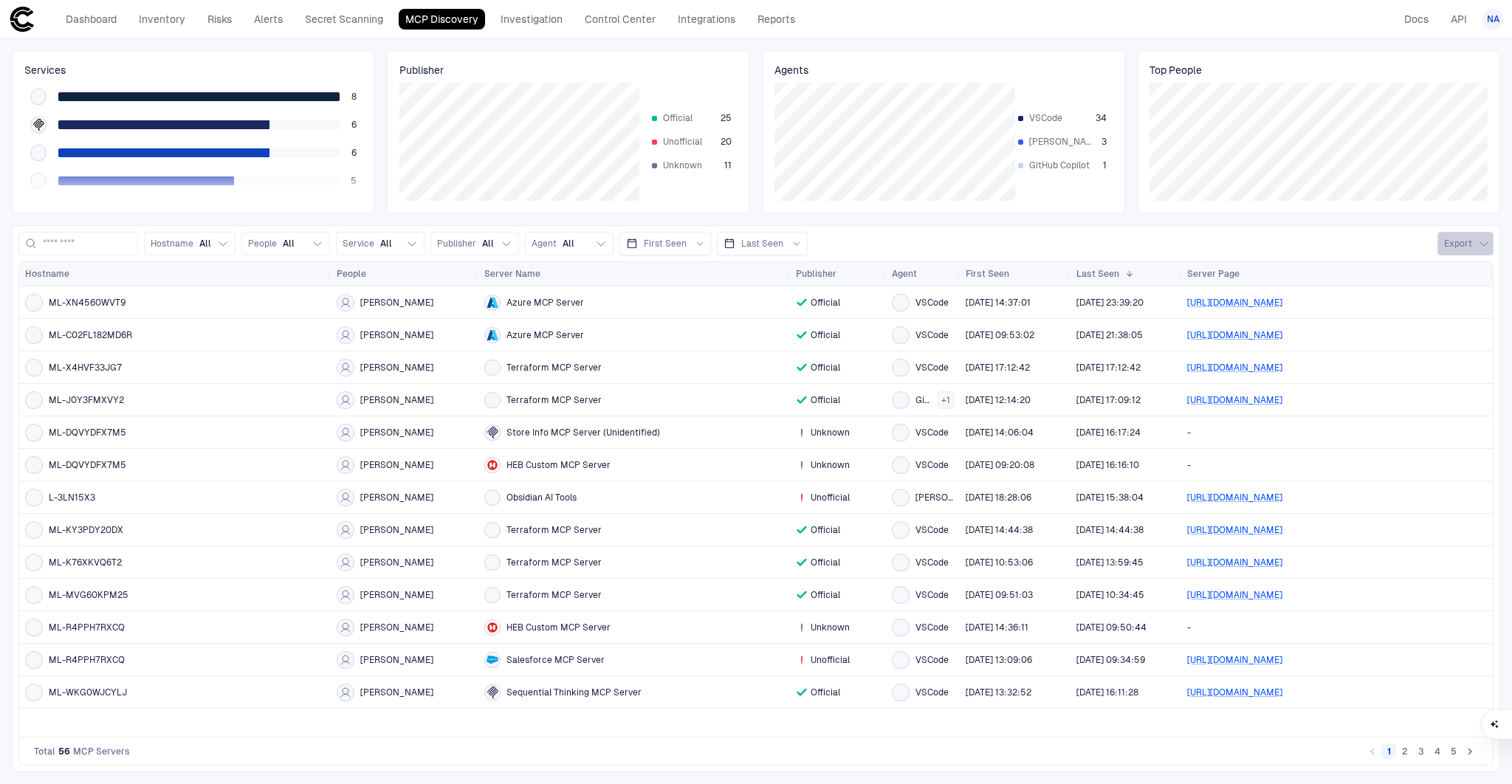
click at [1447, 237] on button "Export" at bounding box center [1465, 244] width 56 height 24
click at [1426, 280] on span "Export CSV" at bounding box center [1428, 276] width 48 height 12
click at [277, 247] on span "People" at bounding box center [262, 243] width 29 height 12
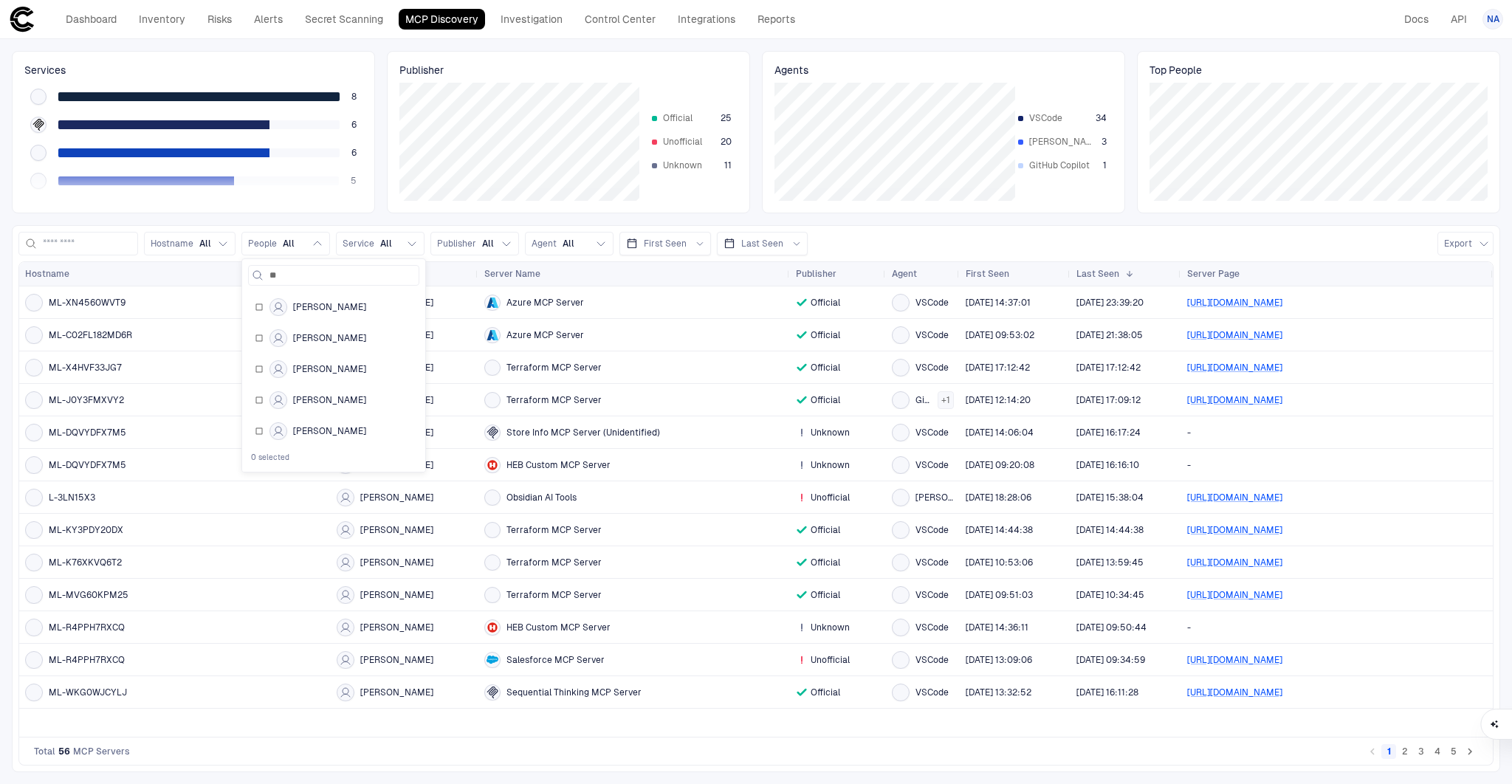
type input "***"
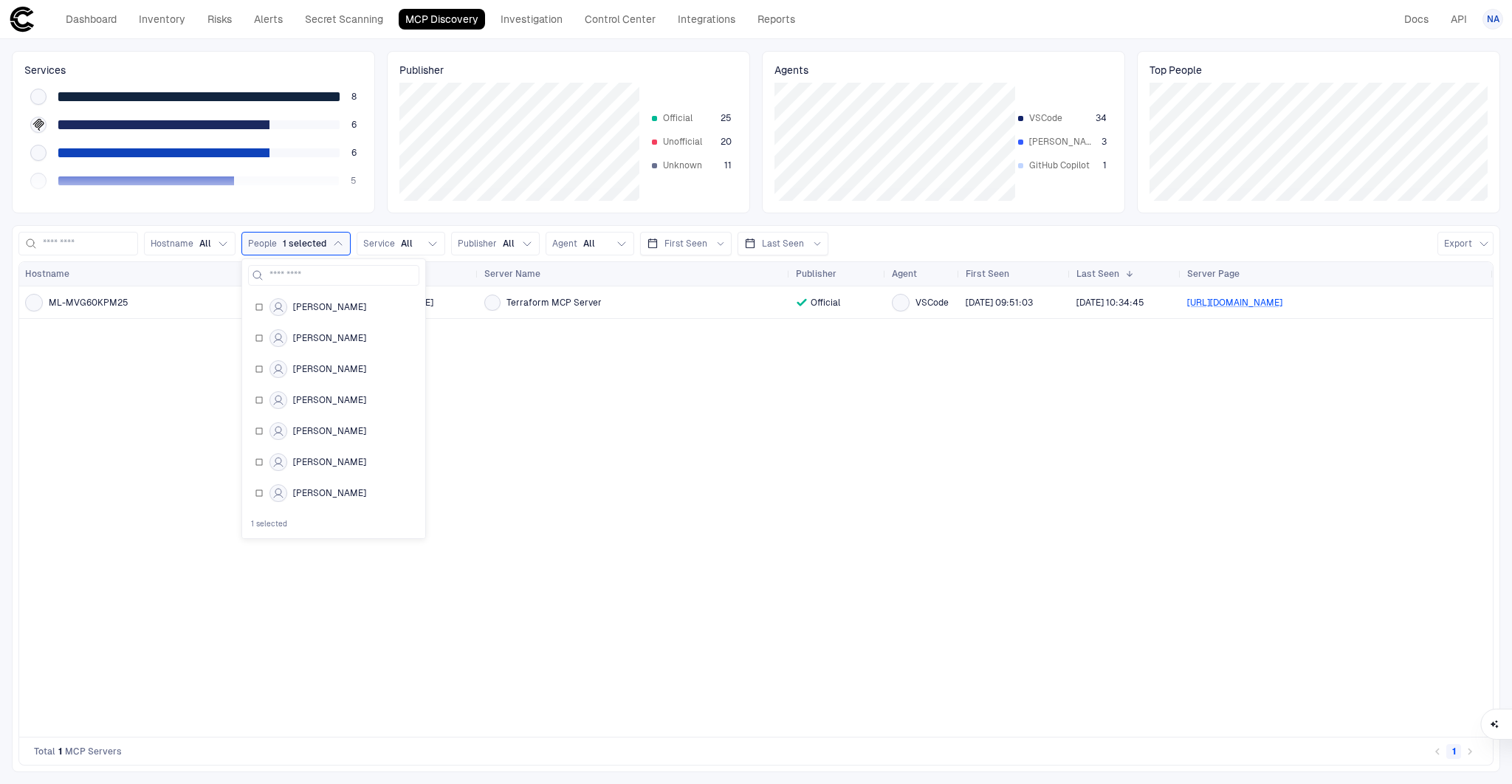
click at [587, 342] on div "ML-MVG60KPM25 ker teh Terraform MCP Server Official VSCode [DATE] 09:51:03 [DAT…" at bounding box center [756, 511] width 1474 height 450
click at [326, 245] on span "1 selected" at bounding box center [304, 243] width 44 height 12
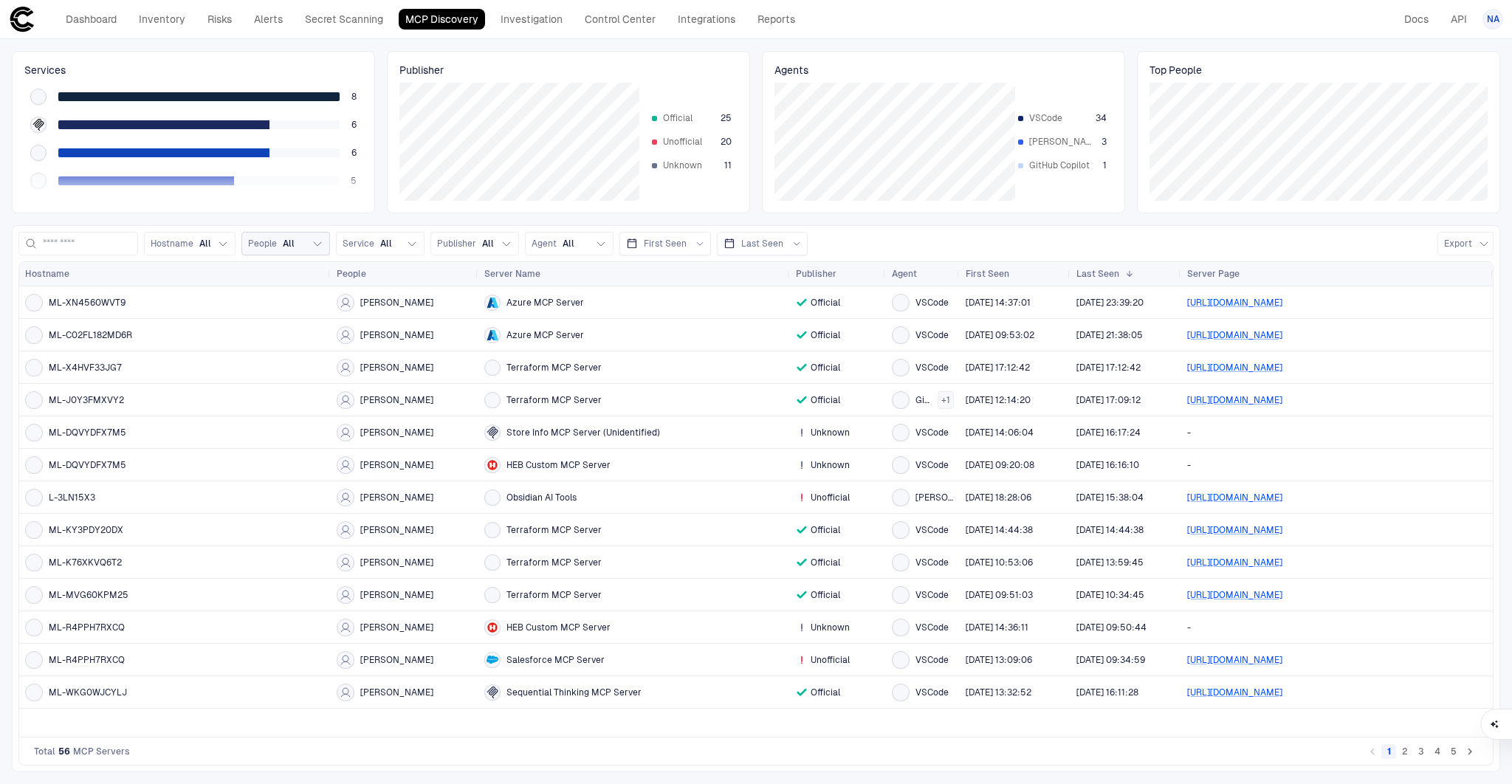
click at [891, 236] on div "Hostname All People All Service All Publisher All Agent All First Seen Last See…" at bounding box center [756, 244] width 1475 height 24
click at [705, 19] on link "Integrations" at bounding box center [706, 19] width 71 height 21
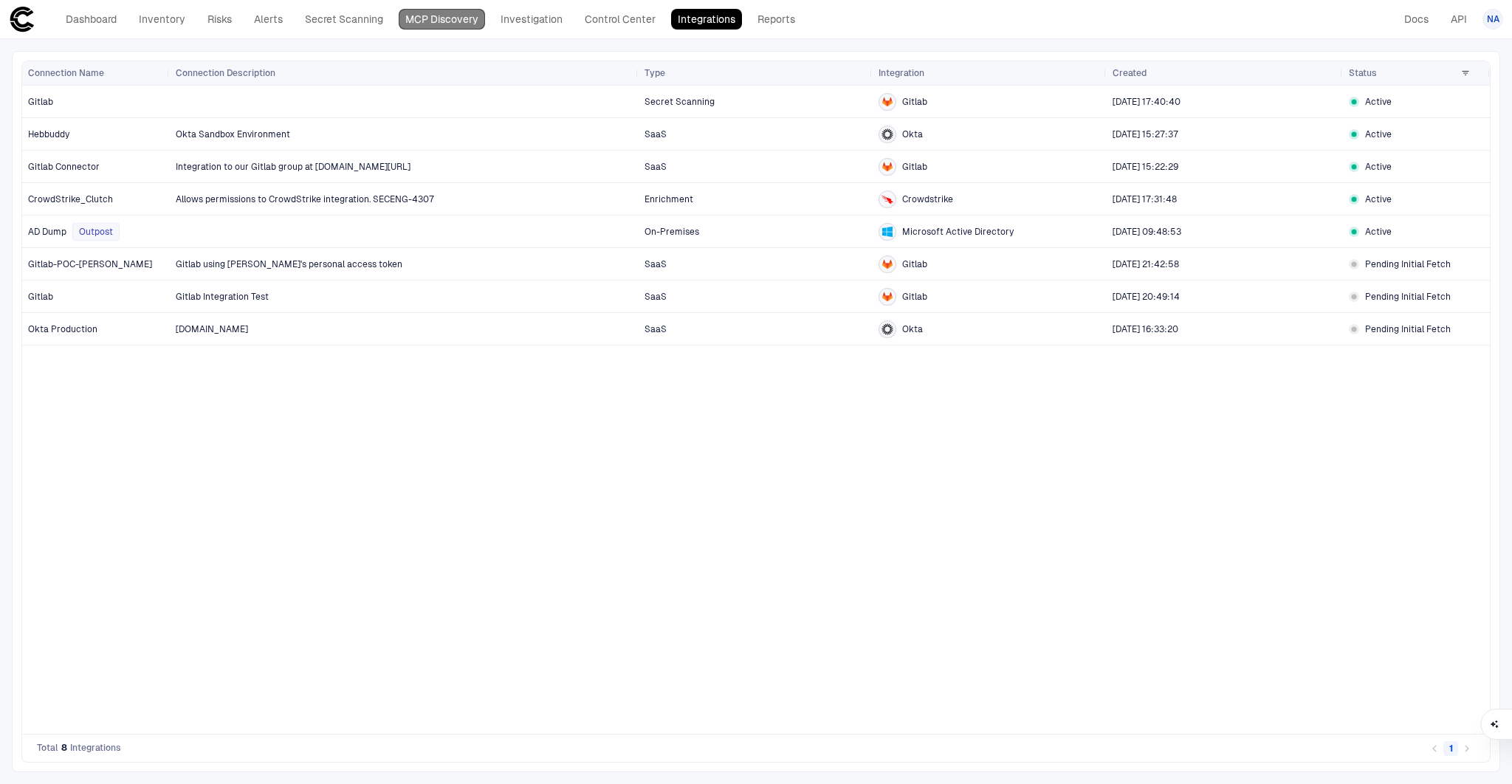
click at [454, 23] on link "MCP Discovery" at bounding box center [442, 19] width 86 height 21
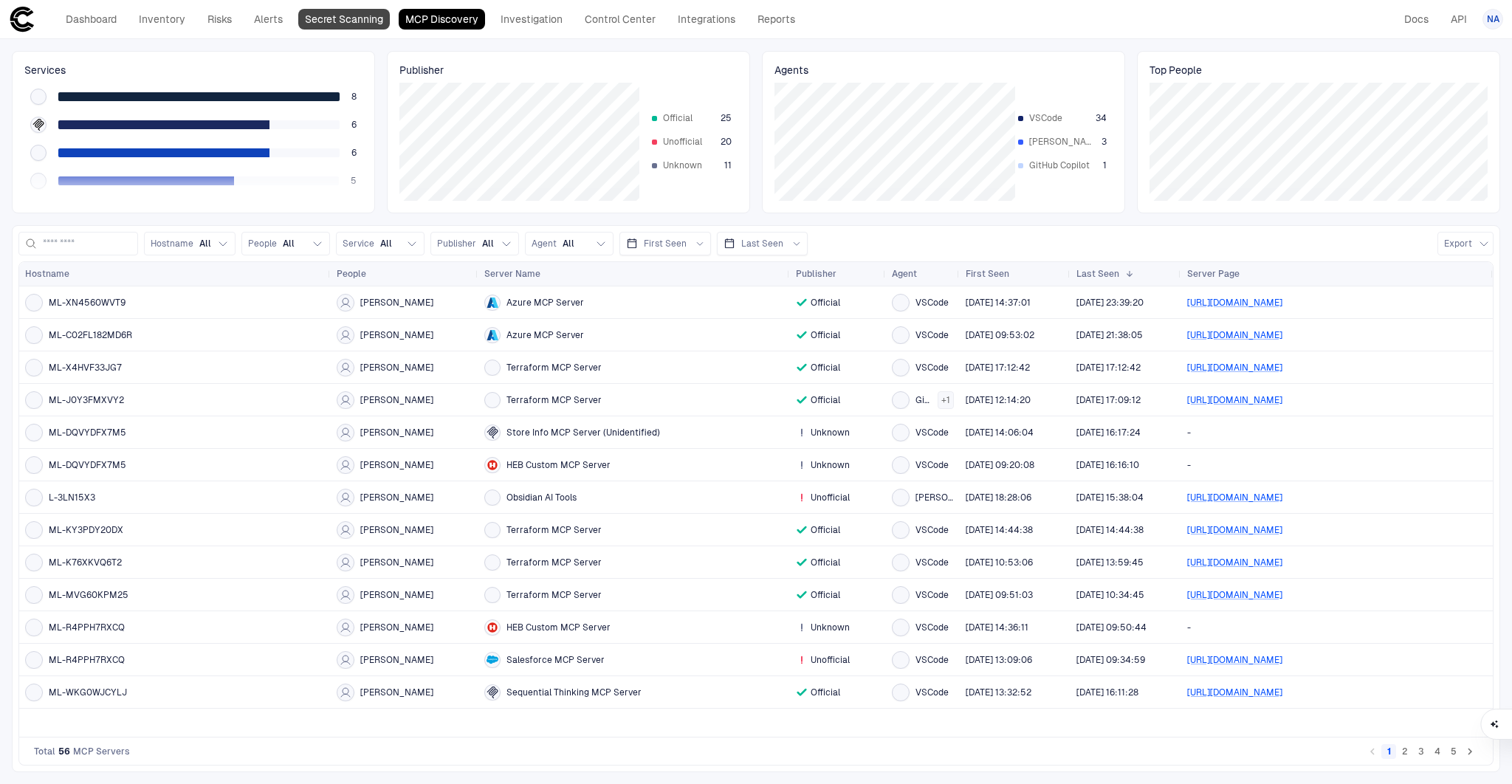
click at [351, 22] on link "Secret Scanning" at bounding box center [344, 19] width 92 height 21
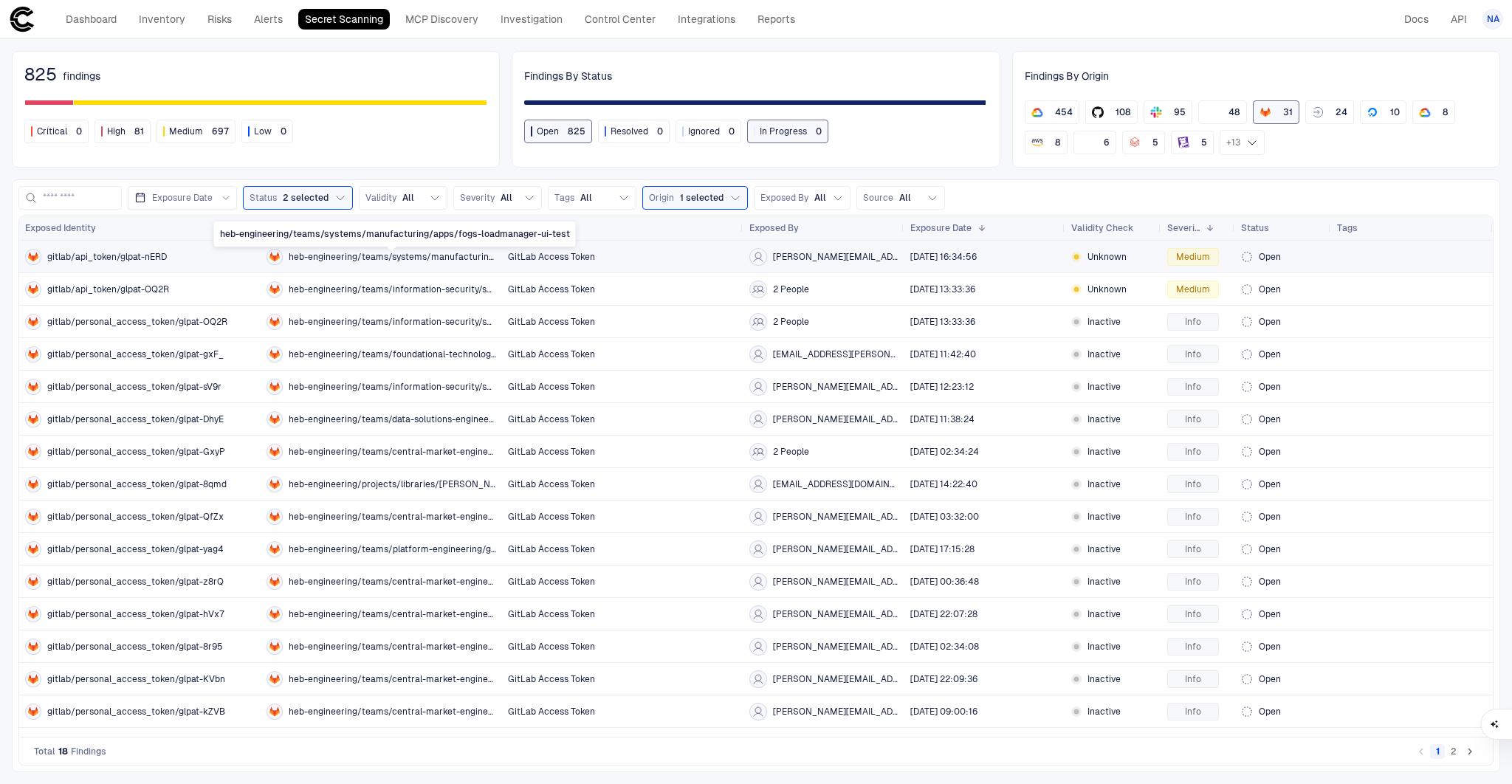
click at [363, 251] on span "heb-engineering/teams/systems/manufacturing/apps/fogs-loadmanager-ui-test" at bounding box center [392, 257] width 207 height 12
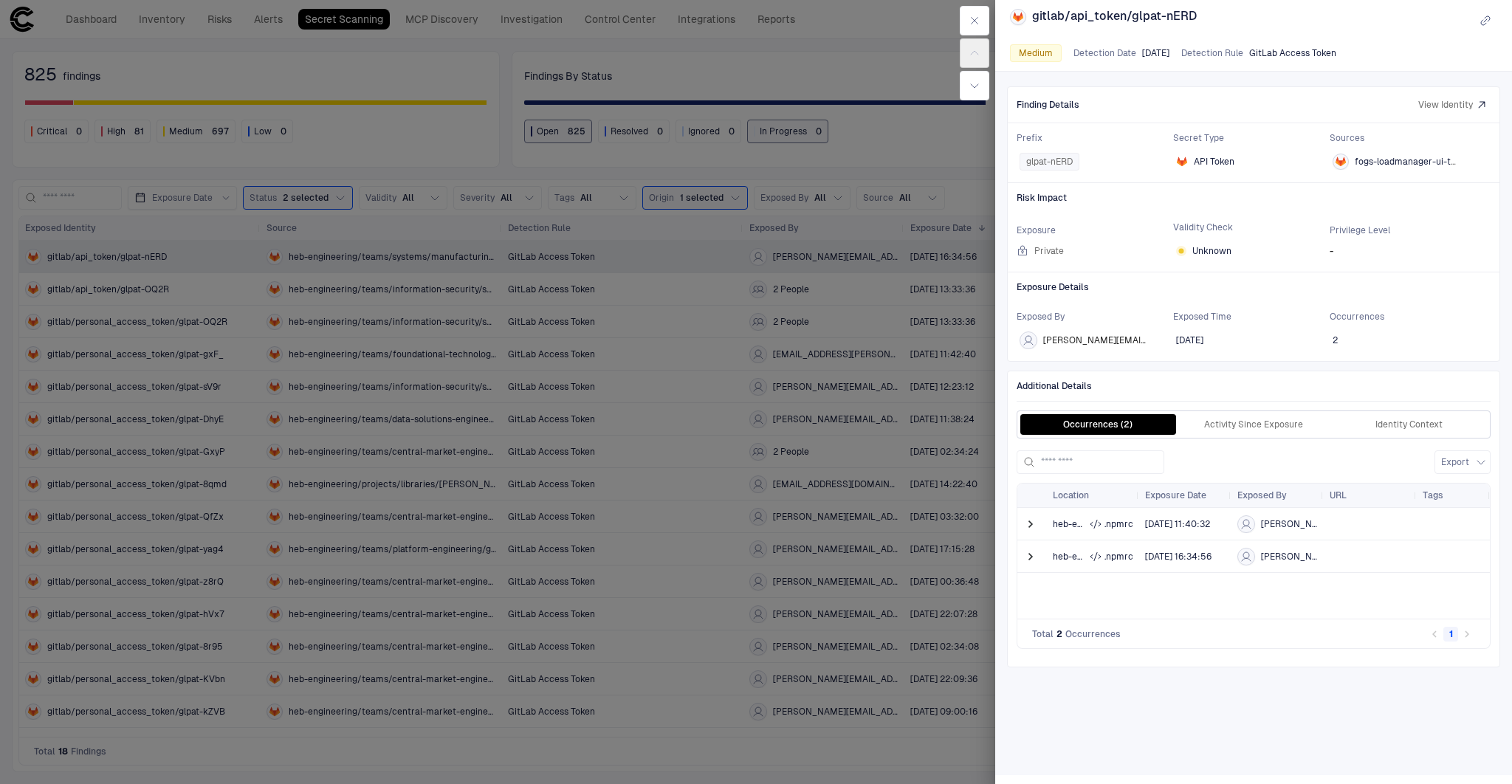
click at [592, 343] on div at bounding box center [756, 392] width 1512 height 784
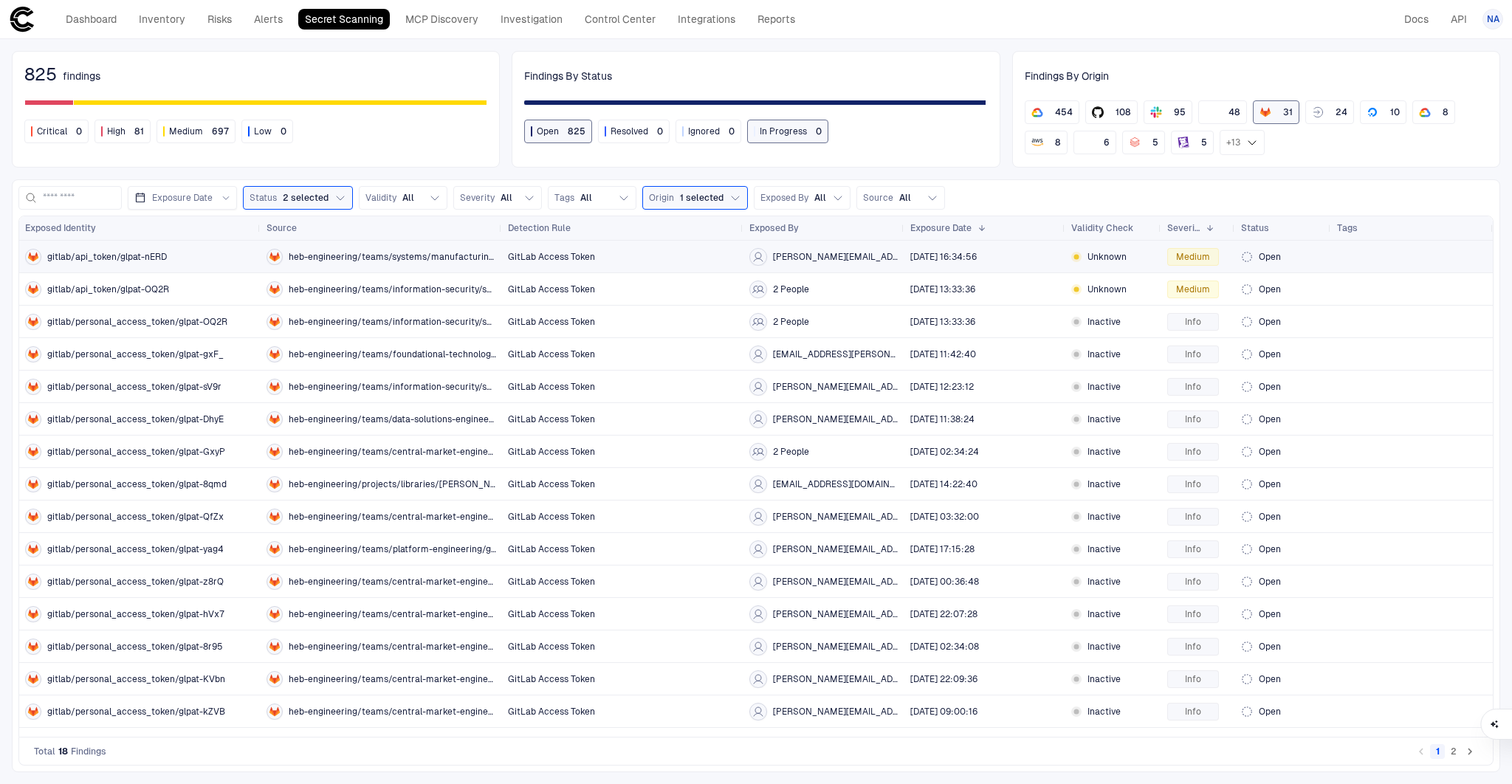
click at [1319, 255] on div "Open" at bounding box center [1283, 257] width 84 height 12
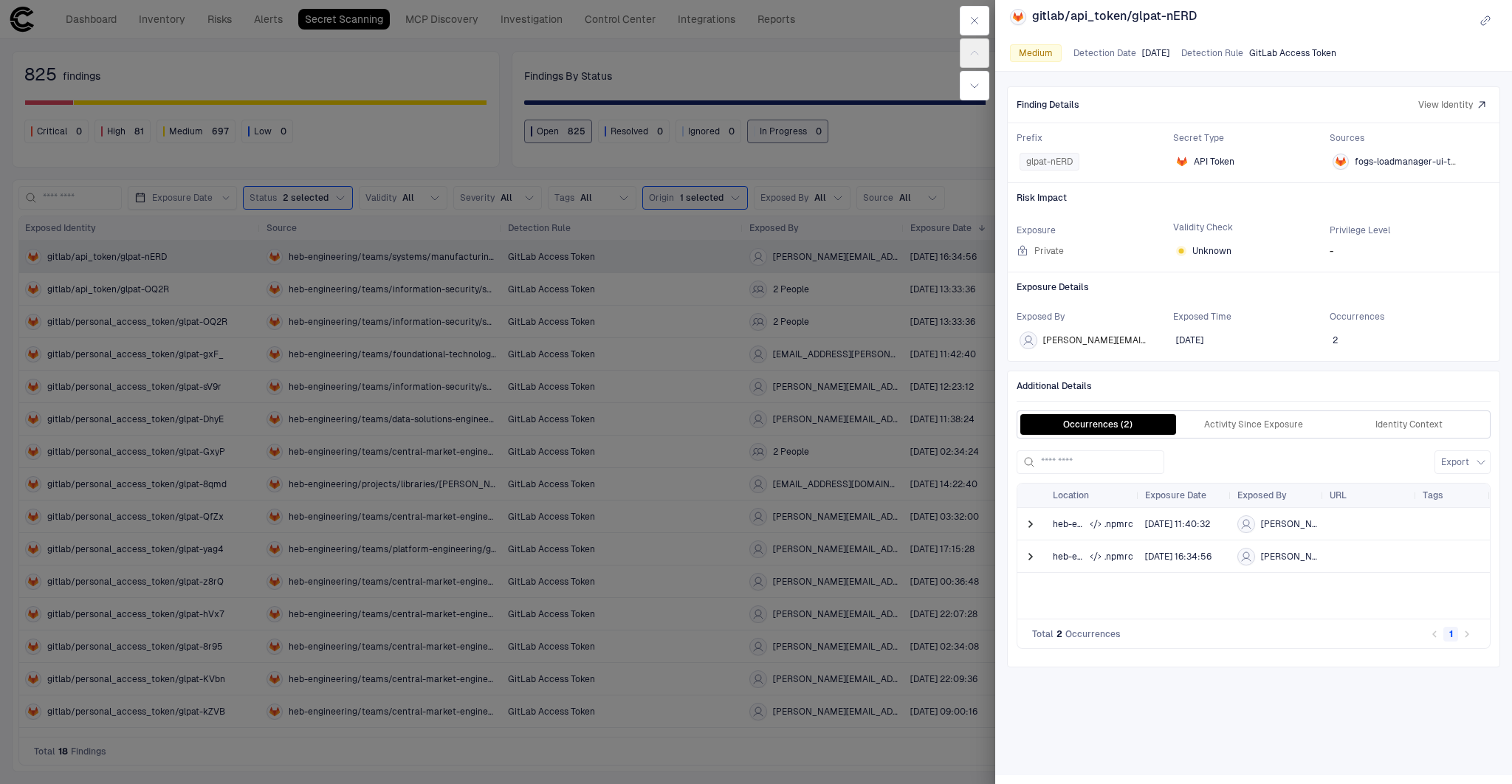
click at [907, 253] on div at bounding box center [756, 392] width 1512 height 784
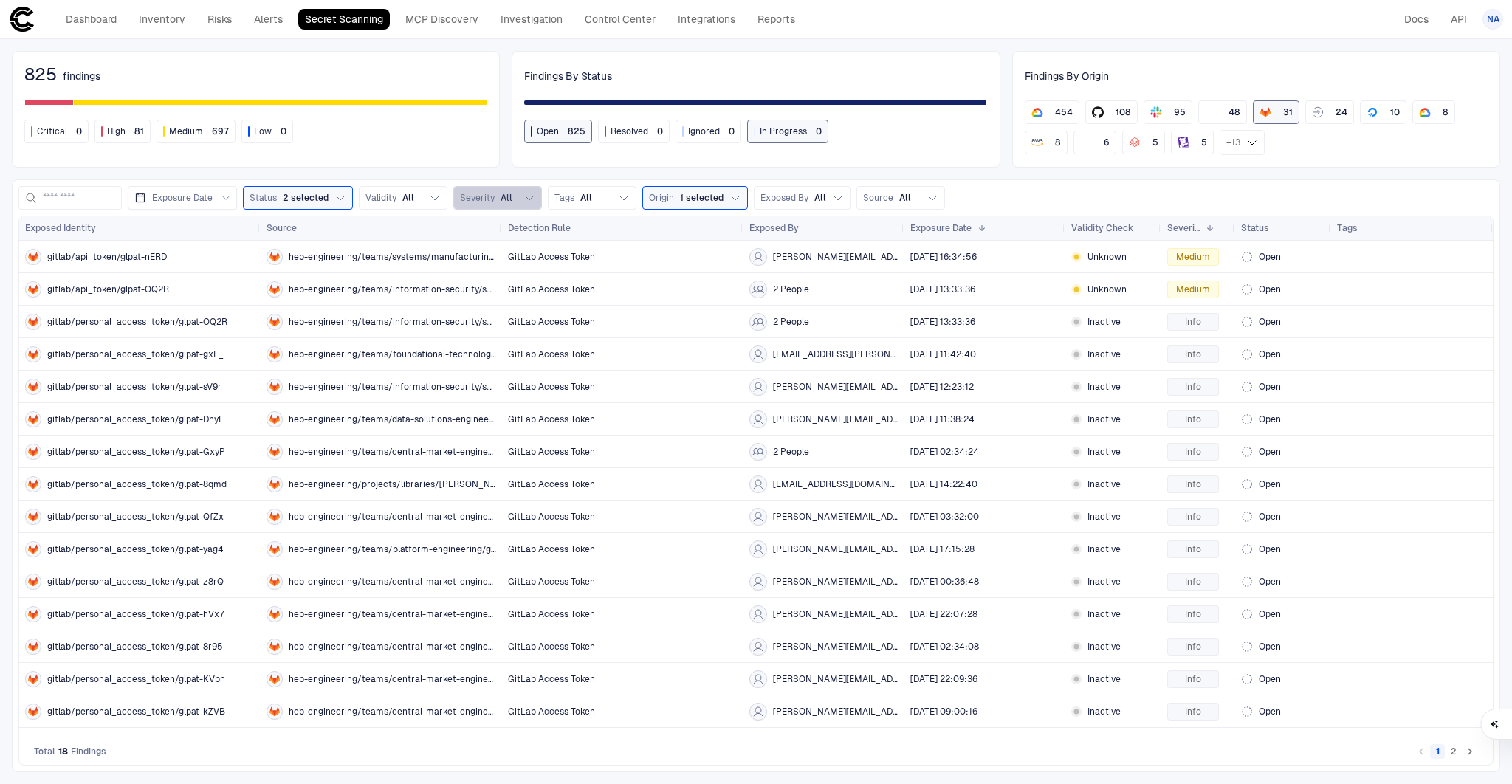
click at [474, 197] on span "Severity" at bounding box center [477, 198] width 35 height 12
click at [410, 198] on span "All" at bounding box center [408, 198] width 12 height 12
click at [406, 230] on span "Active" at bounding box center [416, 231] width 26 height 12
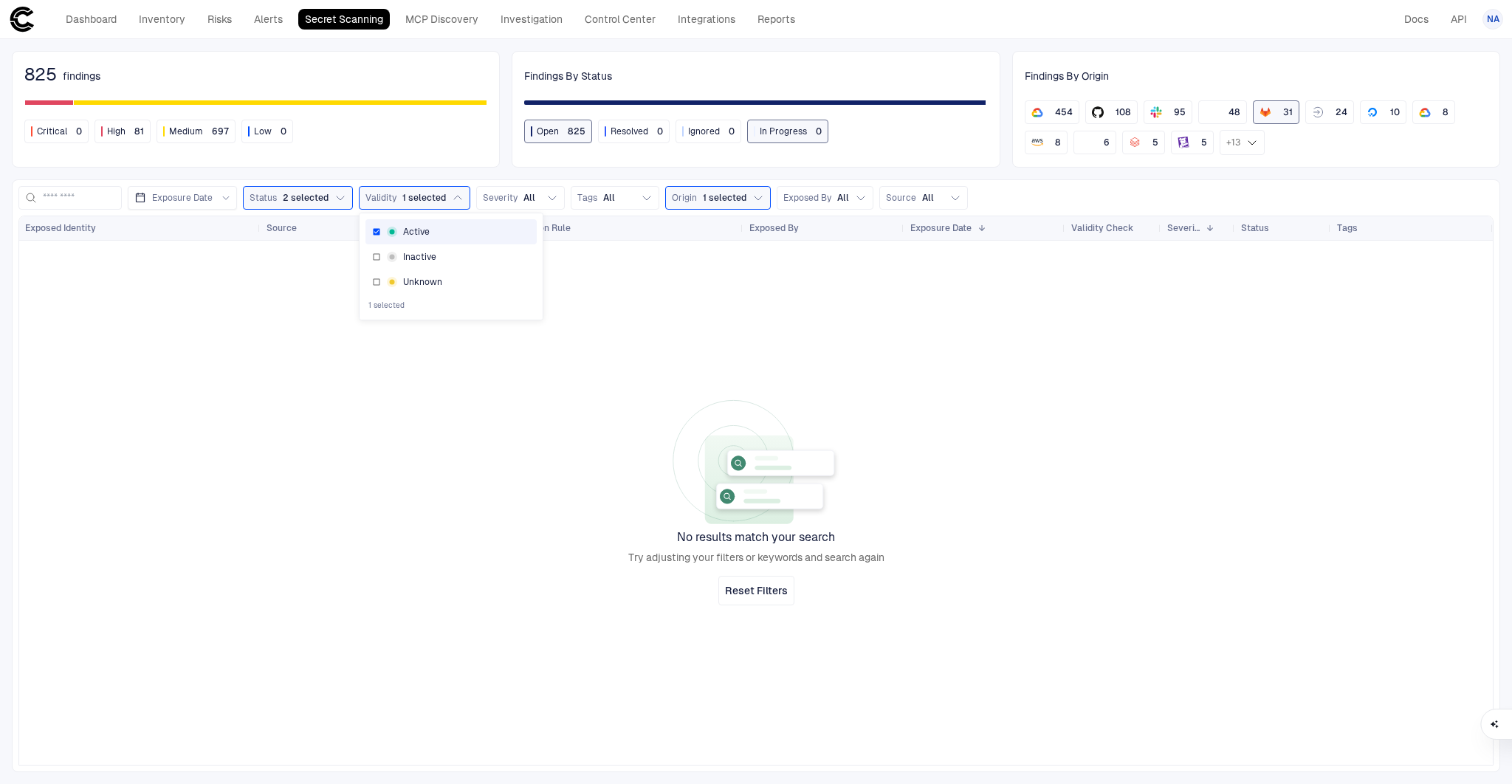
click at [413, 234] on span "Active" at bounding box center [416, 231] width 26 height 12
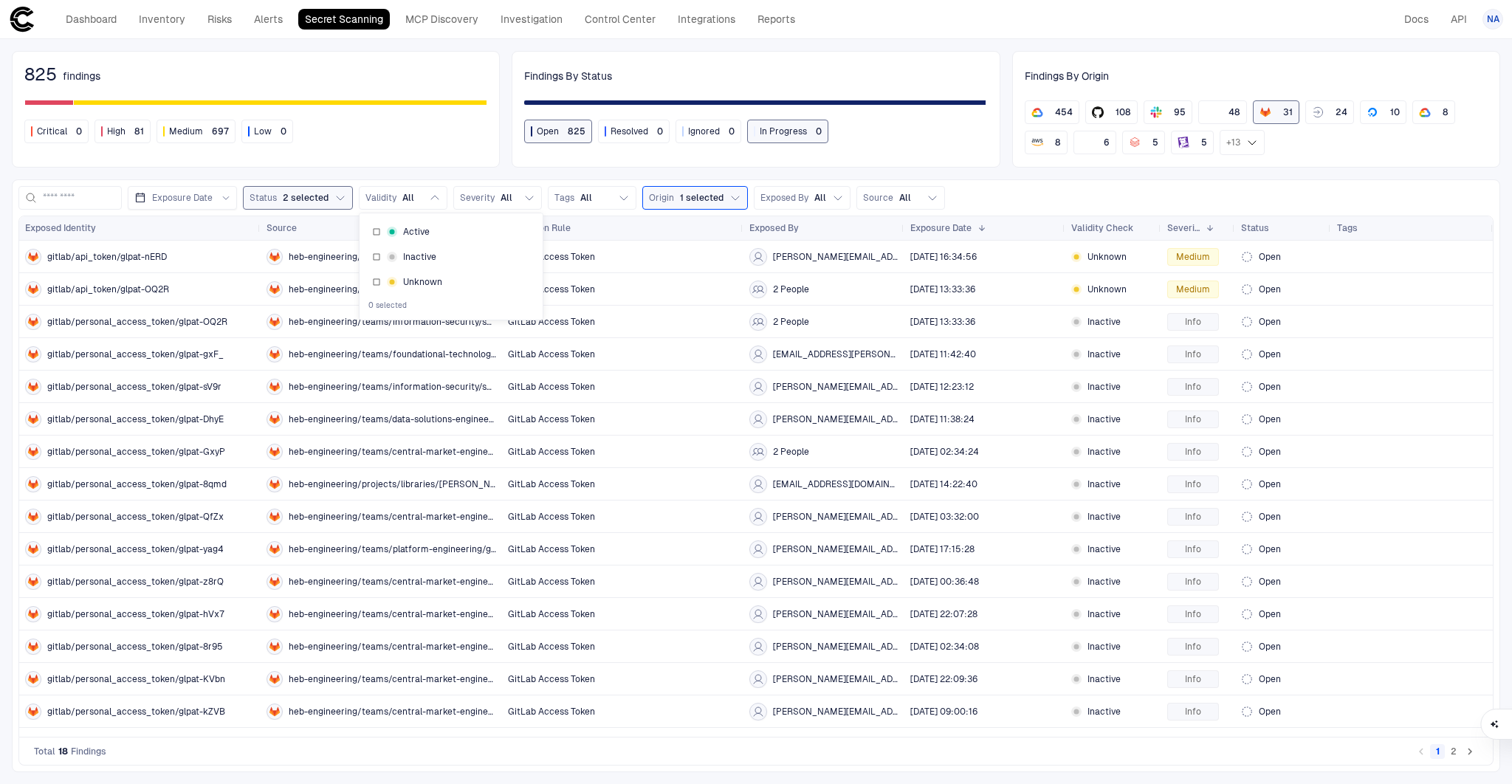
click at [287, 201] on span "2 selected" at bounding box center [305, 198] width 45 height 12
click at [689, 186] on button "Origin 1 selected" at bounding box center [695, 198] width 105 height 24
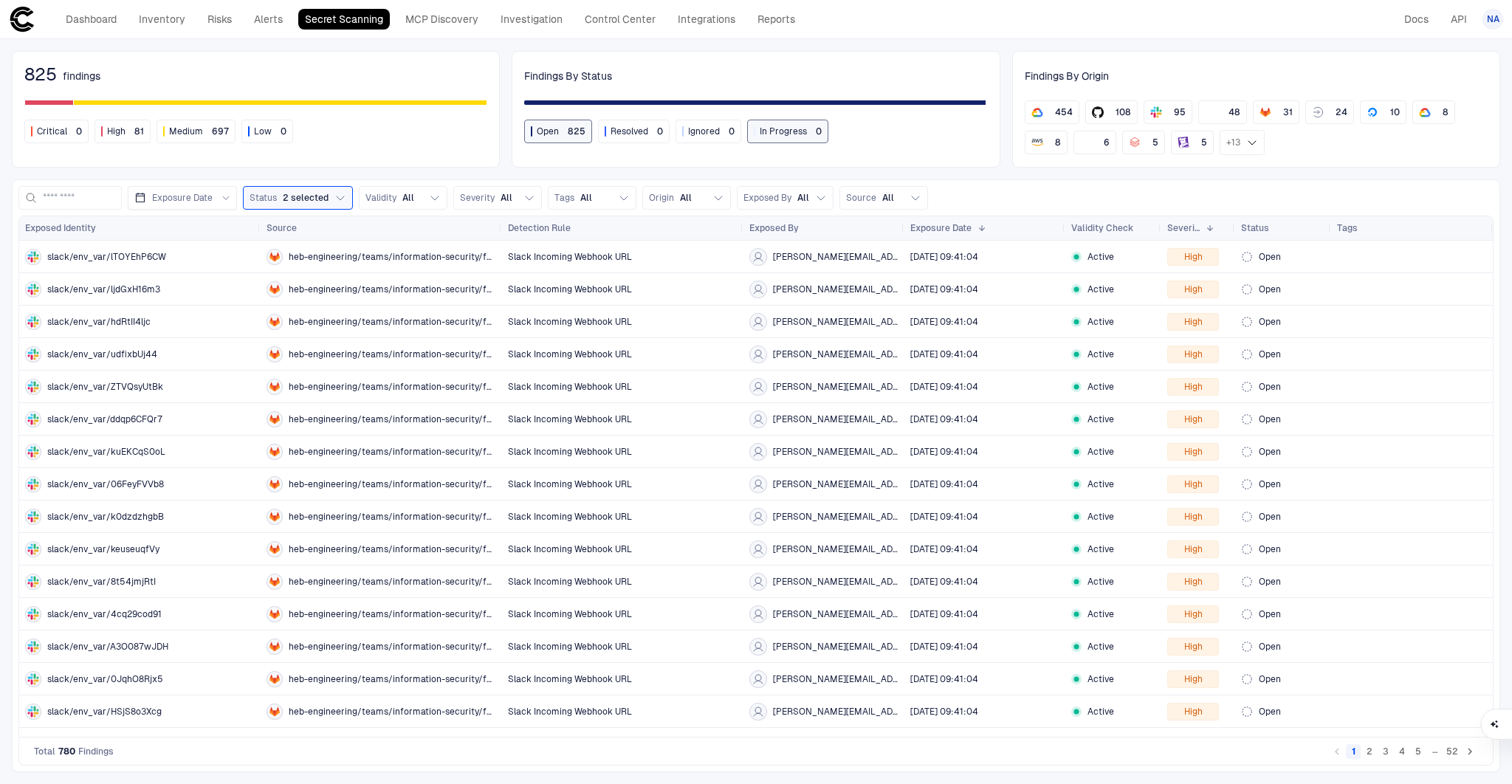
click at [595, 168] on div "825 findings Critical 0 High 81 Medium 697 Low 0 Findings By Status Open 825 Re…" at bounding box center [756, 411] width 1512 height 744
click at [374, 319] on span "heb-engineering/teams/information-security/fusion-center/siem/splunk-cloud-util…" at bounding box center [392, 321] width 207 height 12
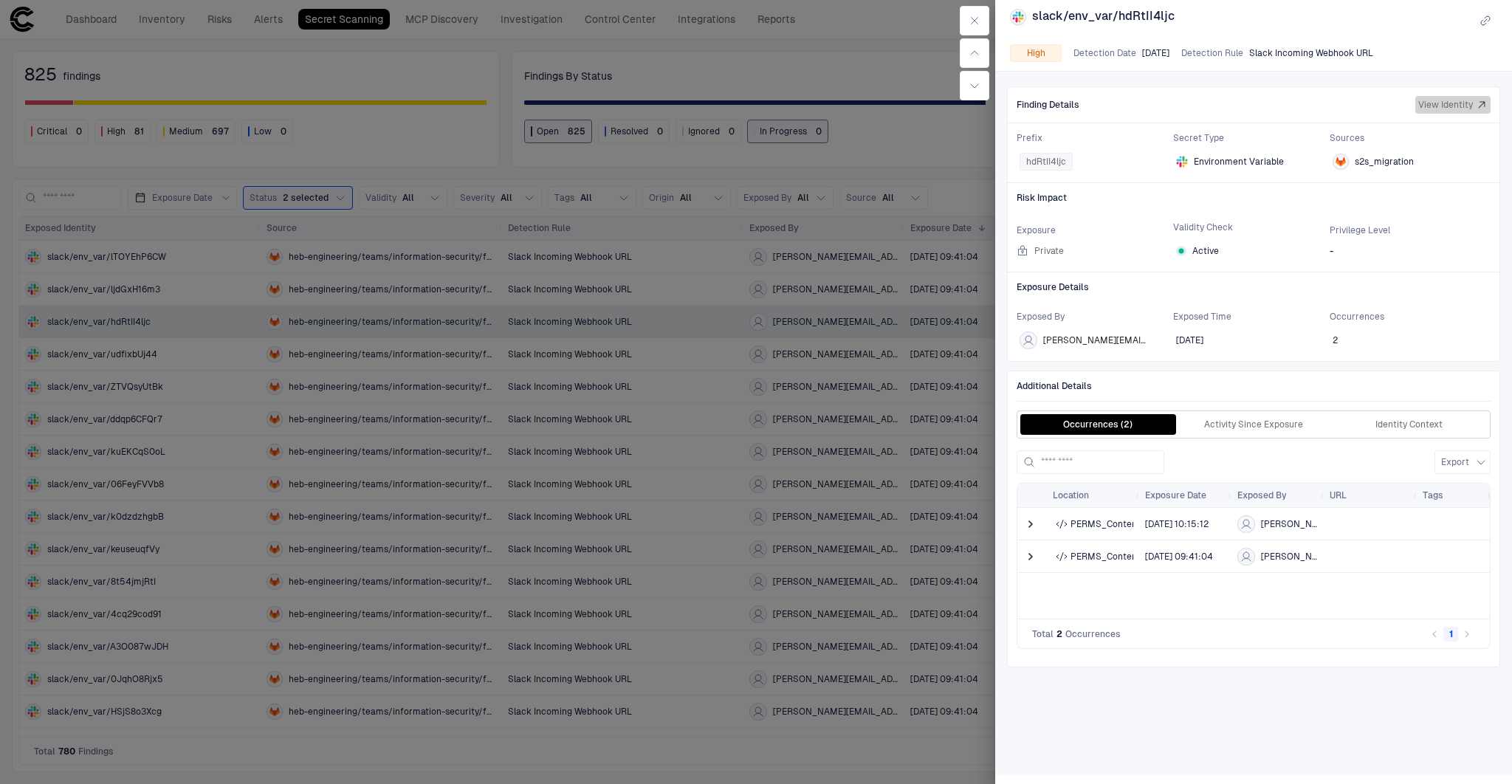
click at [1430, 108] on span "View Identity" at bounding box center [1445, 104] width 55 height 12
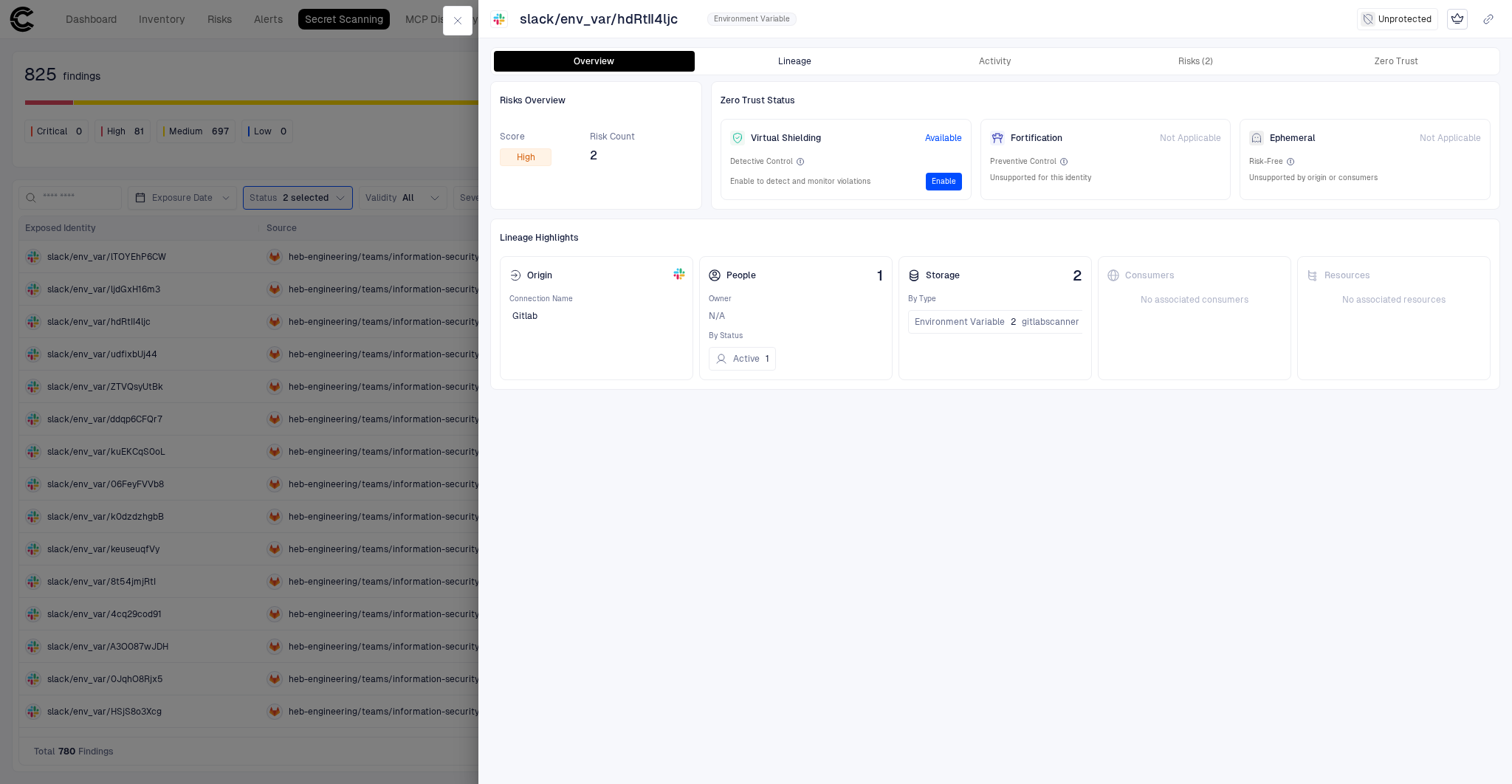
click at [789, 57] on button "Lineage" at bounding box center [795, 61] width 201 height 21
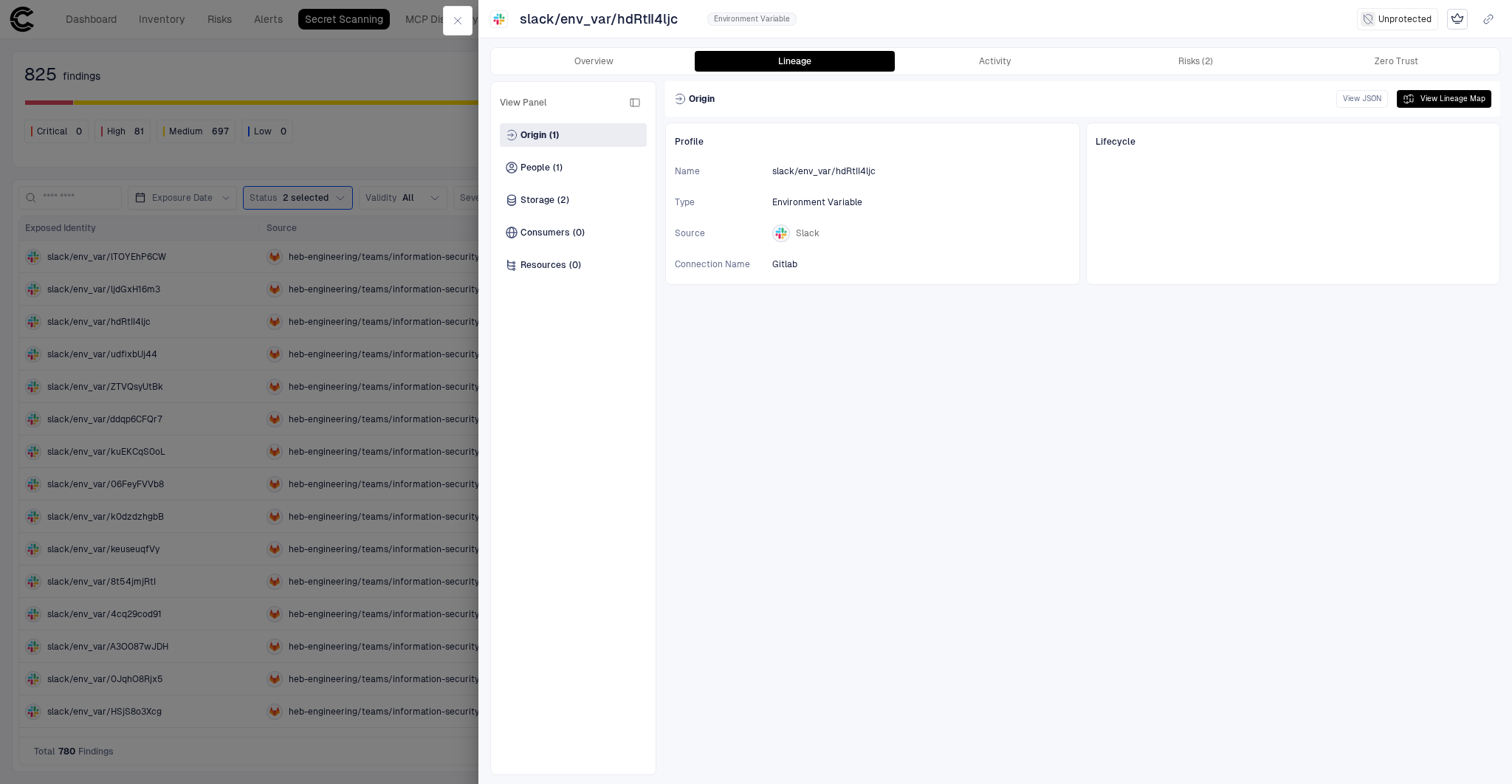
click at [415, 125] on div at bounding box center [756, 392] width 1512 height 784
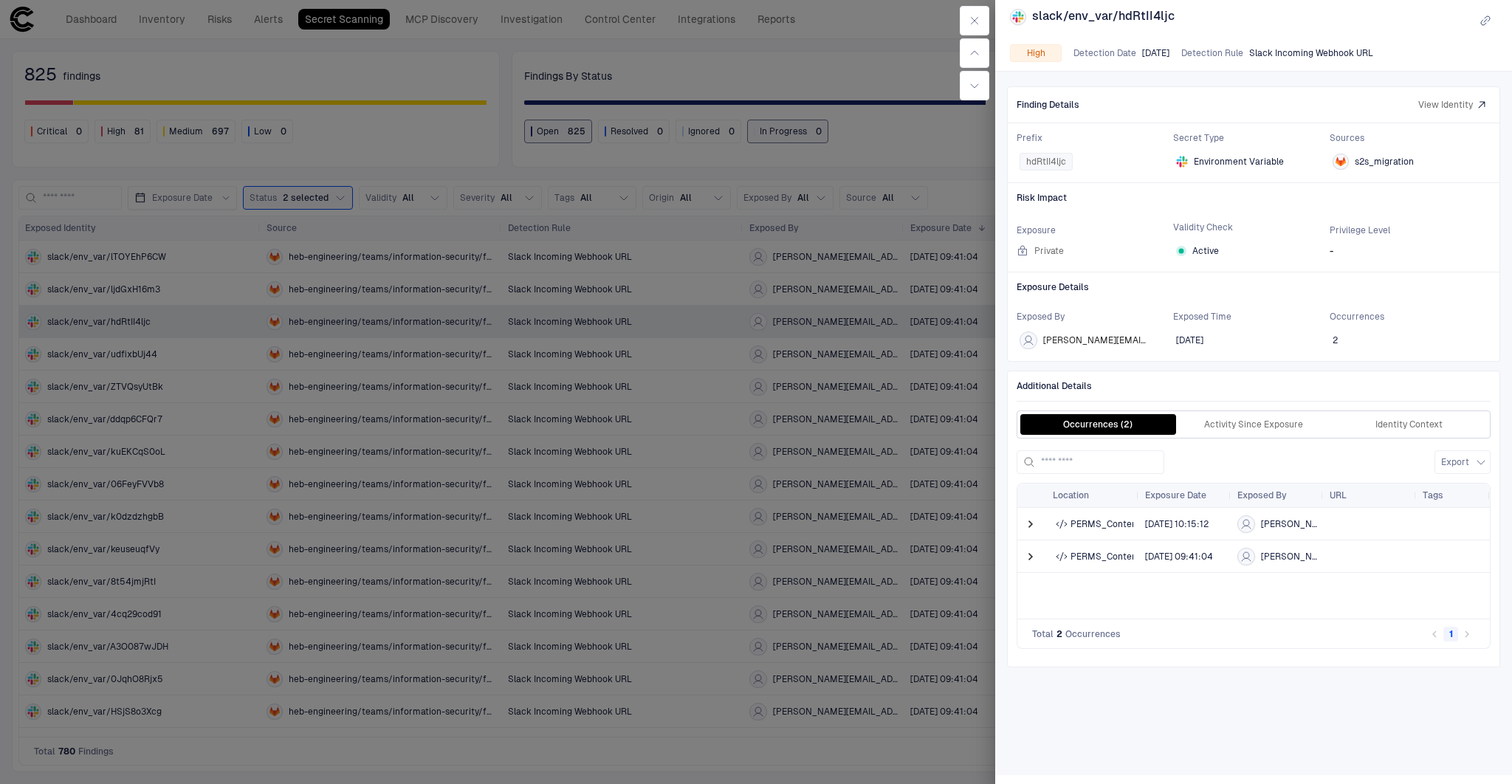
click at [313, 171] on div at bounding box center [756, 392] width 1512 height 784
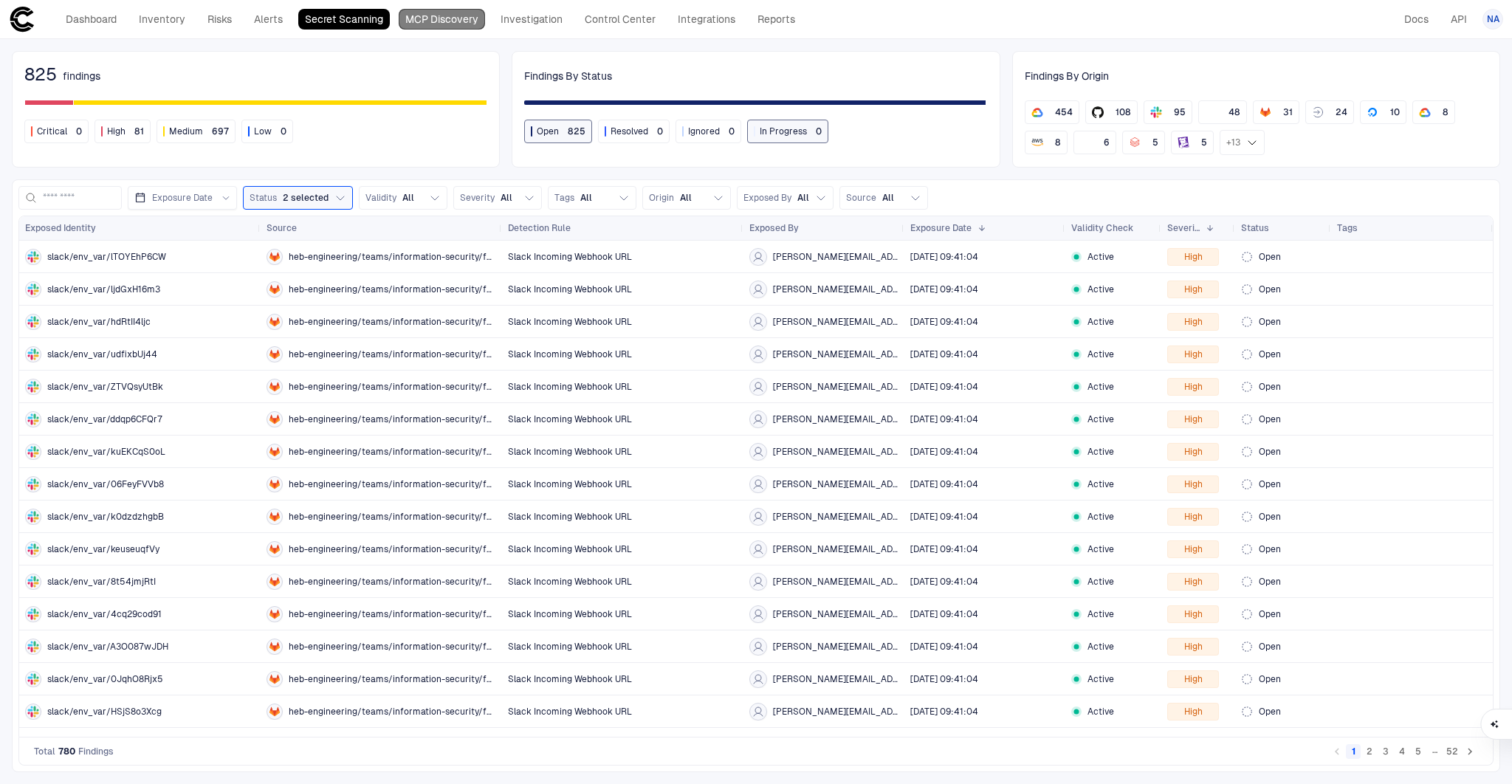
click at [435, 20] on link "MCP Discovery" at bounding box center [442, 19] width 86 height 21
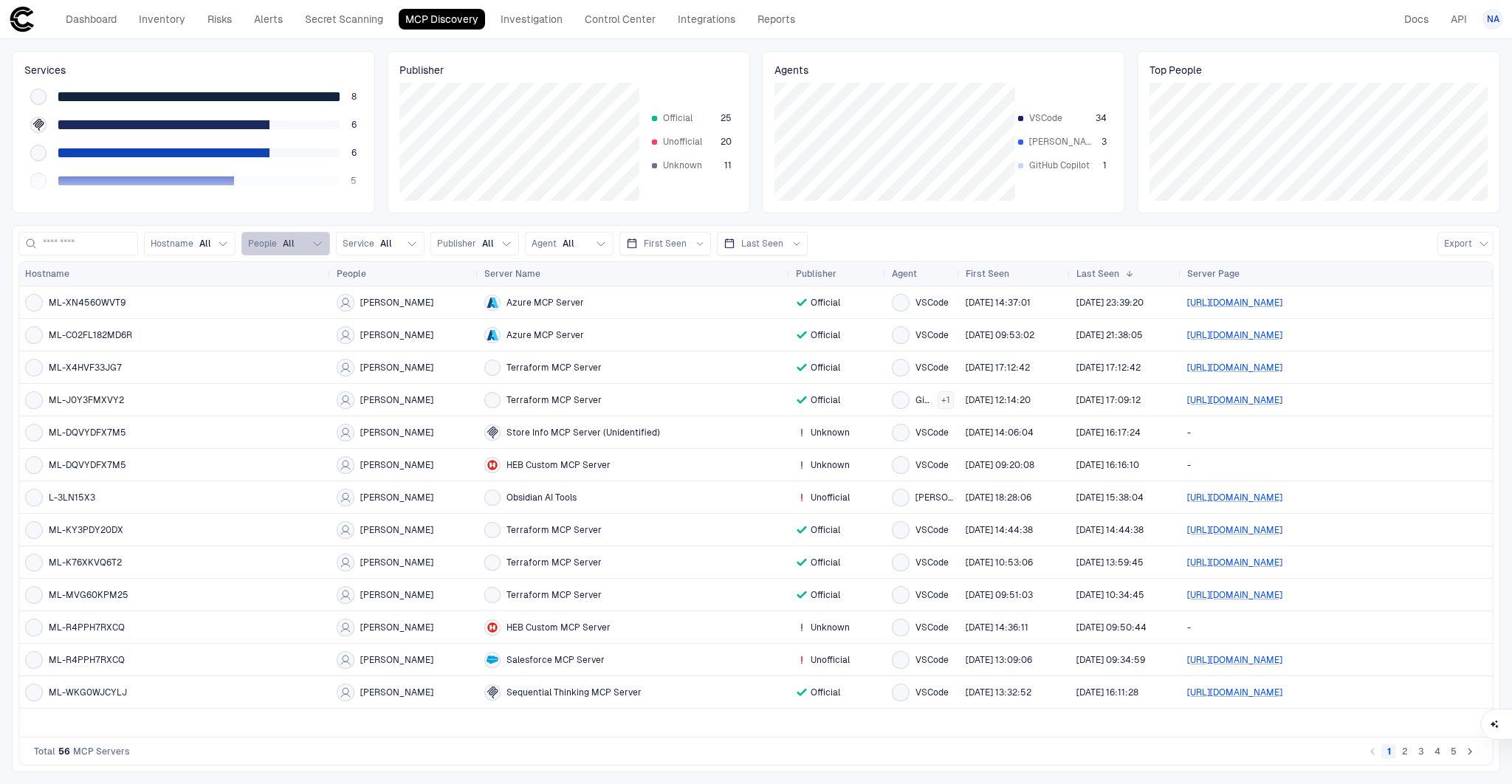
click at [295, 239] on span "All" at bounding box center [289, 243] width 12 height 12
type input "*"
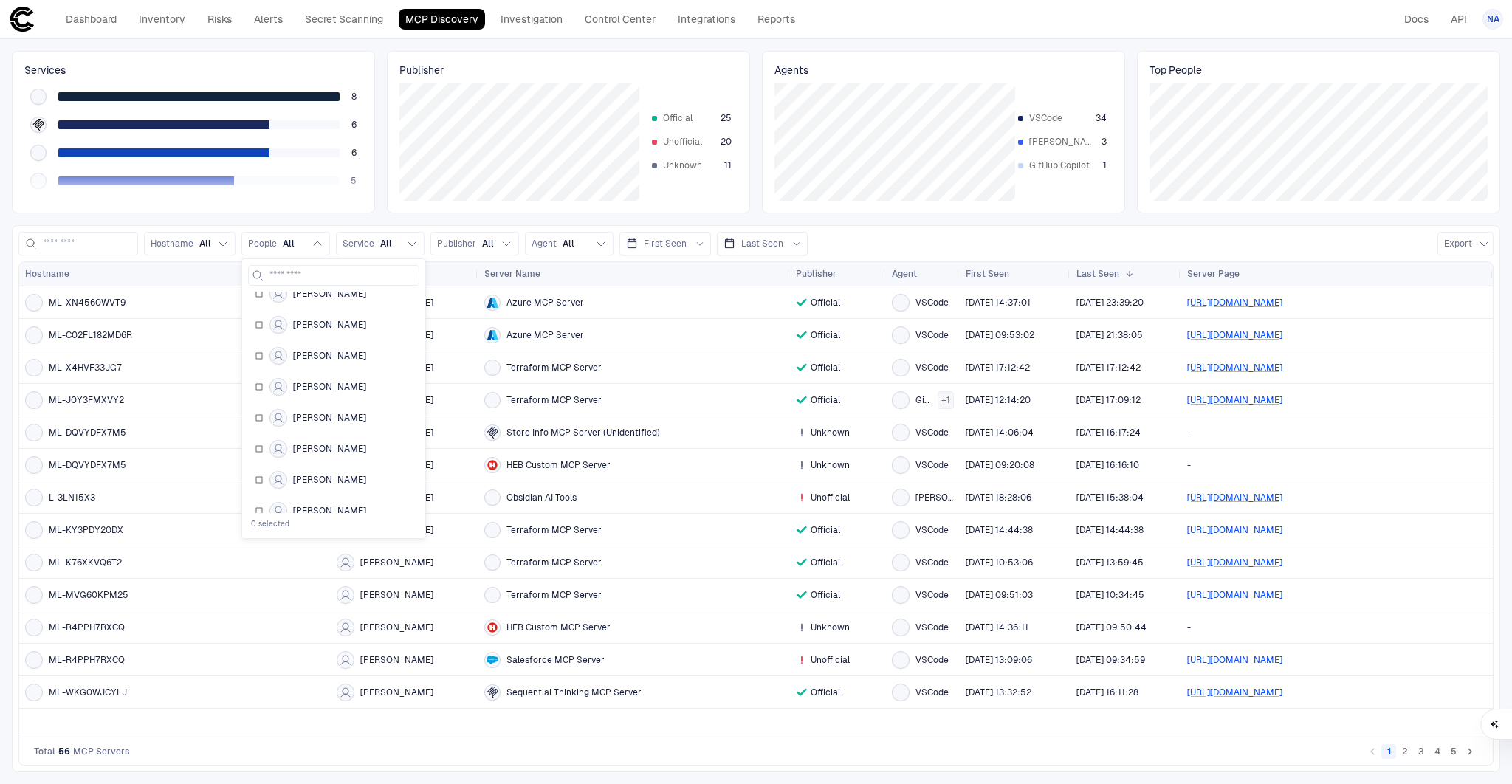
scroll to position [762, 0]
click at [383, 737] on div "Drag here to set row groups Drag here to set column labels Hostname People Serv…" at bounding box center [756, 499] width 1475 height 476
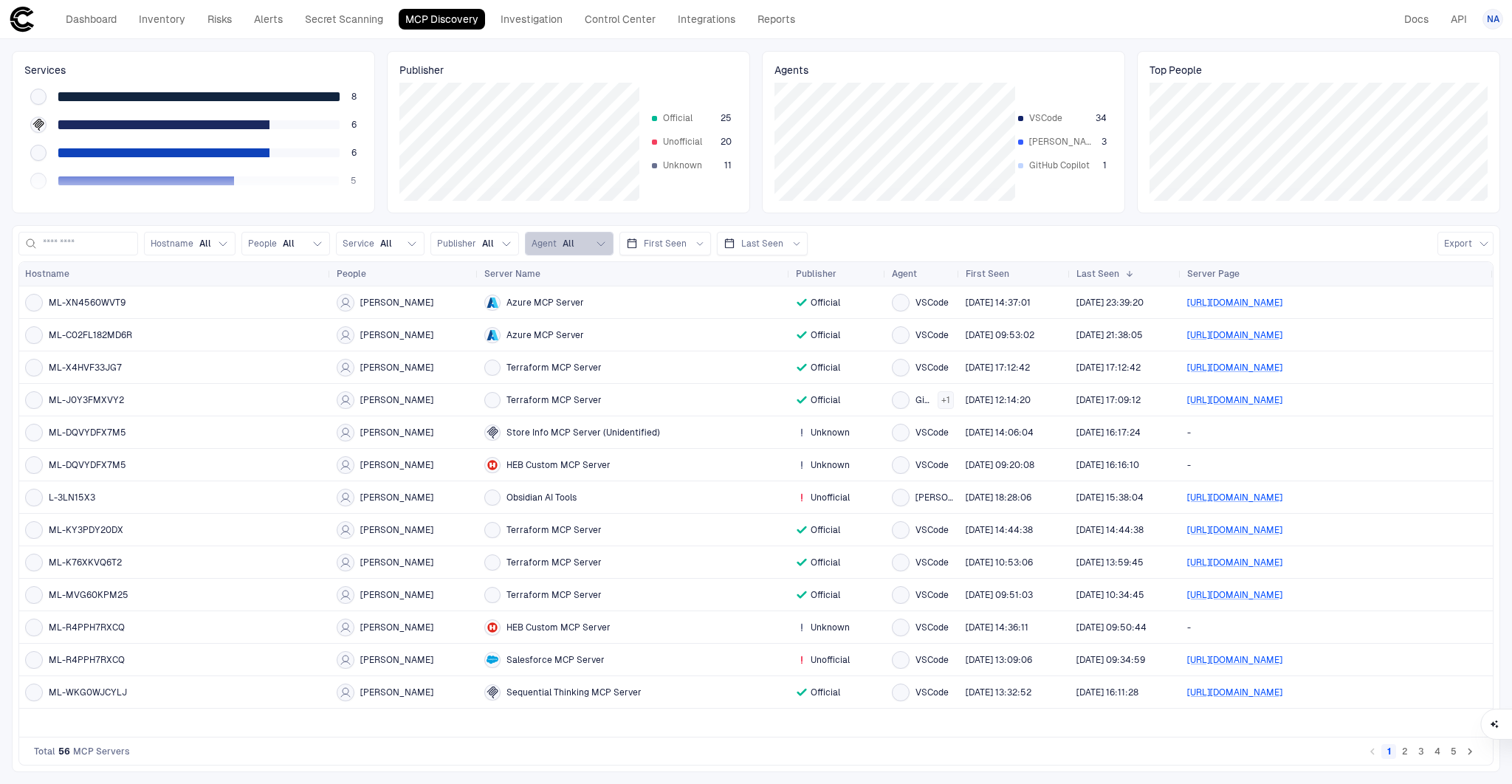
click at [575, 245] on div "Agent All" at bounding box center [553, 243] width 43 height 12
click at [877, 245] on div "Hostname All People All Service All Publisher All Agent All First Seen Last See…" at bounding box center [756, 244] width 1475 height 24
click at [351, 21] on link "Secret Scanning" at bounding box center [344, 19] width 92 height 21
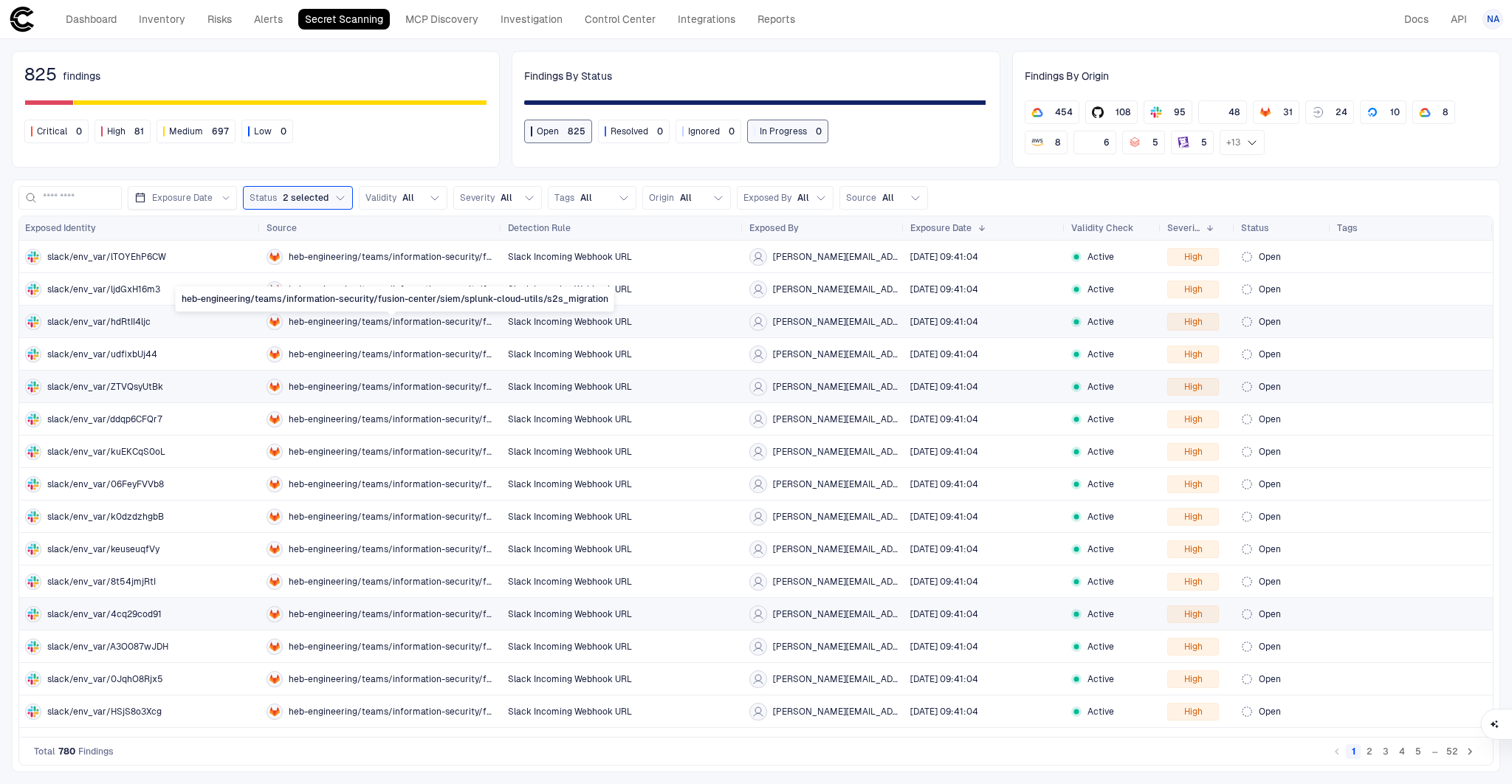
click at [381, 323] on span "heb-engineering/teams/information-security/fusion-center/siem/splunk-cloud-util…" at bounding box center [392, 321] width 207 height 12
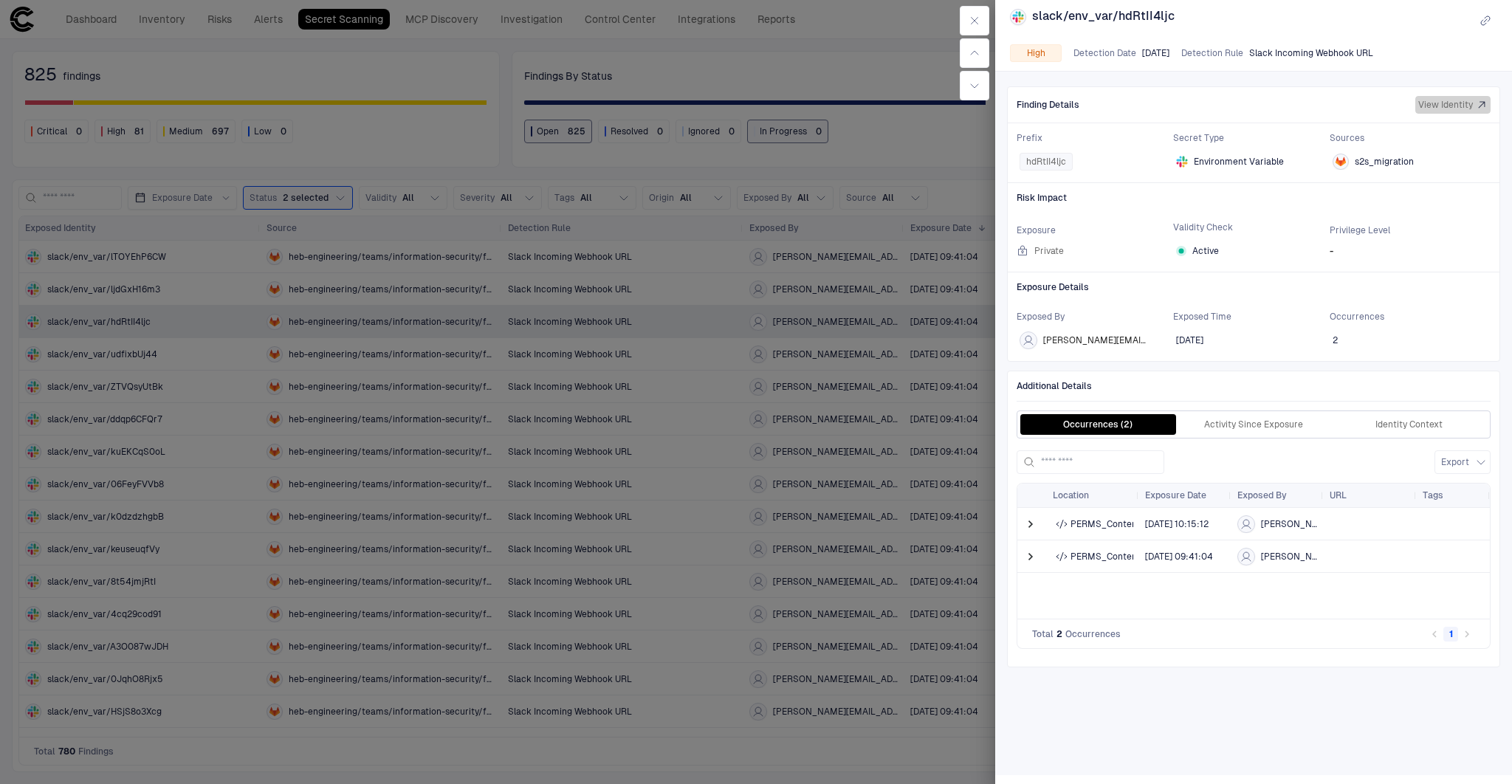
click at [1437, 100] on span "View Identity" at bounding box center [1445, 104] width 55 height 12
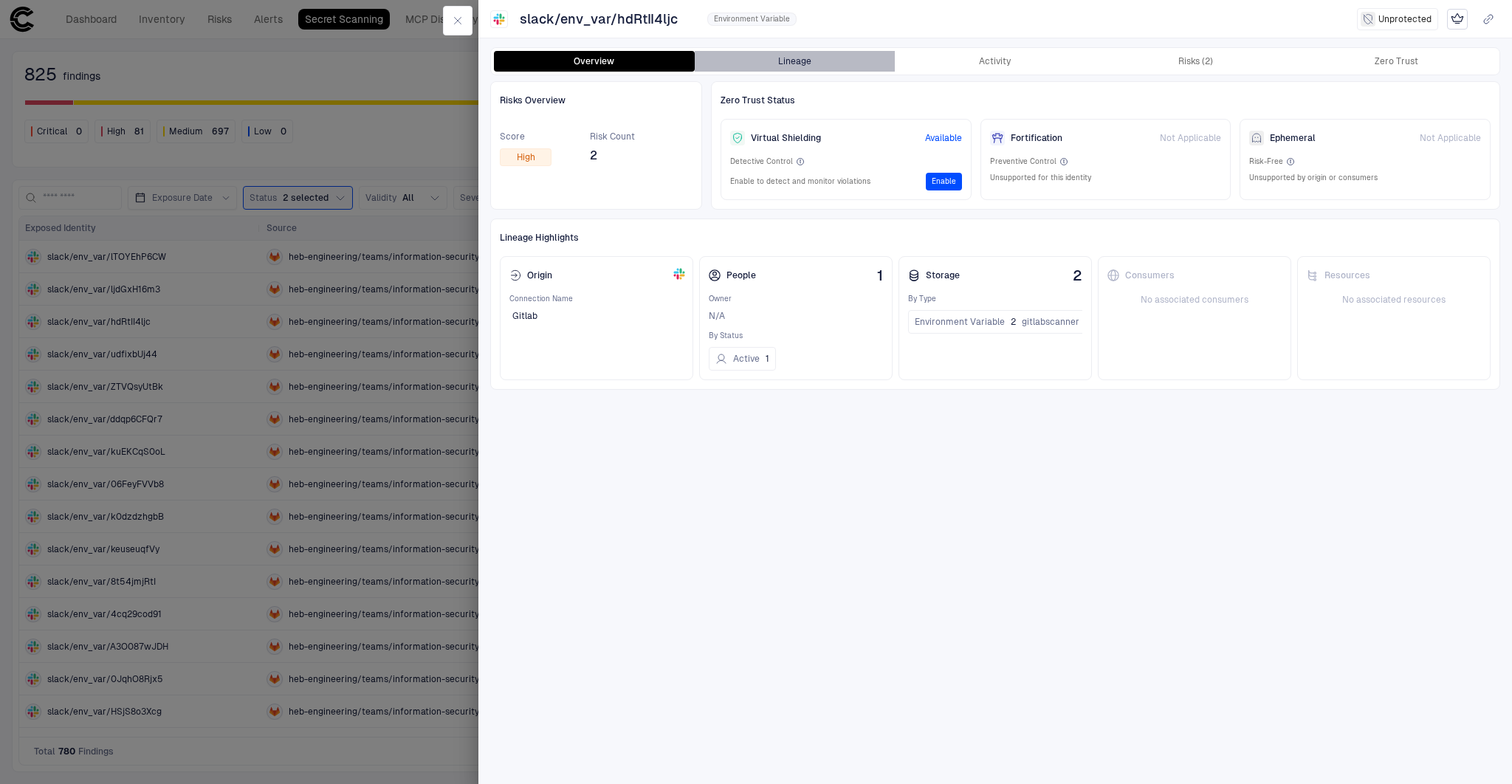
click at [811, 69] on button "Lineage" at bounding box center [795, 61] width 201 height 21
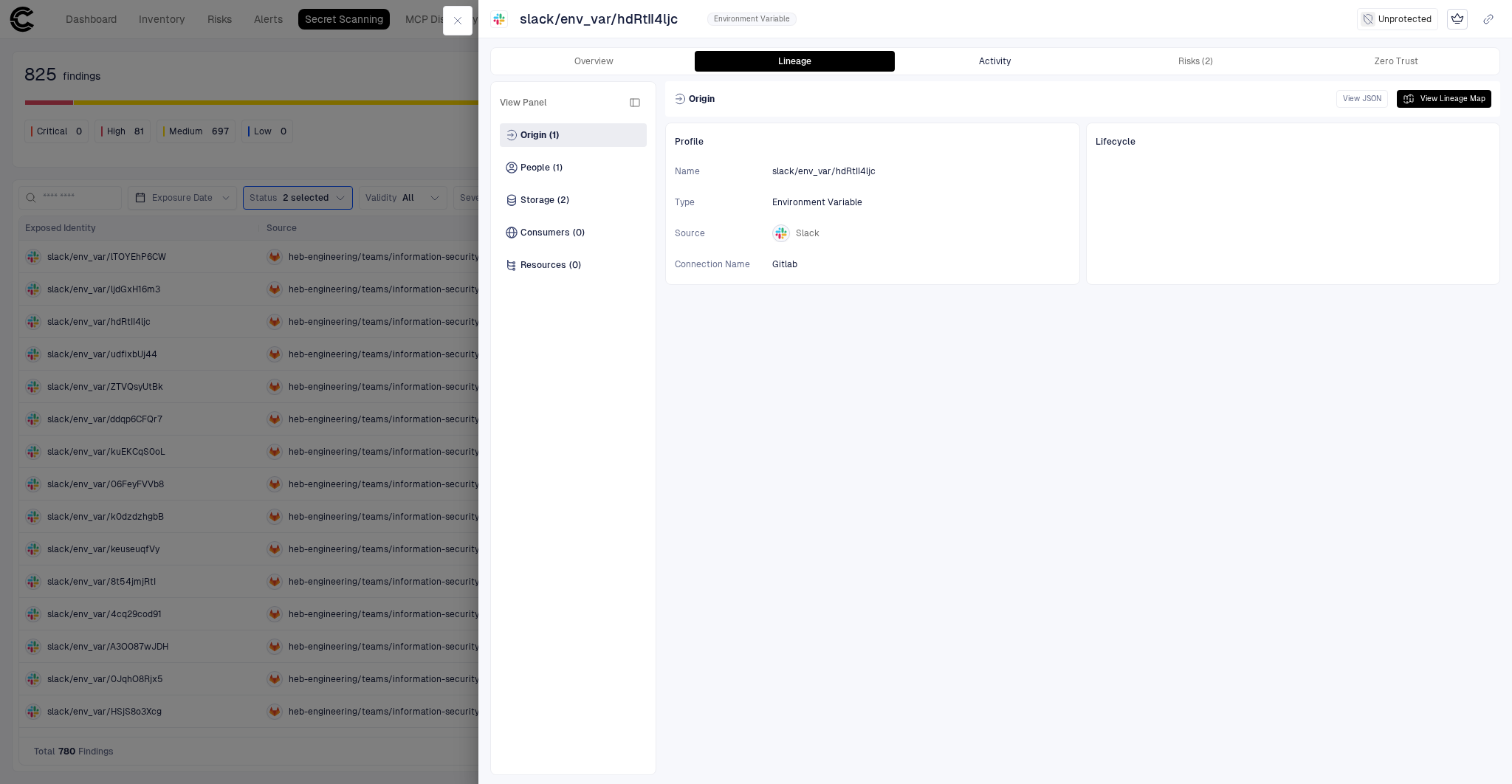
click at [992, 58] on button "Activity" at bounding box center [995, 61] width 201 height 21
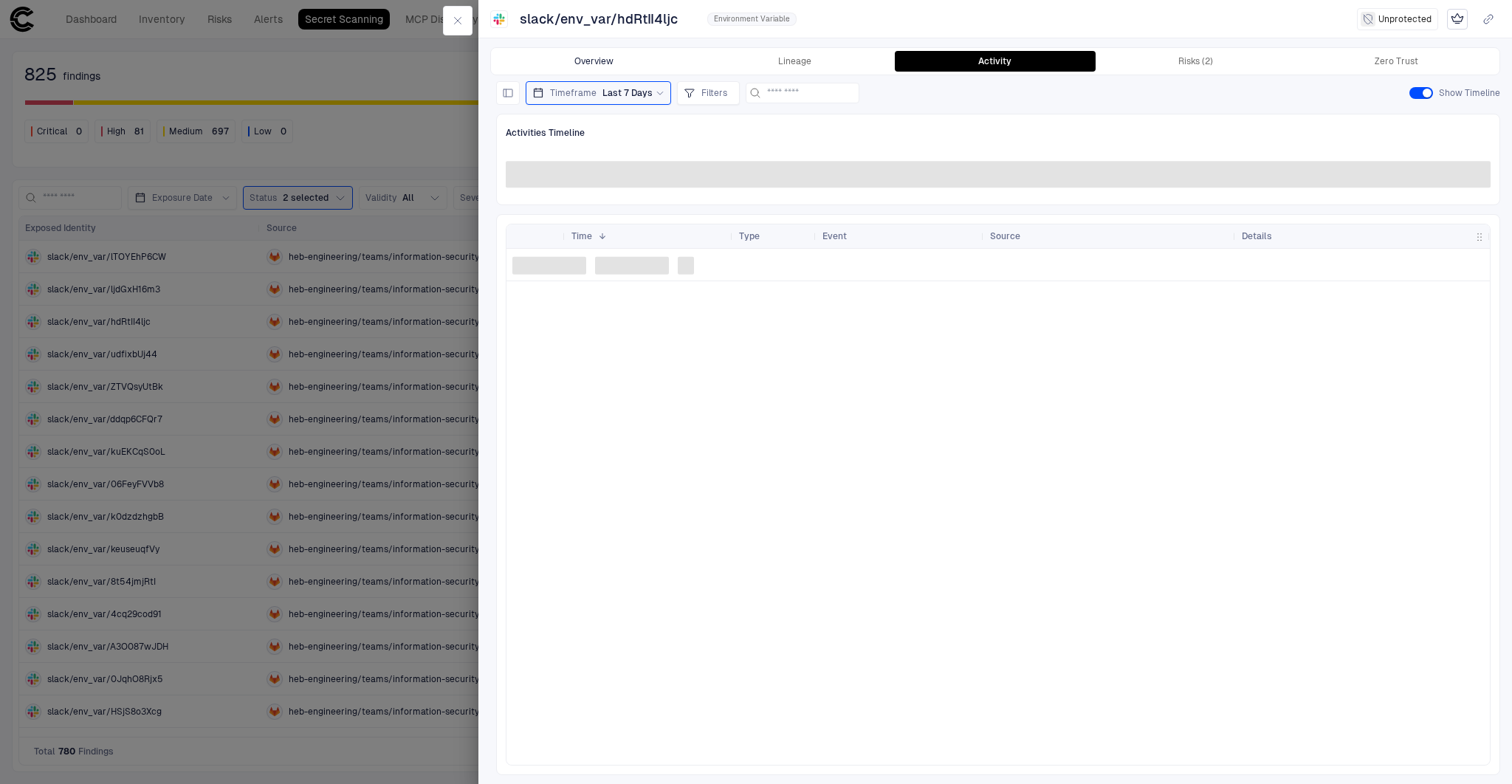
click at [573, 69] on button "Overview" at bounding box center [595, 61] width 201 height 21
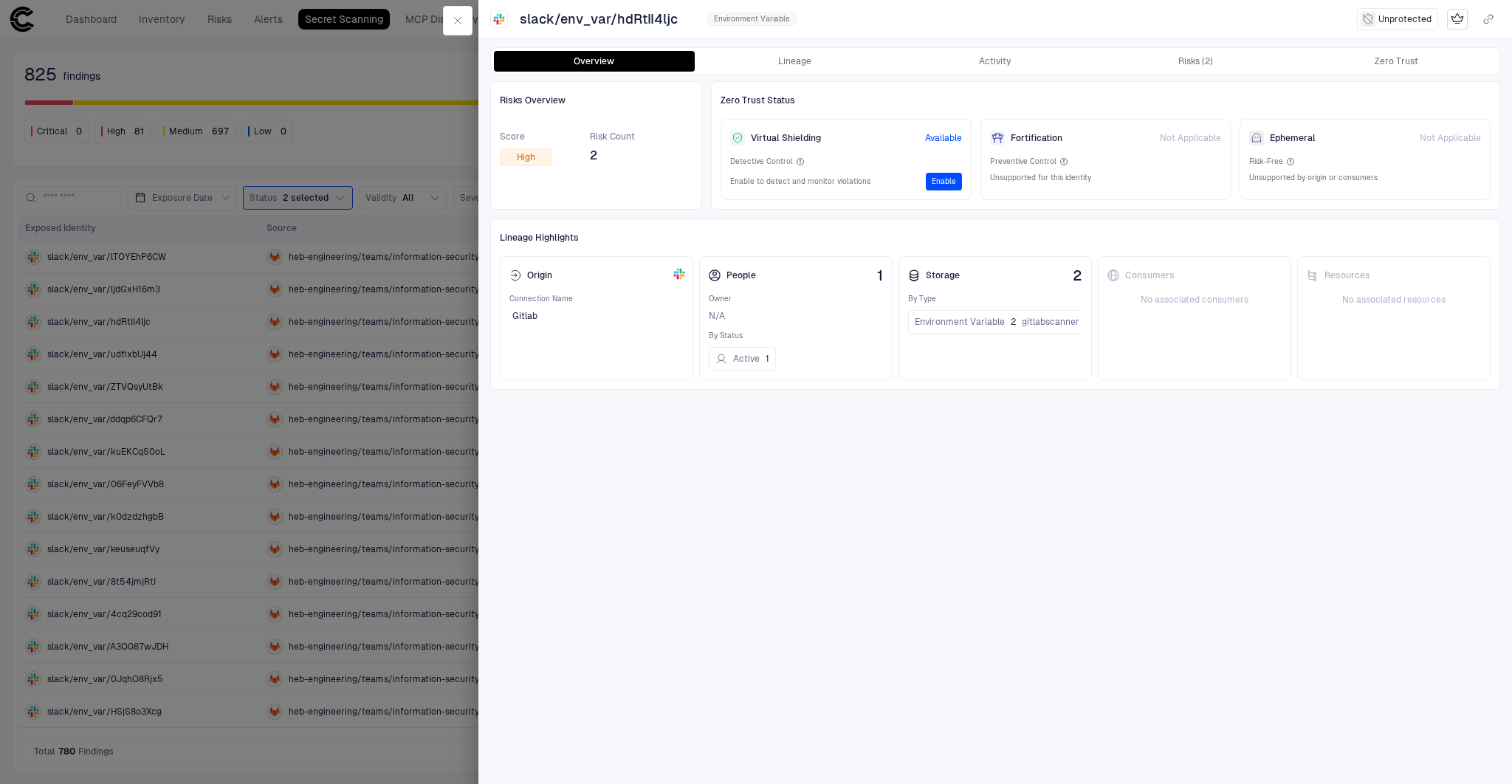
click at [379, 284] on div at bounding box center [756, 392] width 1512 height 784
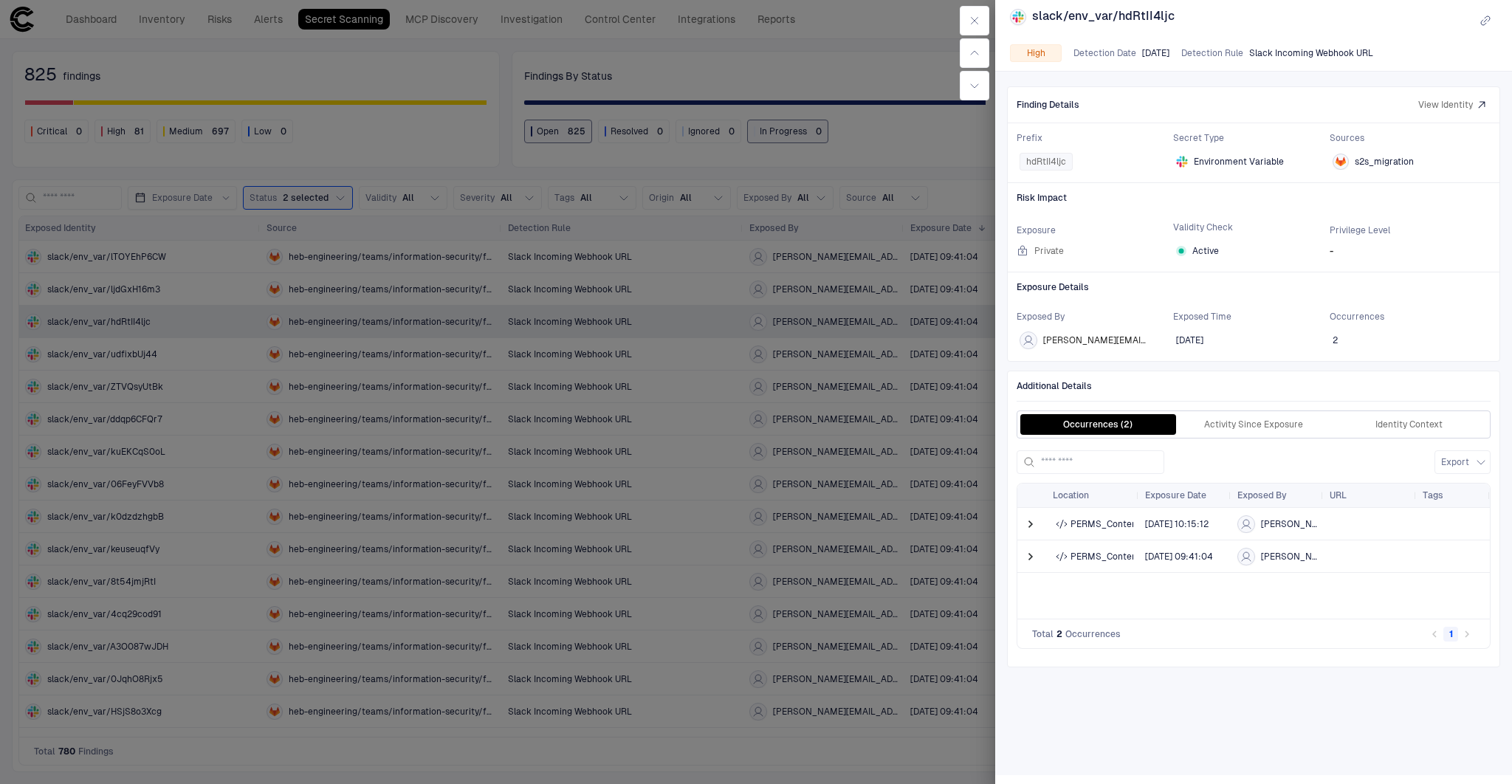
click at [775, 172] on div at bounding box center [756, 392] width 1512 height 784
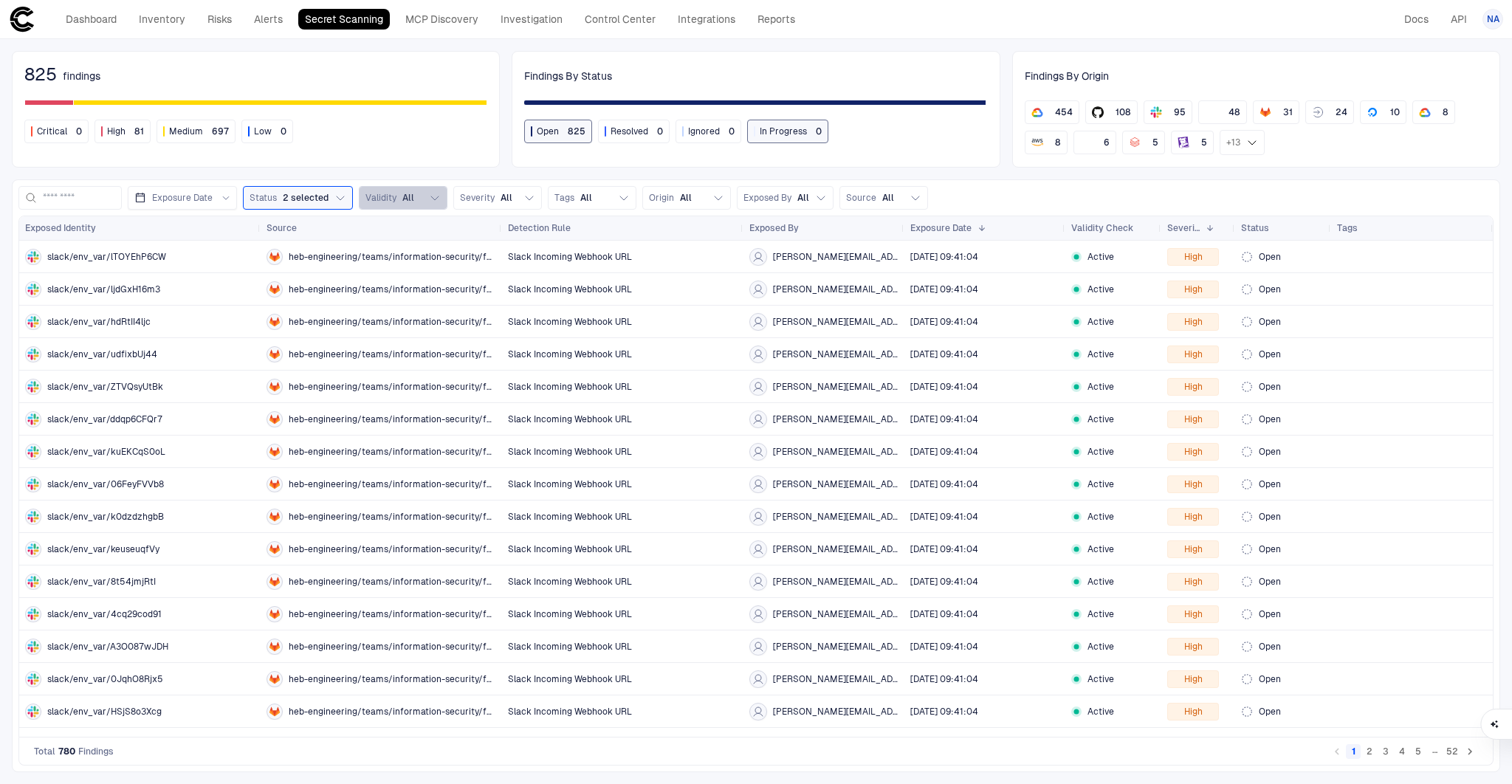
click at [385, 198] on span "Validity" at bounding box center [380, 198] width 31 height 12
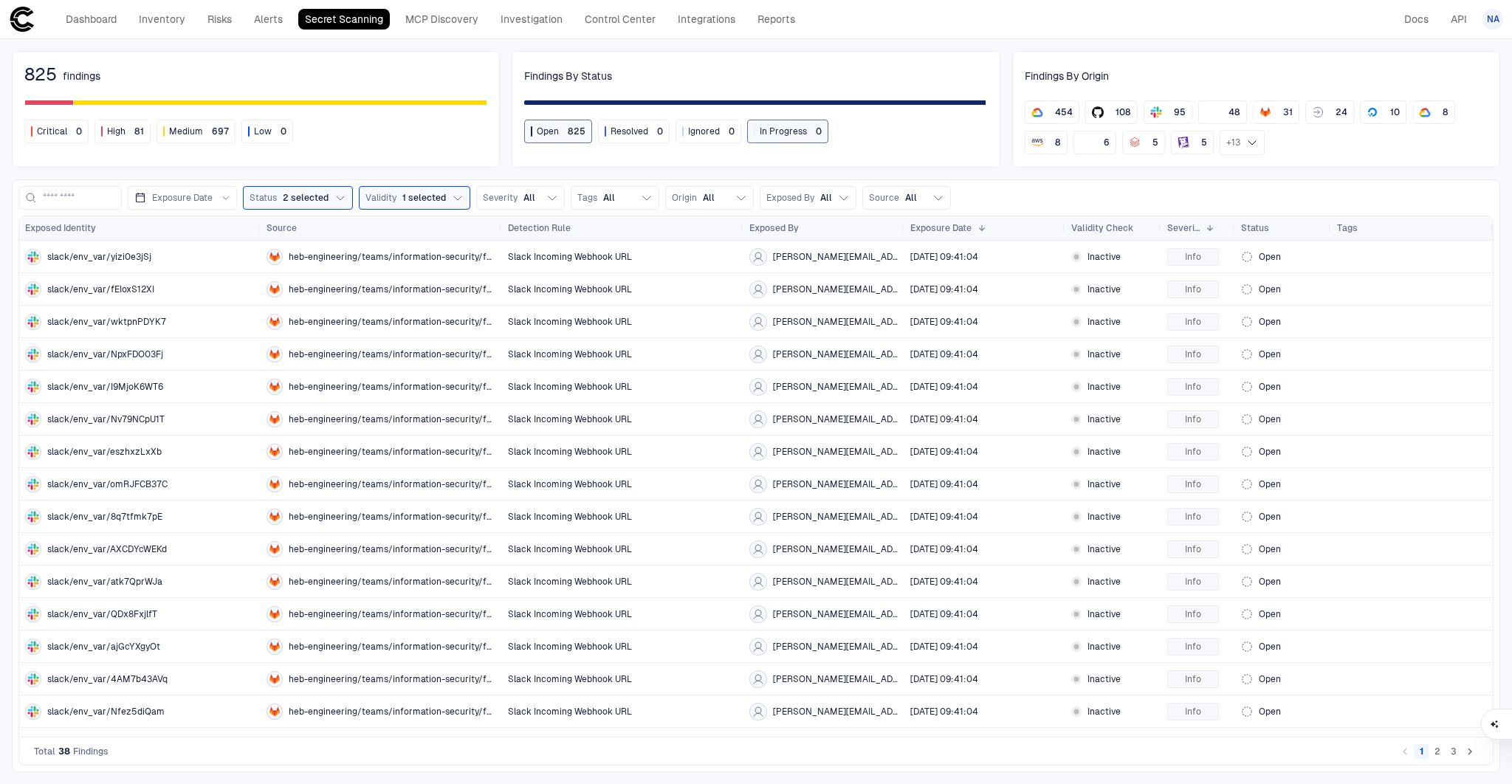
click at [382, 177] on div "825 findings Critical 0 High 81 Medium 697 Low 0 Findings By Status Open 825 Re…" at bounding box center [756, 411] width 1512 height 744
click at [385, 194] on span "Validity" at bounding box center [380, 198] width 31 height 12
click at [295, 197] on span "2 selected" at bounding box center [305, 198] width 45 height 12
click at [313, 173] on div "825 findings Critical 0 High 81 Medium 697 Low 0 Findings By Status Open 825 Re…" at bounding box center [756, 411] width 1512 height 744
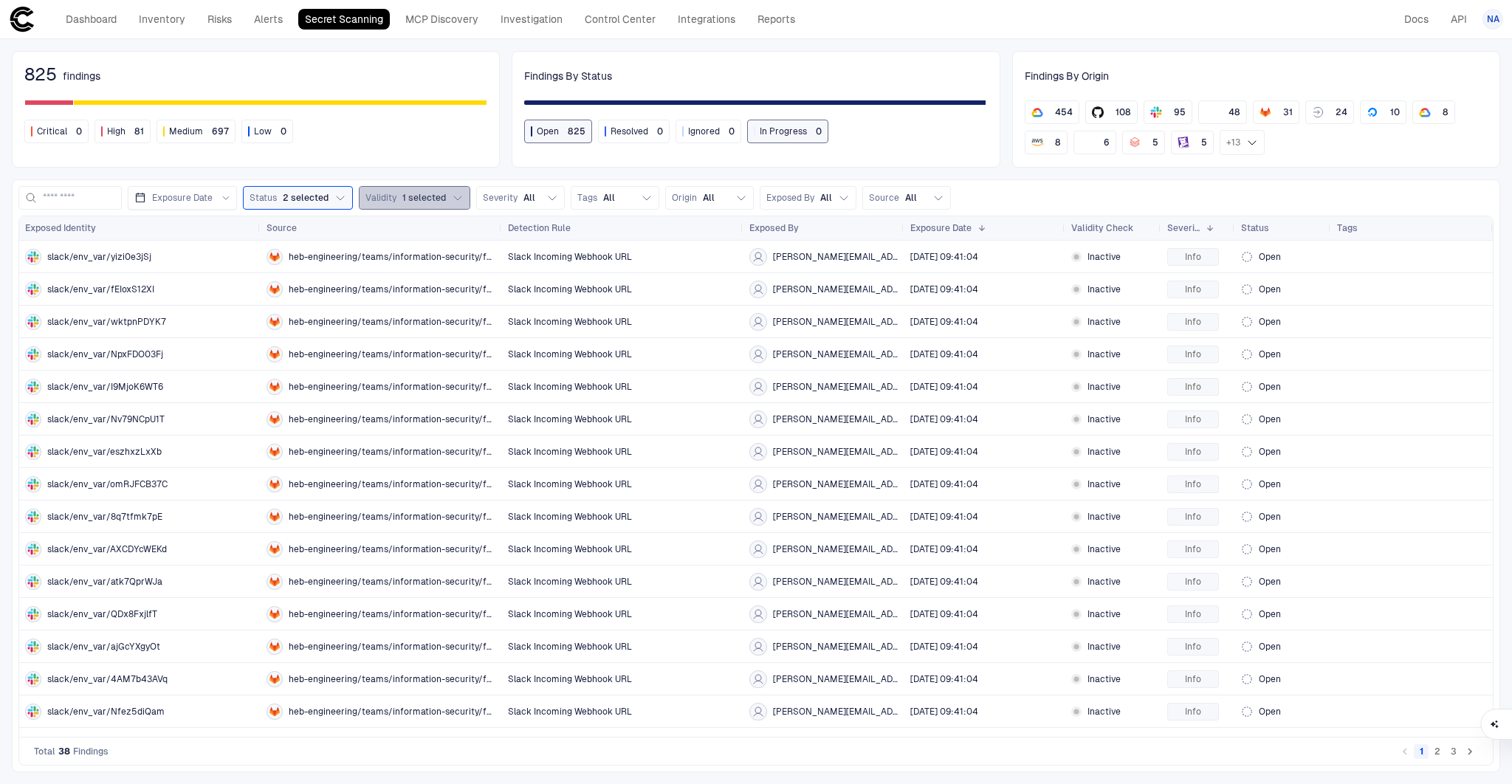
click at [388, 194] on span "Validity" at bounding box center [380, 198] width 31 height 12
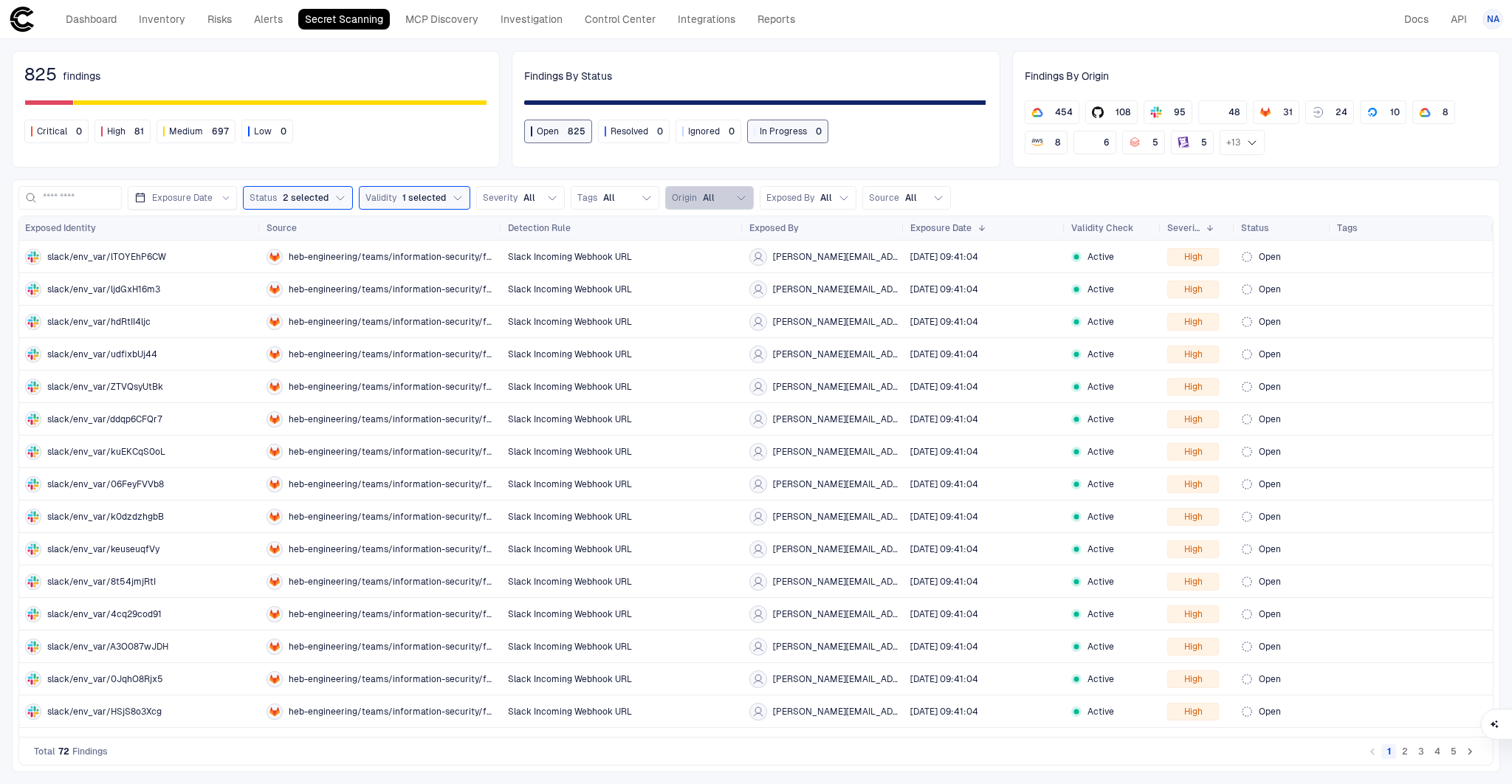
click at [705, 194] on span "All" at bounding box center [709, 198] width 12 height 12
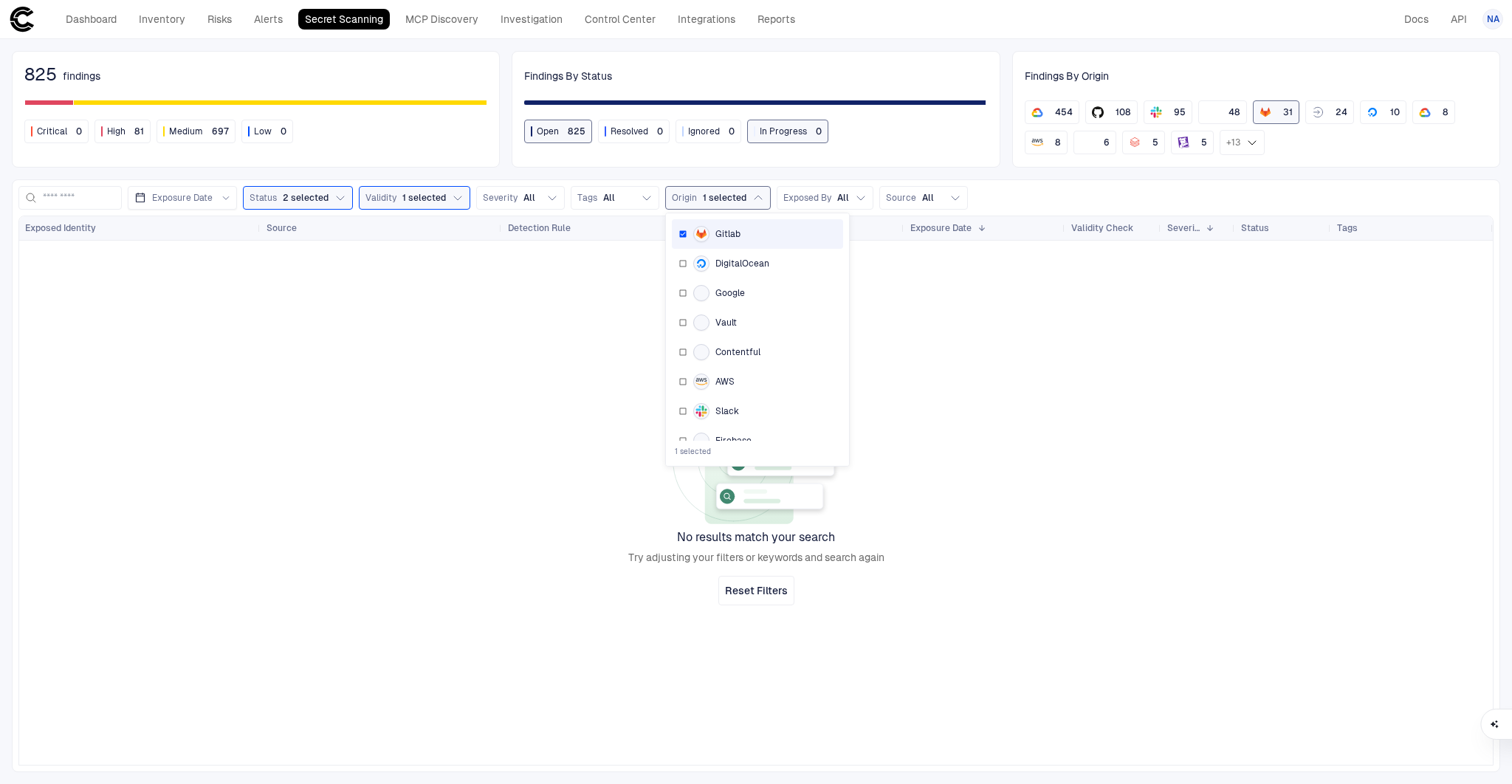
click at [738, 174] on div "825 findings Critical 0 High 81 Medium 697 Low 0 Findings By Status Open 825 Re…" at bounding box center [756, 411] width 1512 height 744
click at [428, 18] on link "MCP Discovery" at bounding box center [442, 19] width 86 height 21
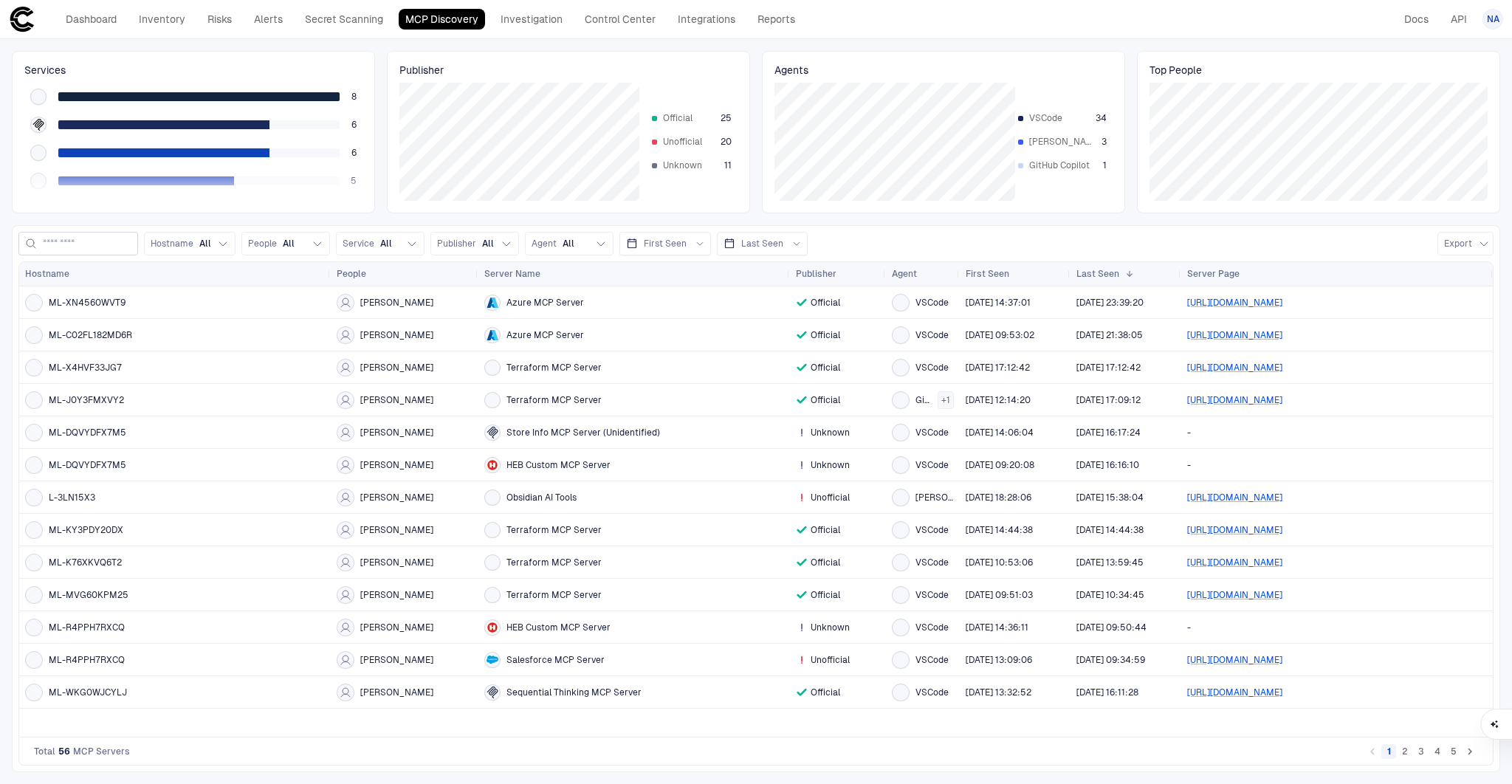
click at [138, 237] on div at bounding box center [78, 244] width 120 height 24
click at [111, 241] on input at bounding box center [87, 244] width 88 height 22
click at [277, 249] on span "People" at bounding box center [262, 243] width 29 height 12
type input "***"
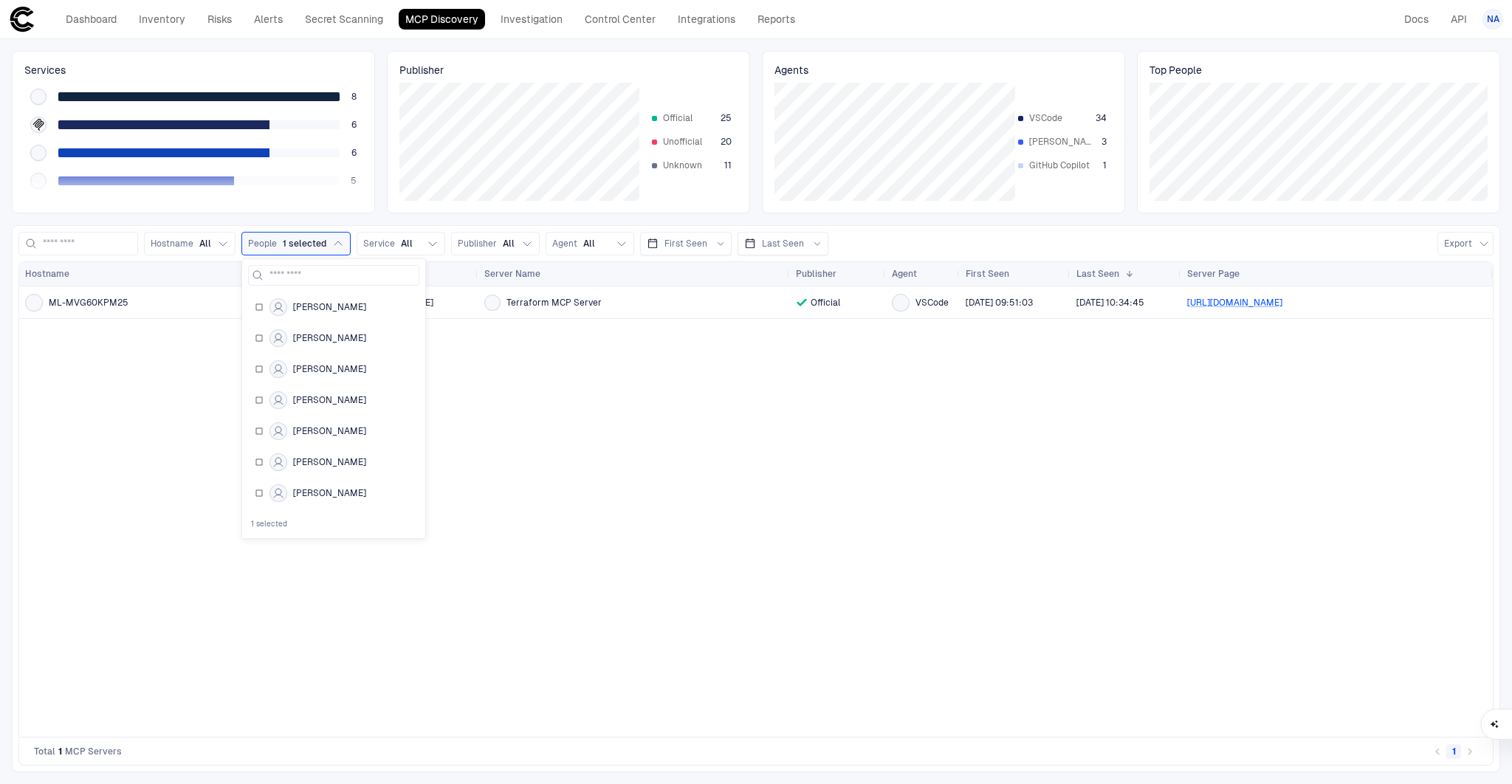
click at [528, 327] on div "ML-MVG60KPM25 ker teh Terraform MCP Server Official VSCode [DATE] 09:51:03 [DAT…" at bounding box center [756, 511] width 1474 height 450
click at [541, 295] on div "Terraform MCP Server" at bounding box center [634, 303] width 300 height 16
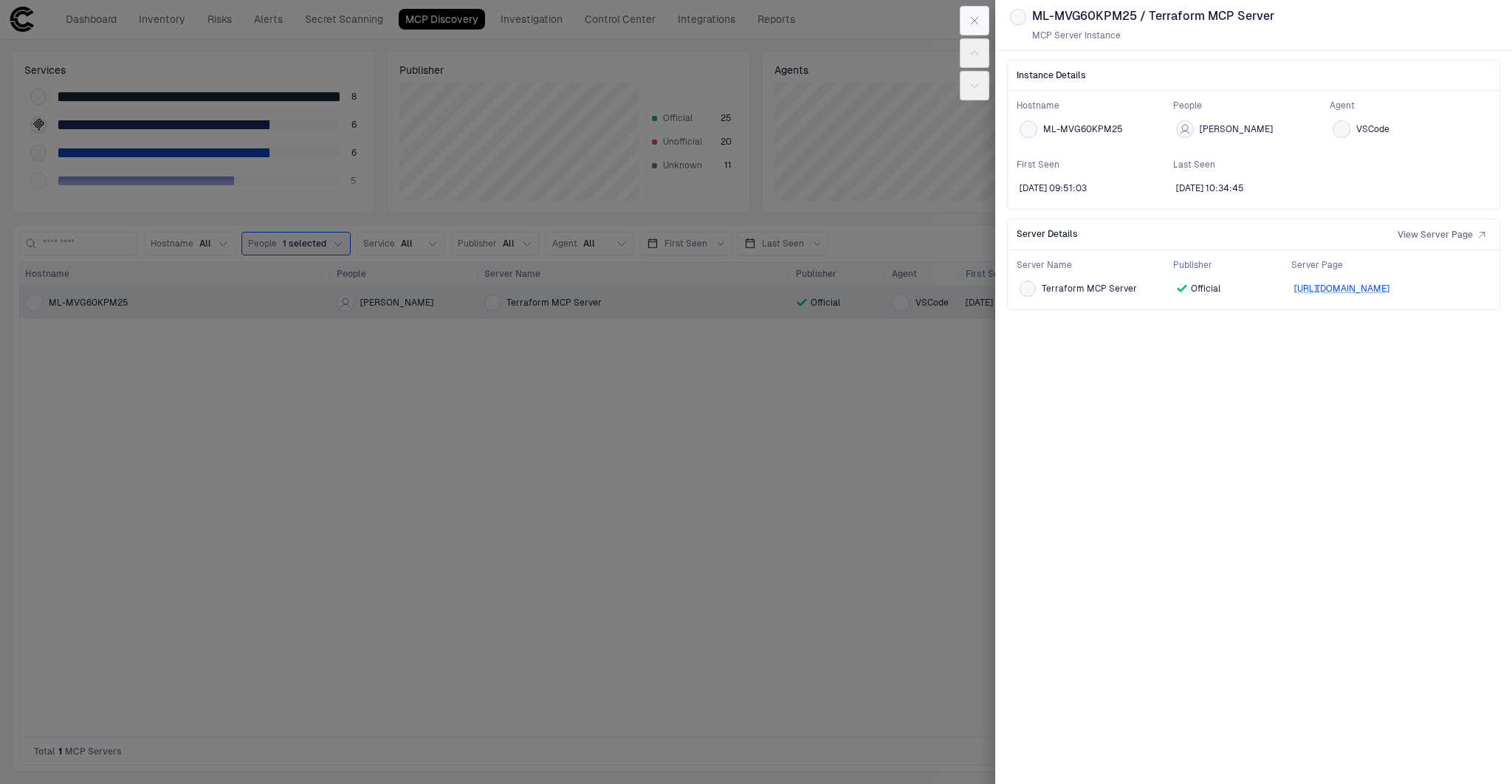
click at [973, 15] on icon "button" at bounding box center [974, 21] width 12 height 12
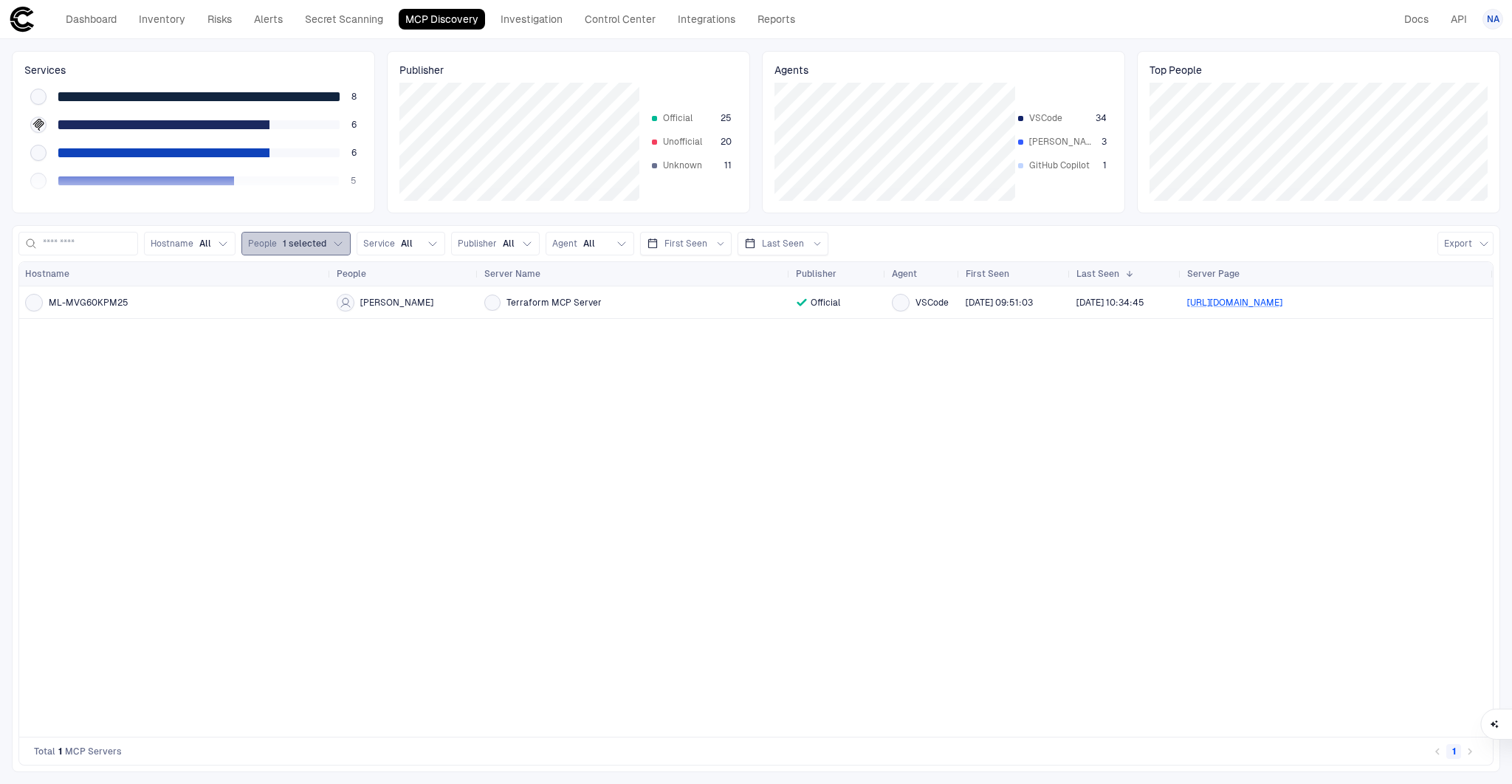
click at [318, 244] on span "1 selected" at bounding box center [304, 243] width 44 height 12
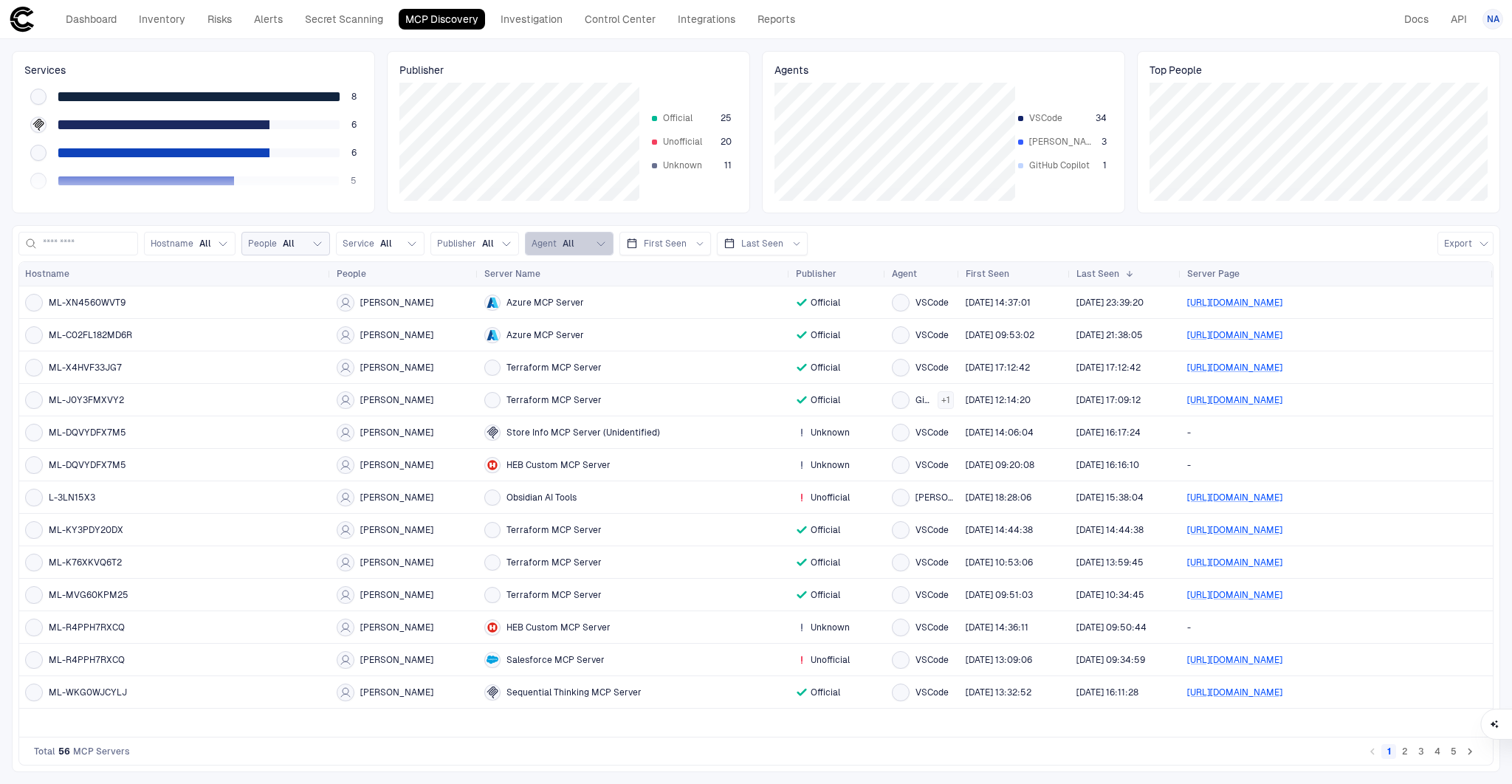
click at [575, 241] on span "All" at bounding box center [568, 243] width 12 height 12
click at [557, 477] on div "HEB Custom MCP Server" at bounding box center [634, 465] width 300 height 30
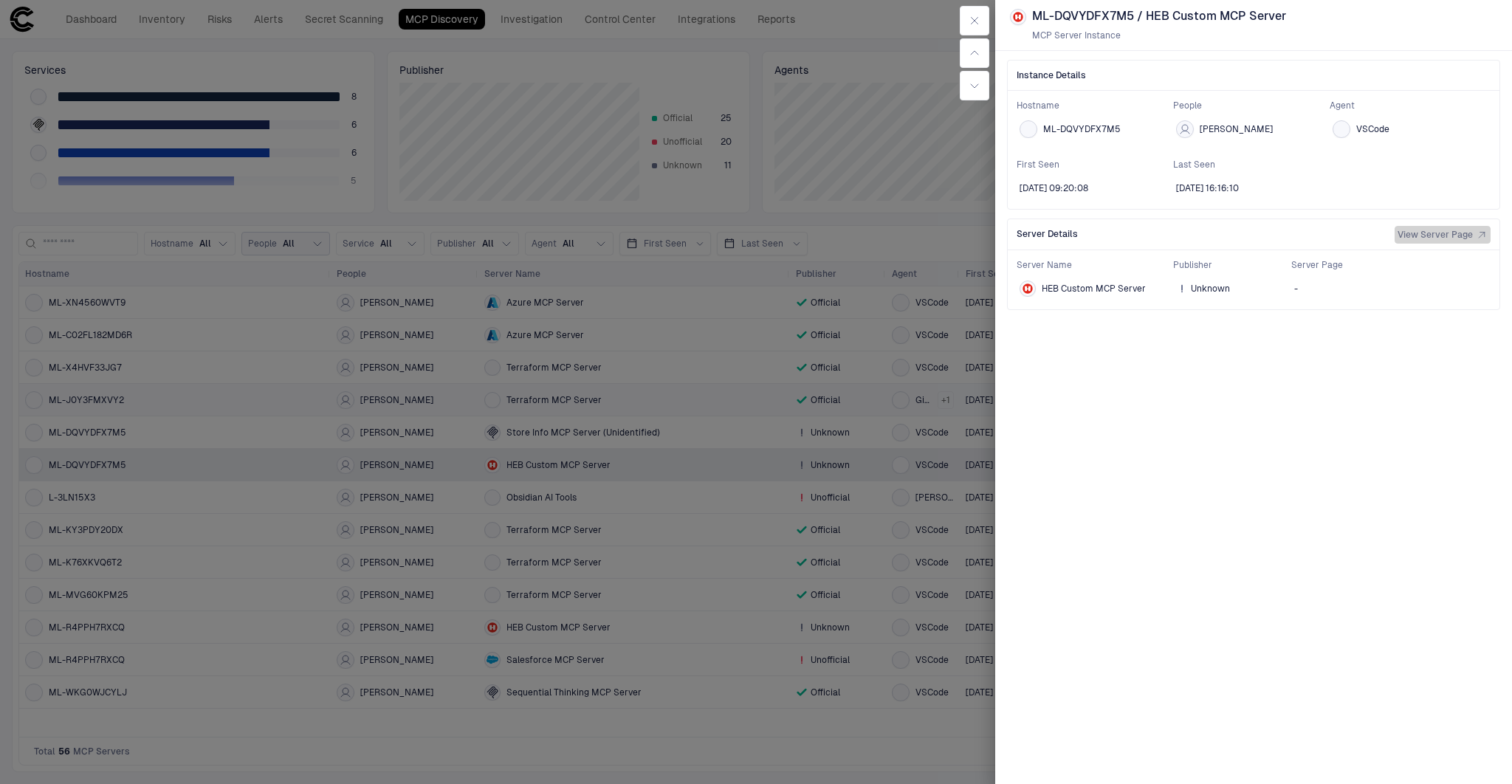
click at [1431, 232] on span "View Server Page" at bounding box center [1435, 234] width 75 height 12
click at [1273, 542] on div "Instance Details Hostname ML-DQVYDFX7M5 People [PERSON_NAME] Agent VSCode First…" at bounding box center [1253, 413] width 516 height 724
click at [688, 399] on div at bounding box center [756, 392] width 1512 height 784
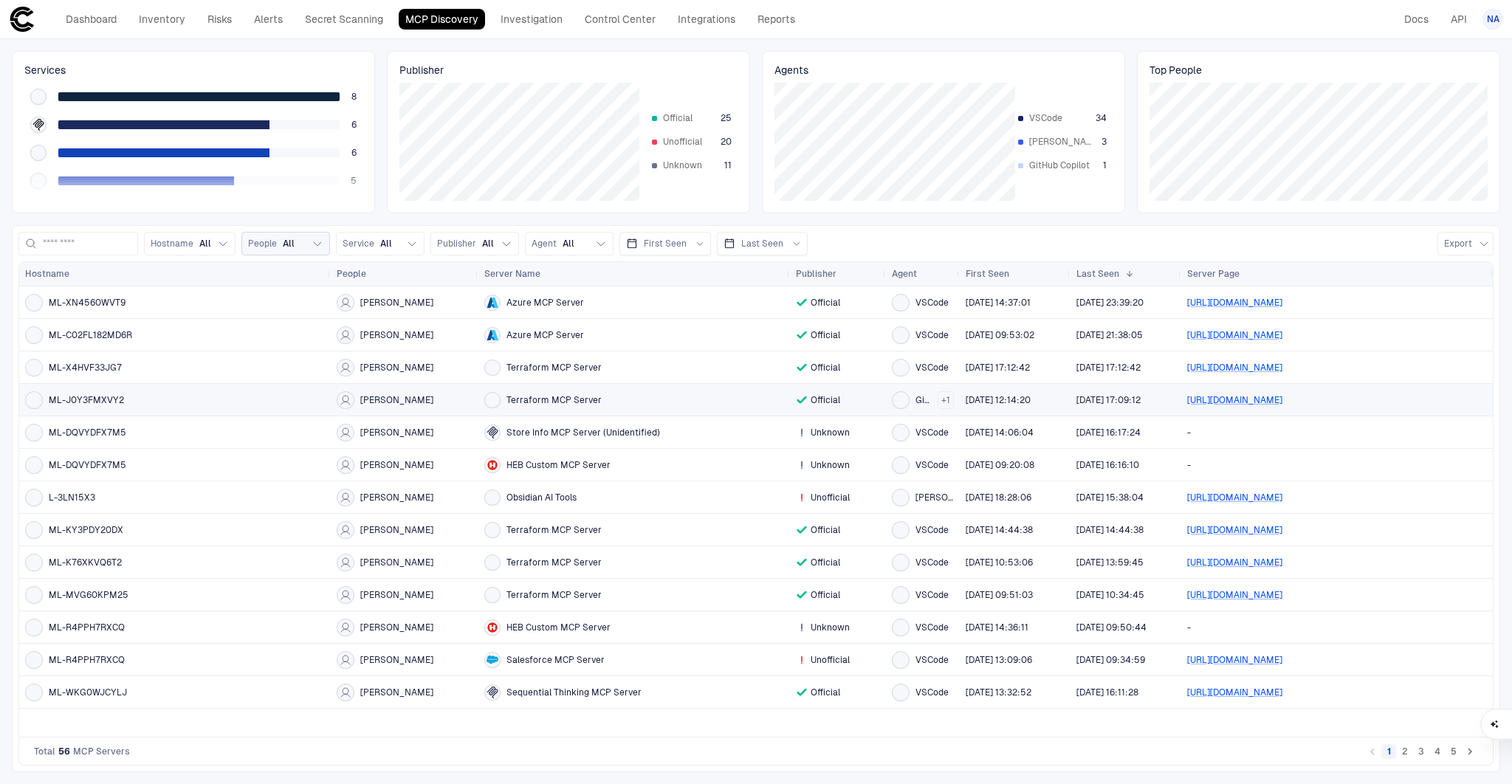
click at [638, 400] on div "Terraform MCP Server" at bounding box center [634, 400] width 300 height 16
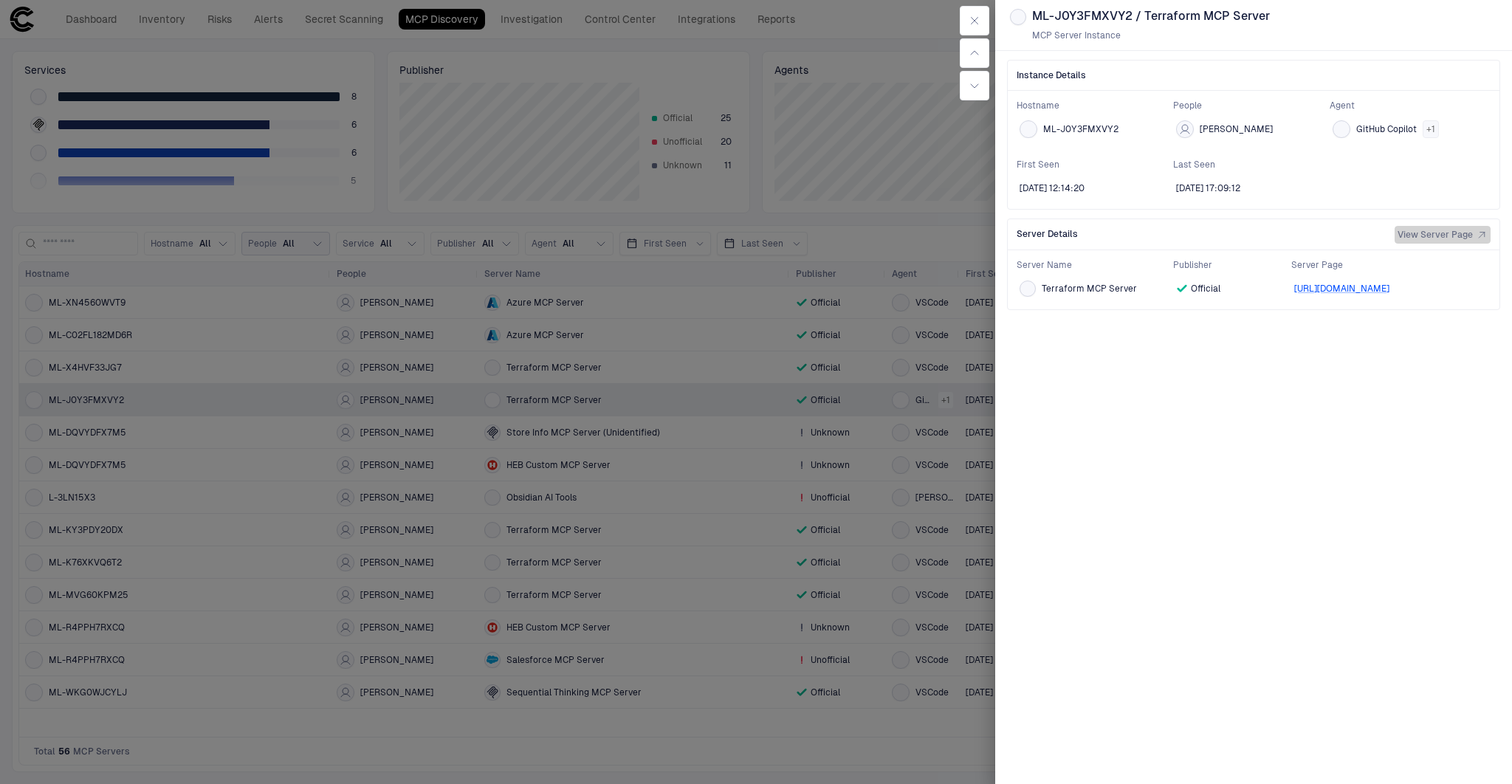
click at [1458, 229] on span "View Server Page" at bounding box center [1435, 234] width 75 height 12
click at [905, 461] on div at bounding box center [756, 392] width 1512 height 784
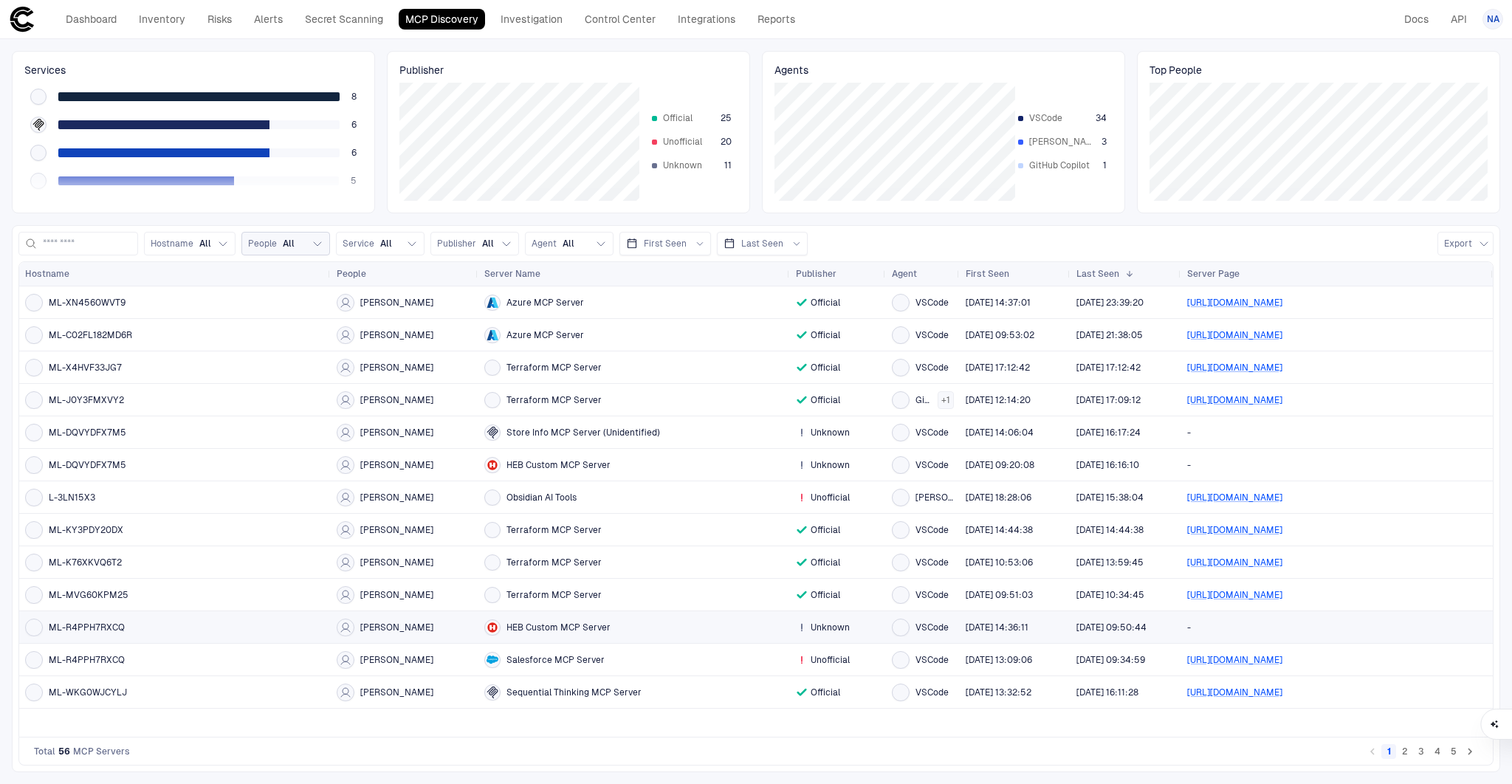
click at [566, 621] on span "HEB Custom MCP Server" at bounding box center [558, 627] width 104 height 12
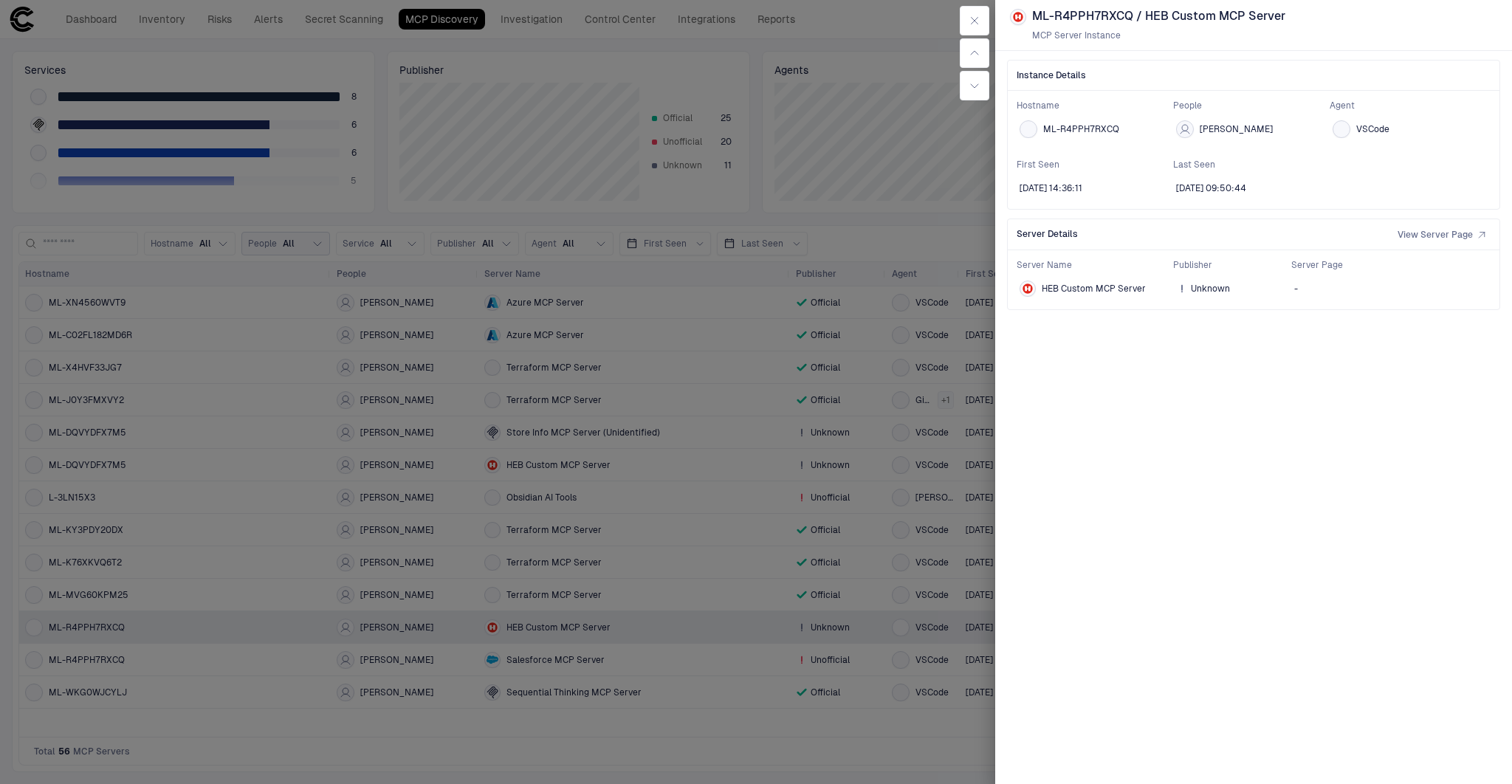
click at [558, 723] on div at bounding box center [756, 392] width 1512 height 784
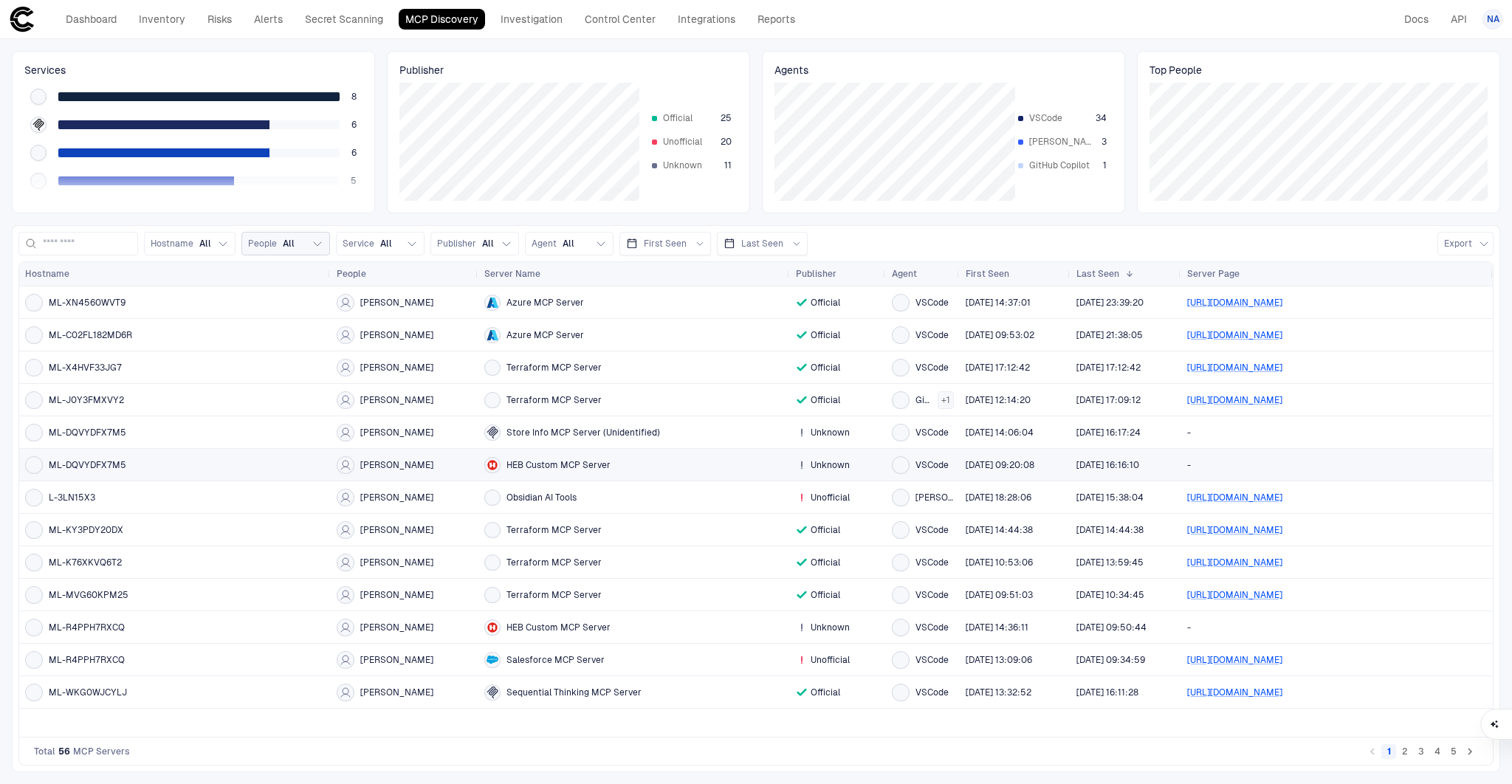
click at [582, 461] on span "HEB Custom MCP Server" at bounding box center [558, 465] width 104 height 12
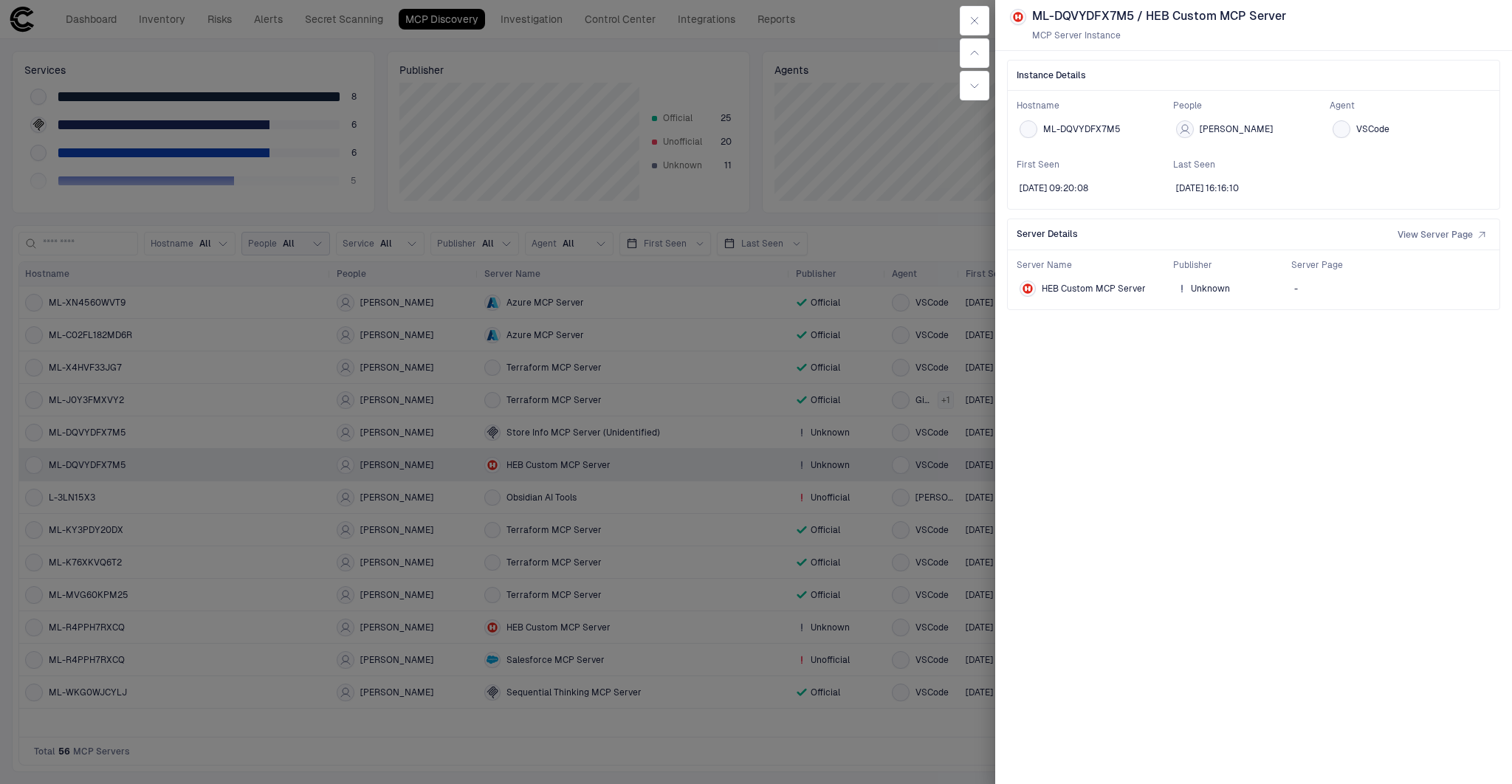
click at [642, 719] on div at bounding box center [756, 392] width 1512 height 784
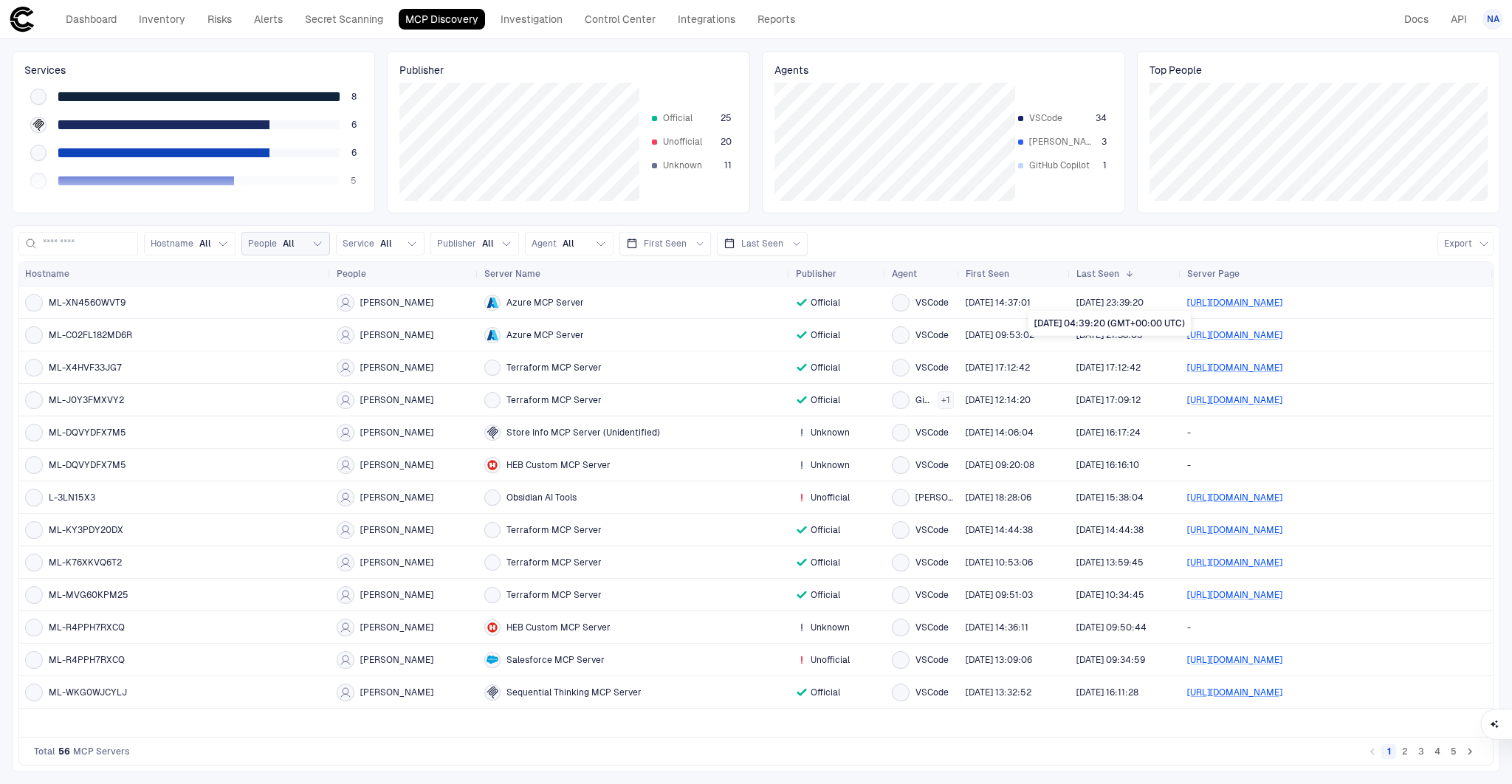
click at [1114, 304] on span at bounding box center [1117, 308] width 9 height 6
click at [1060, 302] on span "[DATE] 14:37:01" at bounding box center [1015, 302] width 99 height 29
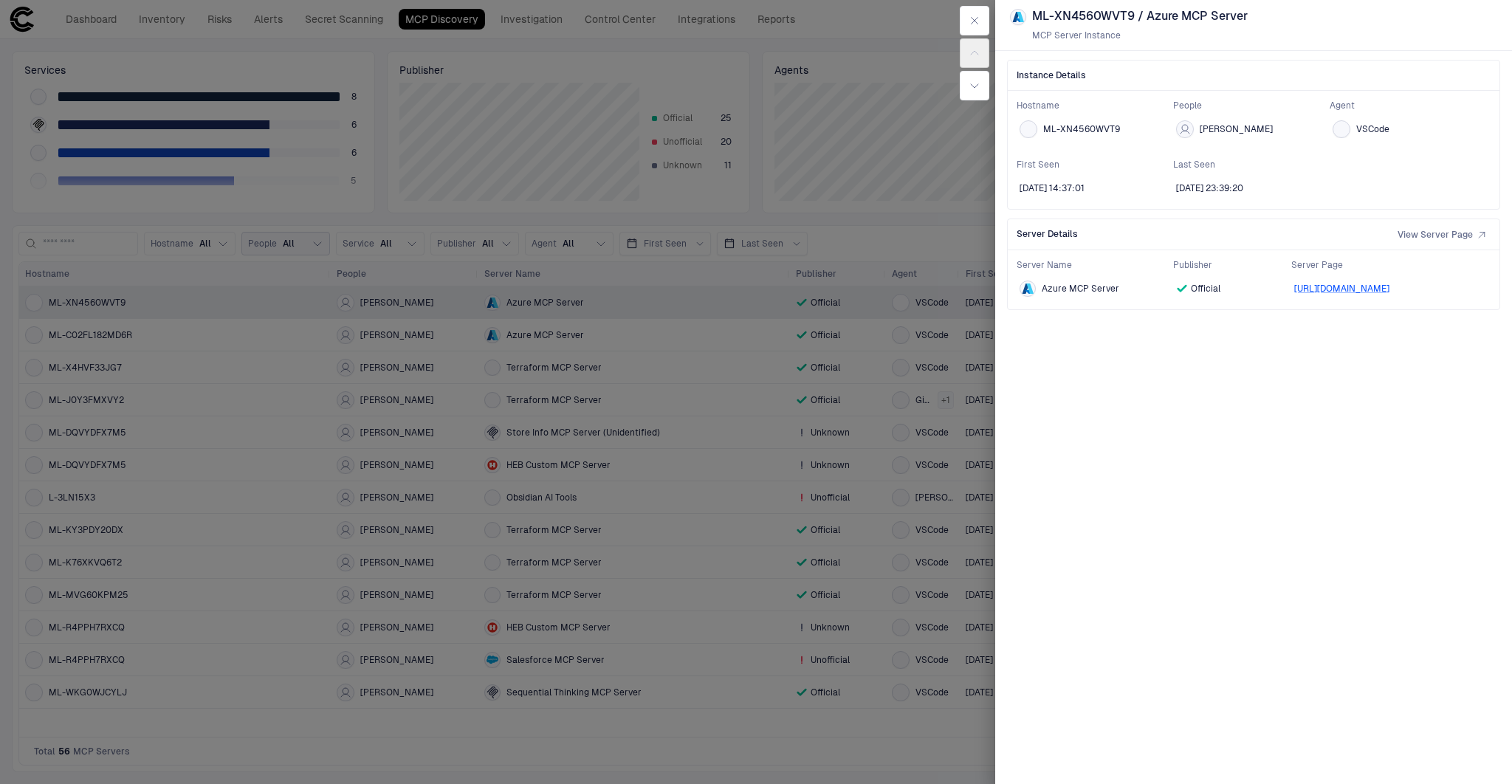
click at [933, 228] on div at bounding box center [756, 392] width 1512 height 784
